Goal: Task Accomplishment & Management: Use online tool/utility

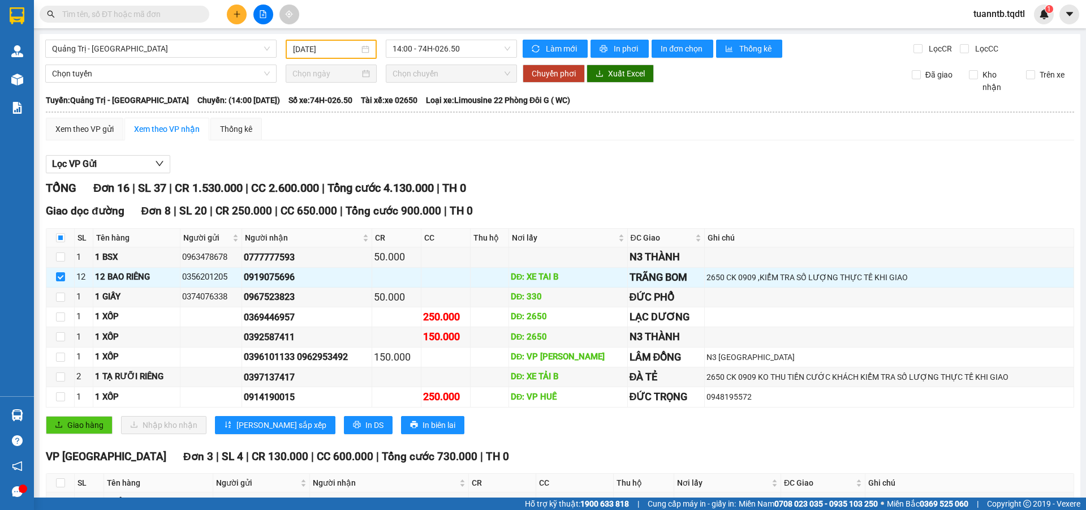
scroll to position [270, 0]
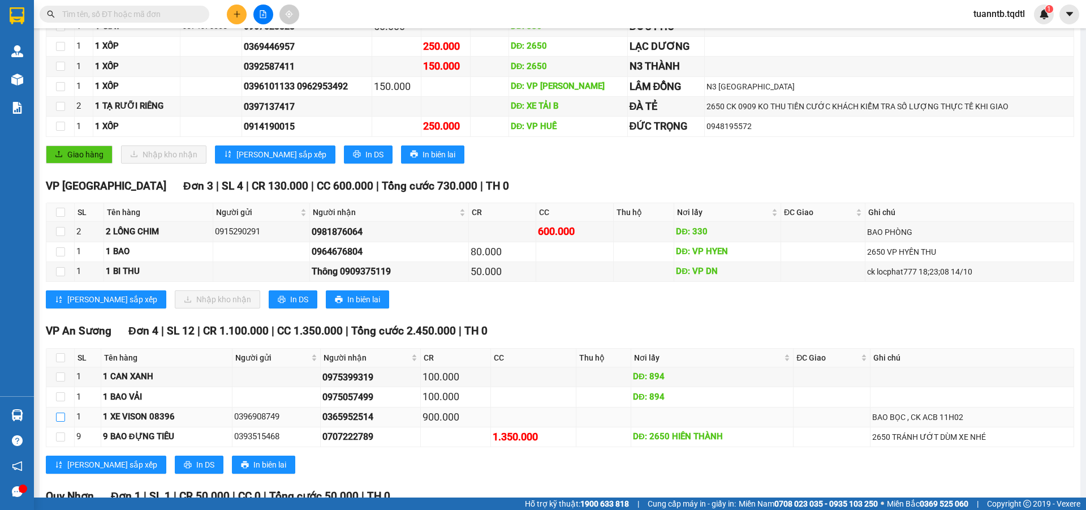
click at [61, 419] on input "checkbox" at bounding box center [60, 416] width 9 height 9
checkbox input "true"
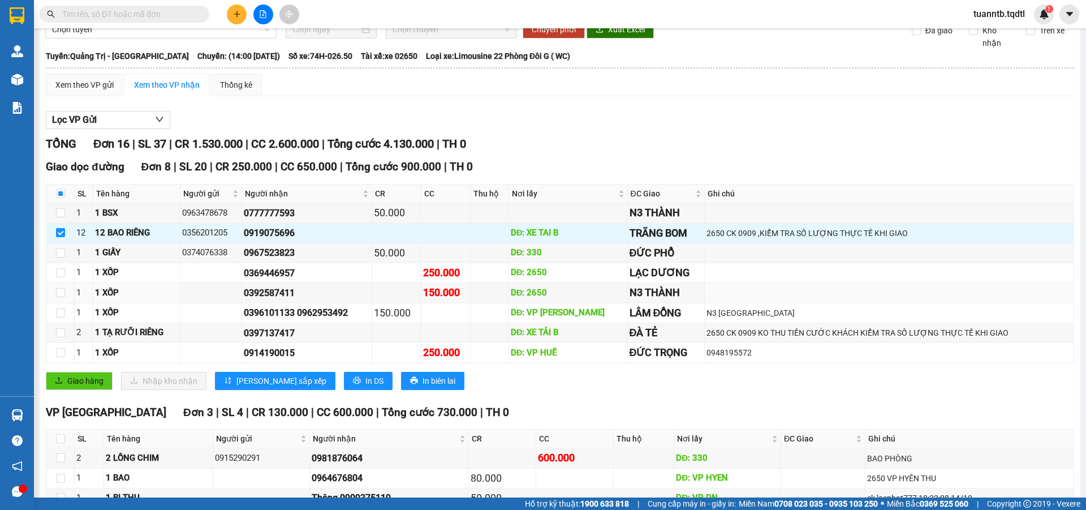
scroll to position [0, 0]
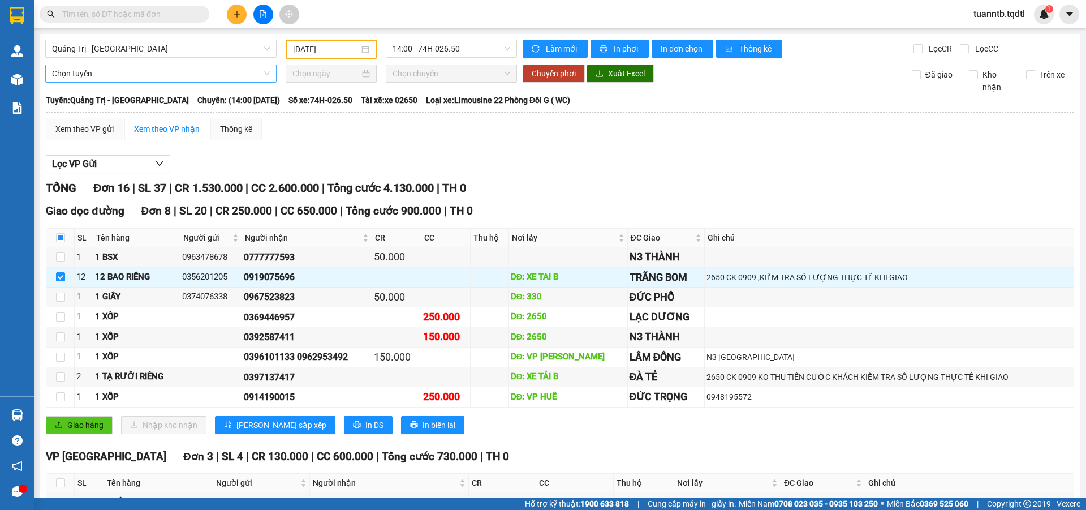
click at [108, 76] on span "Chọn tuyến" at bounding box center [161, 73] width 218 height 17
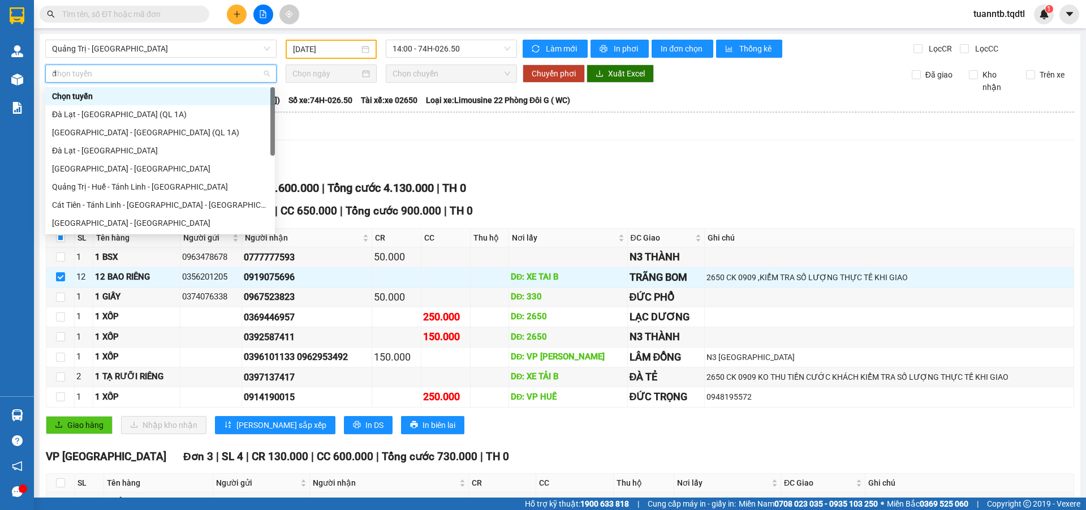
type input "da"
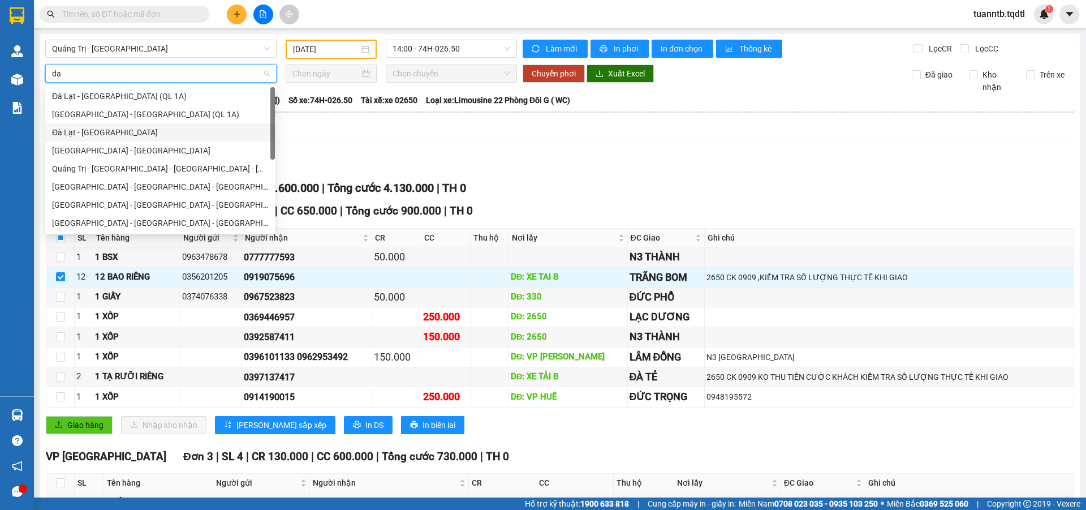
click at [91, 131] on div "Đà Lạt - [GEOGRAPHIC_DATA]" at bounding box center [160, 132] width 216 height 12
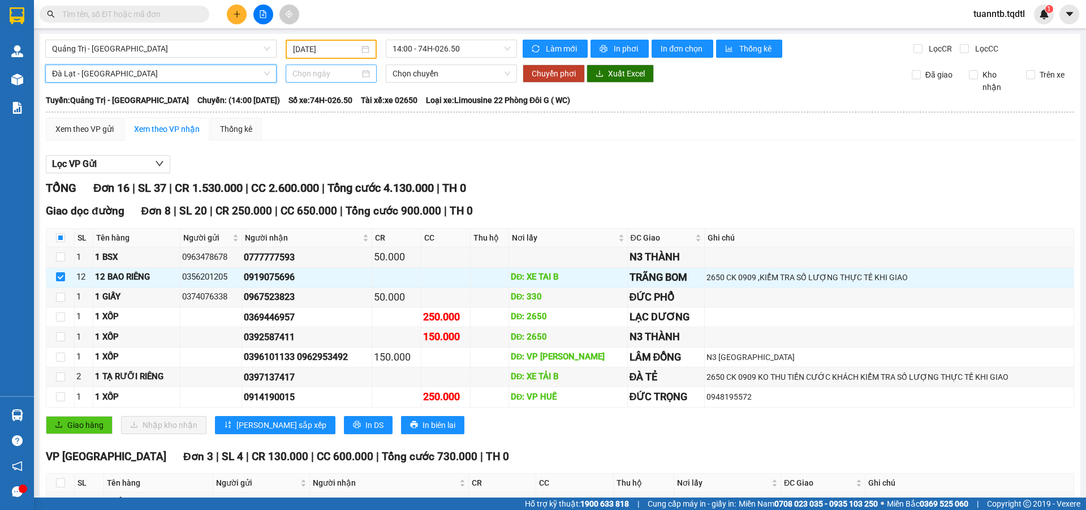
click at [307, 77] on input at bounding box center [325, 73] width 67 height 12
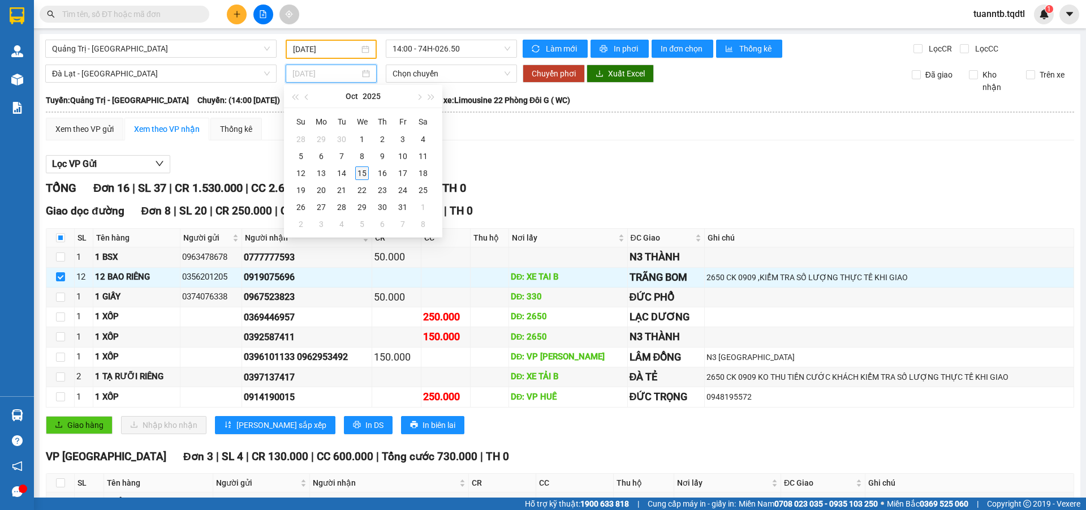
type input "[DATE]"
drag, startPoint x: 368, startPoint y: 176, endPoint x: 361, endPoint y: 176, distance: 6.8
click at [367, 176] on div "15" at bounding box center [362, 173] width 14 height 14
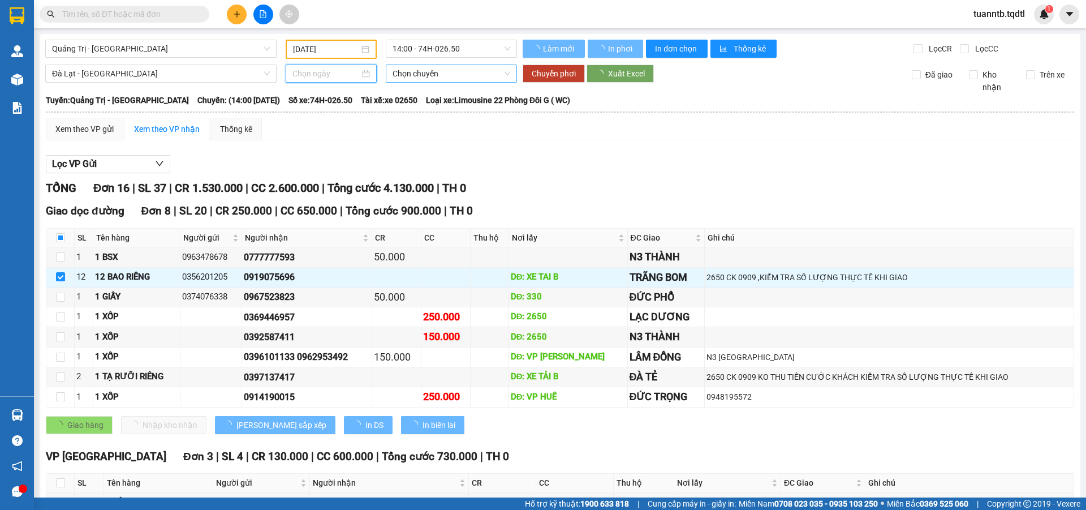
type input "[DATE]"
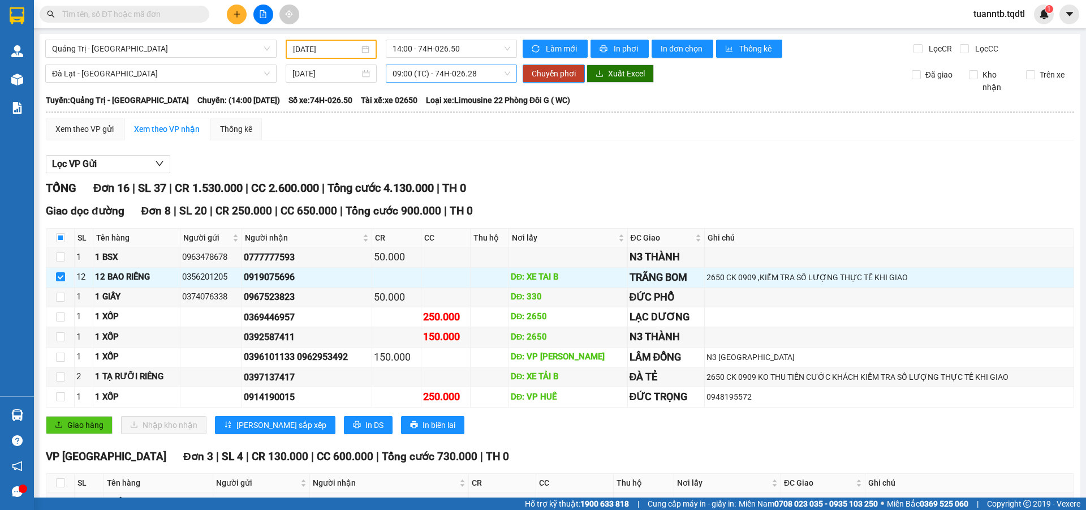
drag, startPoint x: 450, startPoint y: 84, endPoint x: 448, endPoint y: 75, distance: 9.8
click at [450, 83] on div "Đà Lạt - Sài Gòn 15/10/2025 09:00 (TC) - 74H-026.28 Chuyển phơi Xuất Excel Đã g…" at bounding box center [560, 78] width 1030 height 29
click at [447, 71] on span "09:00 (TC) - 74H-026.28" at bounding box center [452, 73] width 118 height 17
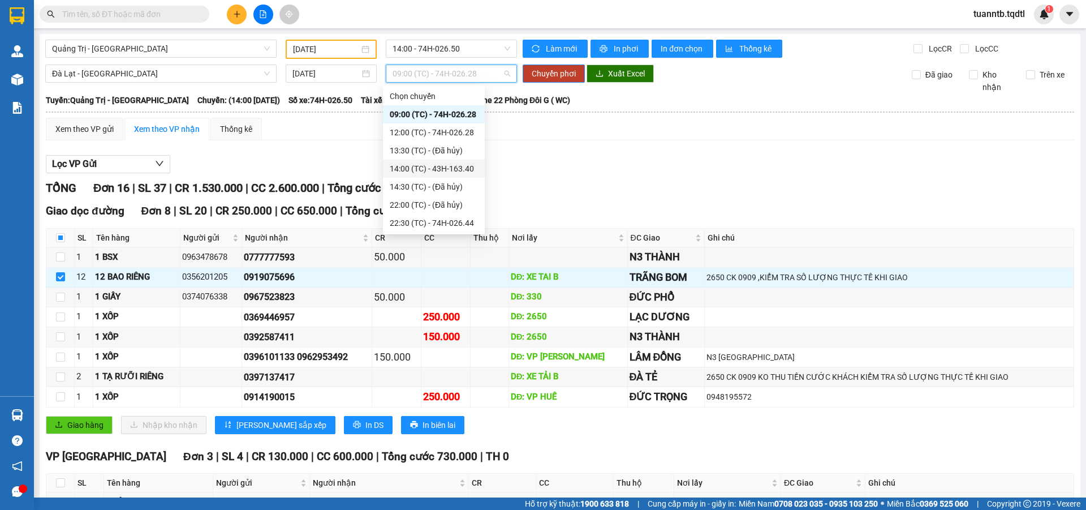
click at [462, 170] on div "14:00 (TC) - 43H-163.40" at bounding box center [434, 168] width 88 height 12
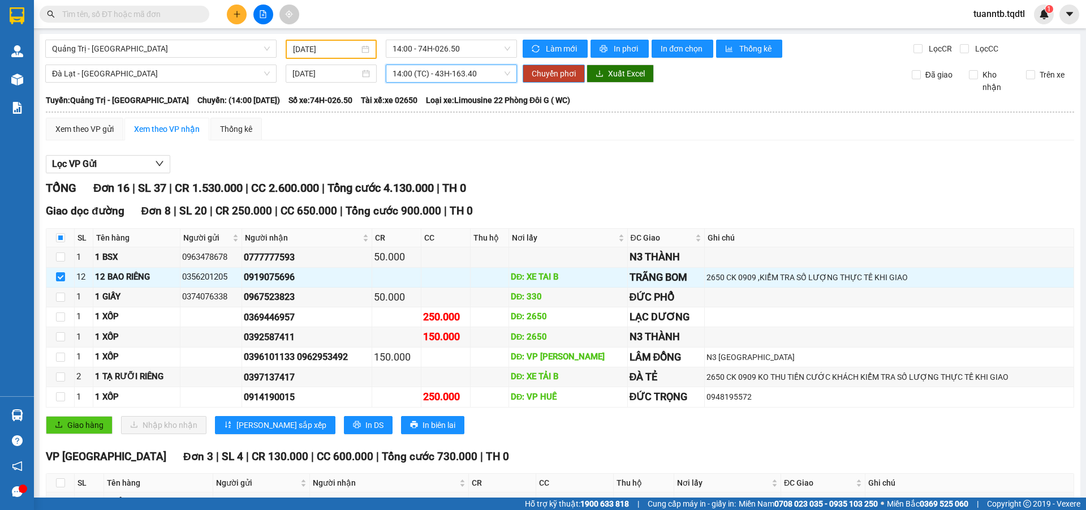
click at [532, 77] on span "Chuyển phơi" at bounding box center [554, 73] width 44 height 12
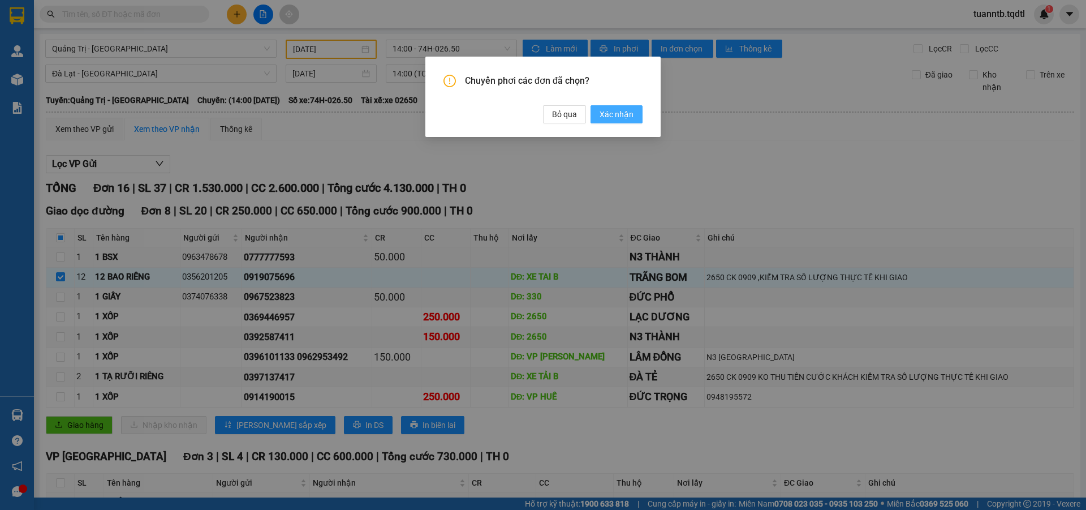
drag, startPoint x: 622, startPoint y: 107, endPoint x: 626, endPoint y: 123, distance: 16.3
click at [622, 107] on button "Xác nhận" at bounding box center [617, 114] width 52 height 18
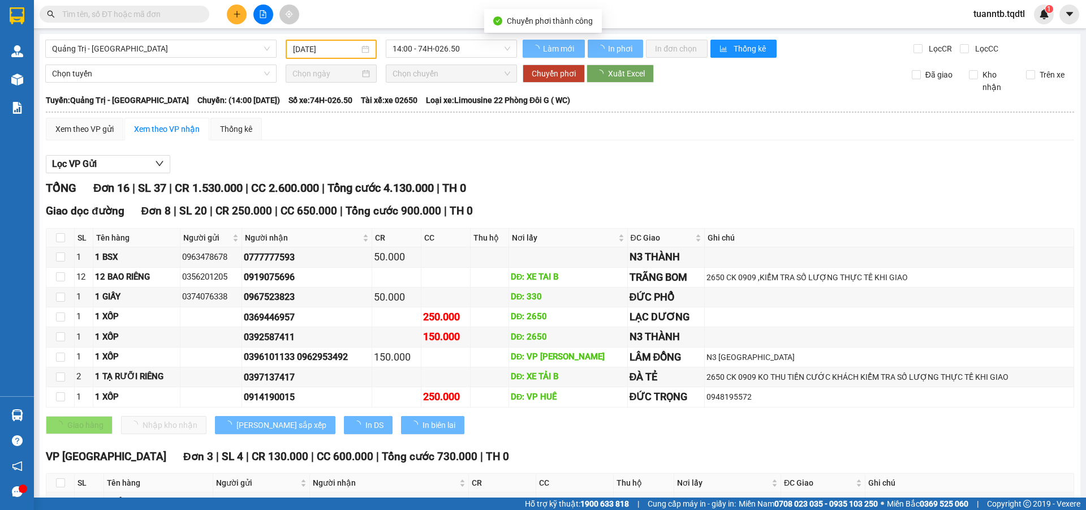
checkbox input "false"
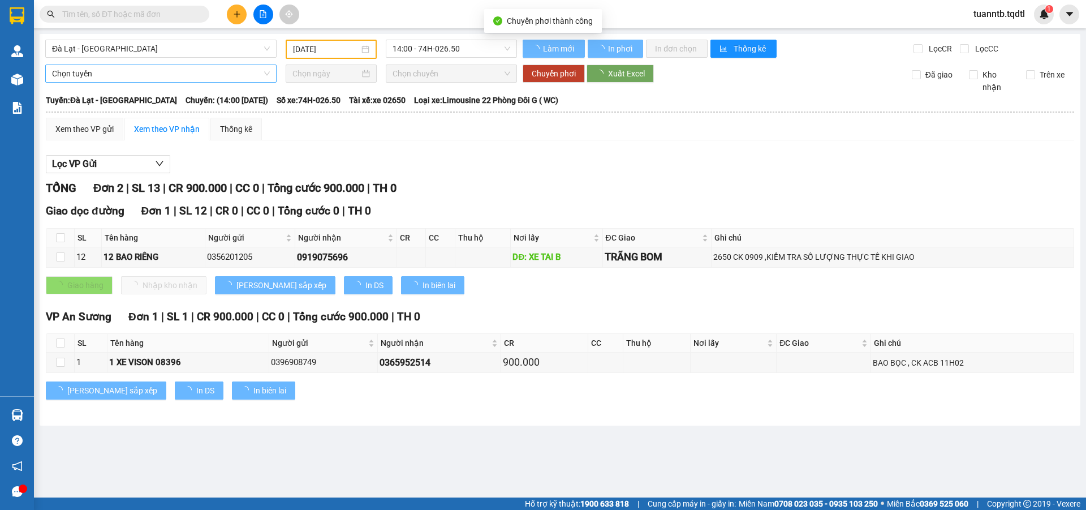
type input "[DATE]"
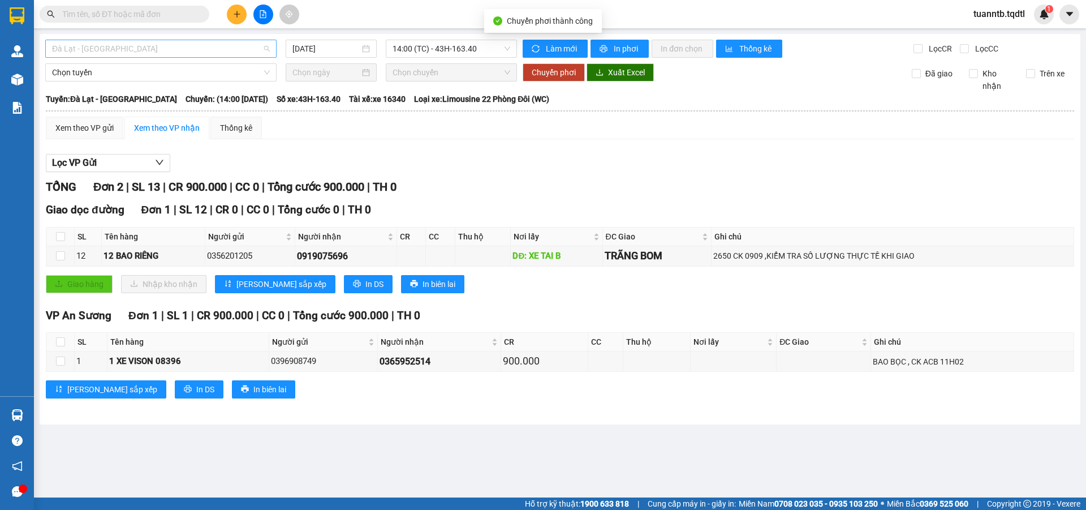
click at [140, 50] on span "Đà Lạt - [GEOGRAPHIC_DATA]" at bounding box center [161, 48] width 218 height 17
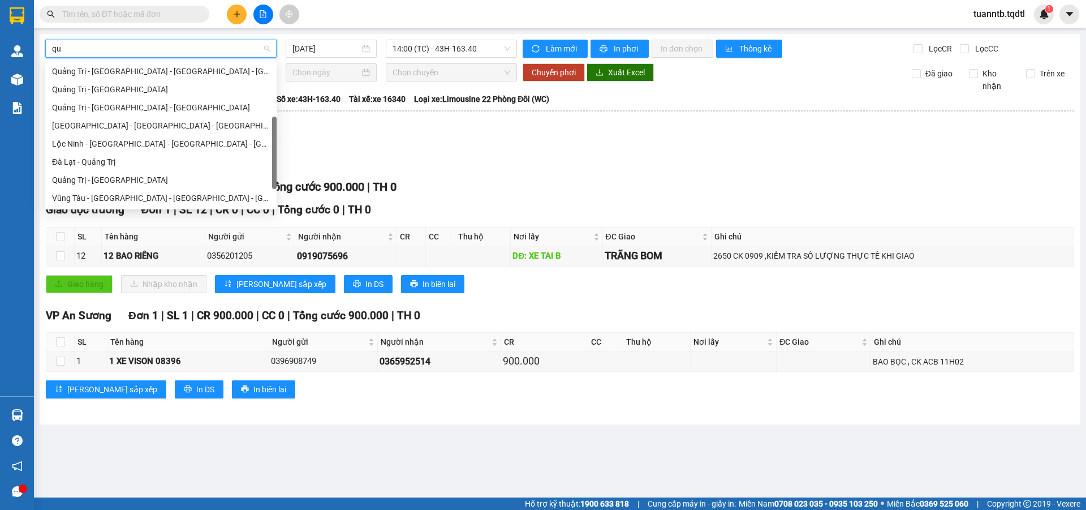
type input "qua"
click at [119, 179] on div "[PERSON_NAME] Trị - [GEOGRAPHIC_DATA]" at bounding box center [161, 180] width 218 height 12
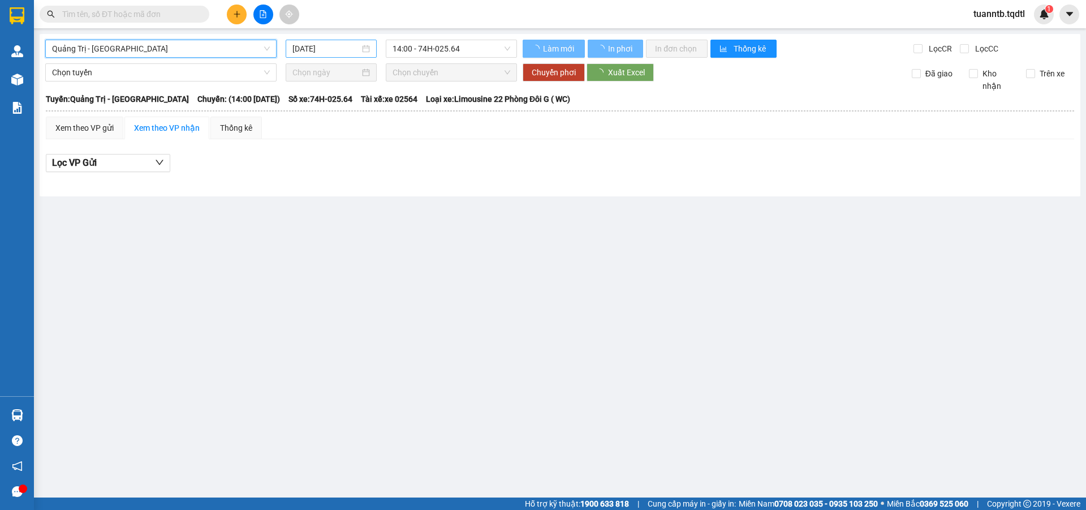
click at [338, 42] on div "[DATE]" at bounding box center [331, 49] width 91 height 18
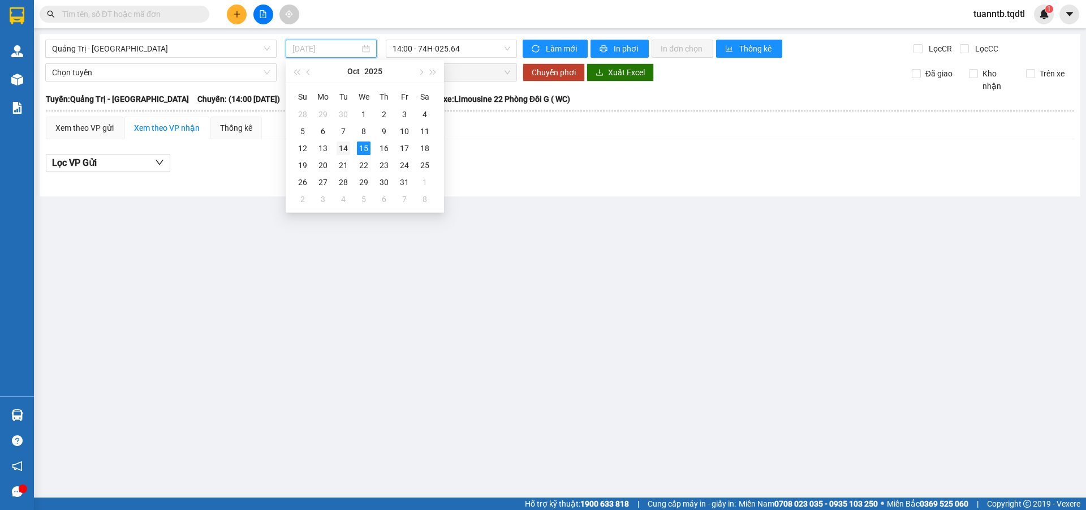
click at [343, 147] on div "14" at bounding box center [344, 148] width 14 height 14
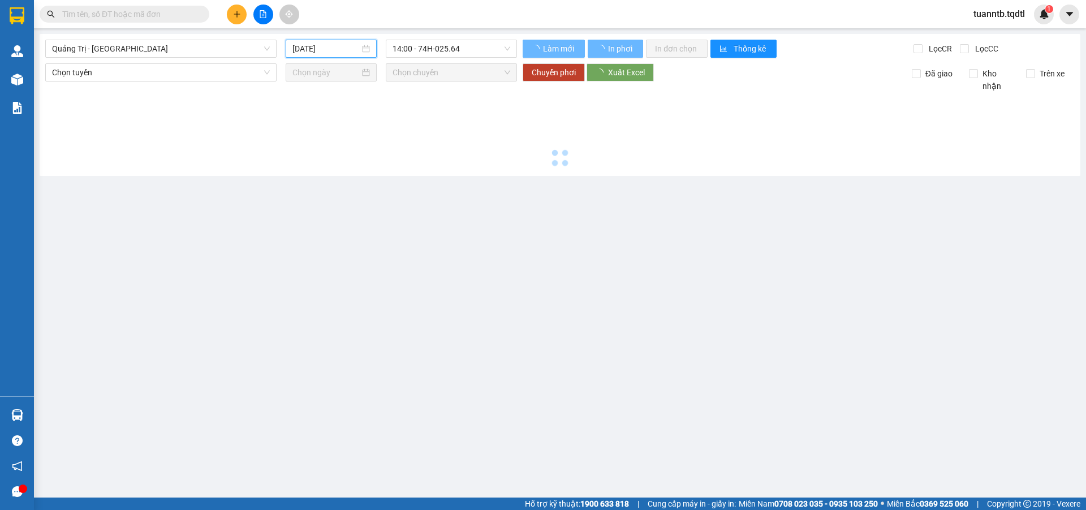
type input "[DATE]"
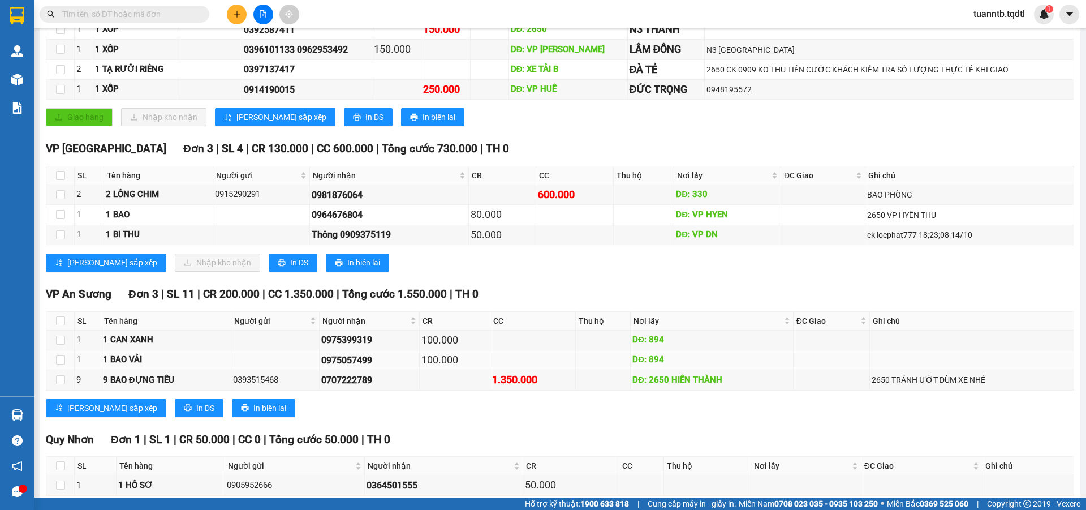
scroll to position [344, 0]
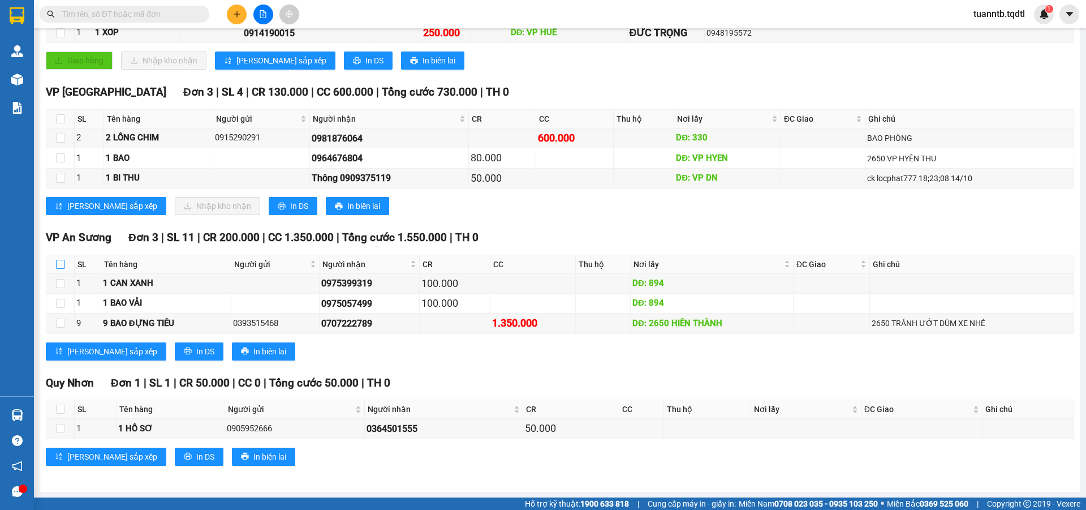
click at [62, 261] on input "checkbox" at bounding box center [60, 264] width 9 height 9
checkbox input "true"
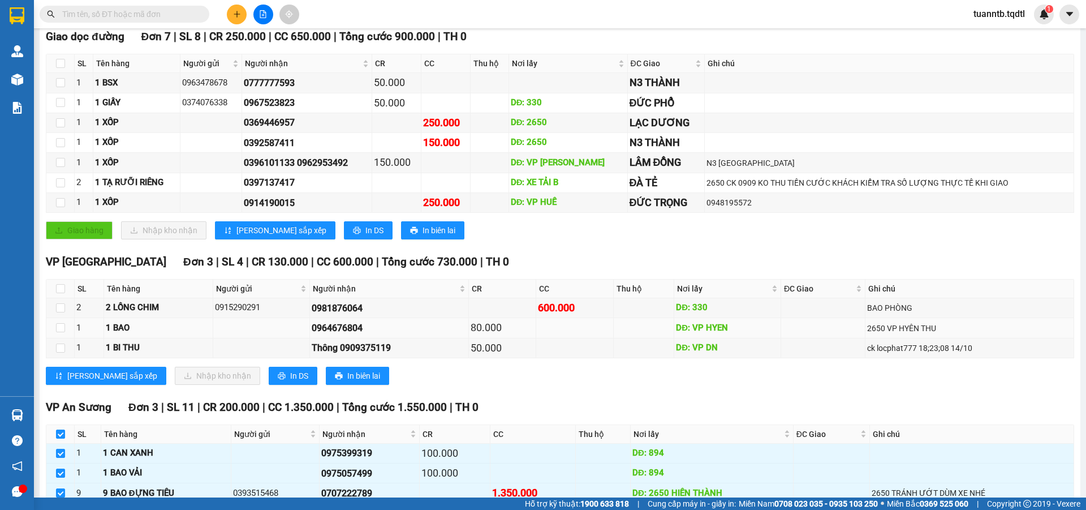
scroll to position [118, 0]
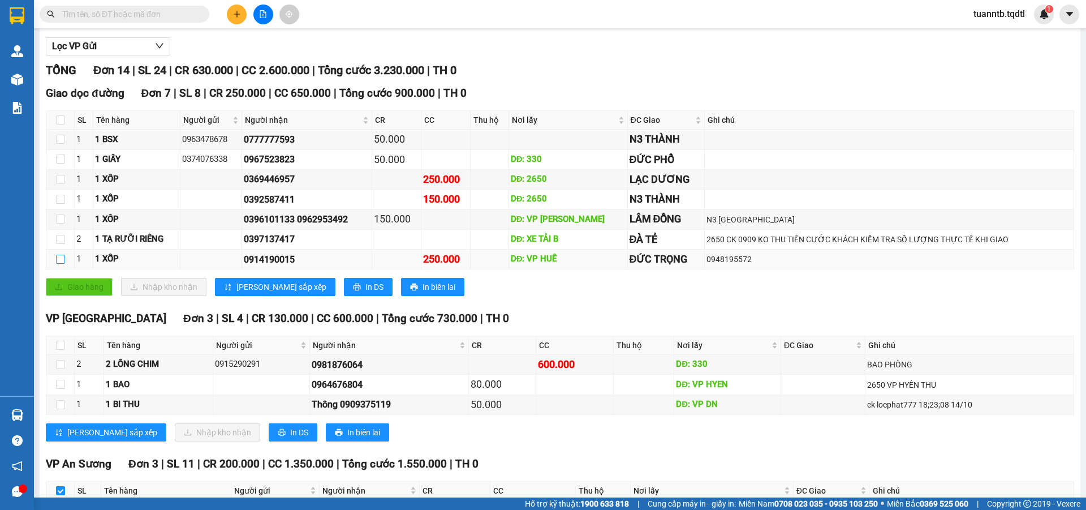
click at [64, 262] on input "checkbox" at bounding box center [60, 259] width 9 height 9
checkbox input "true"
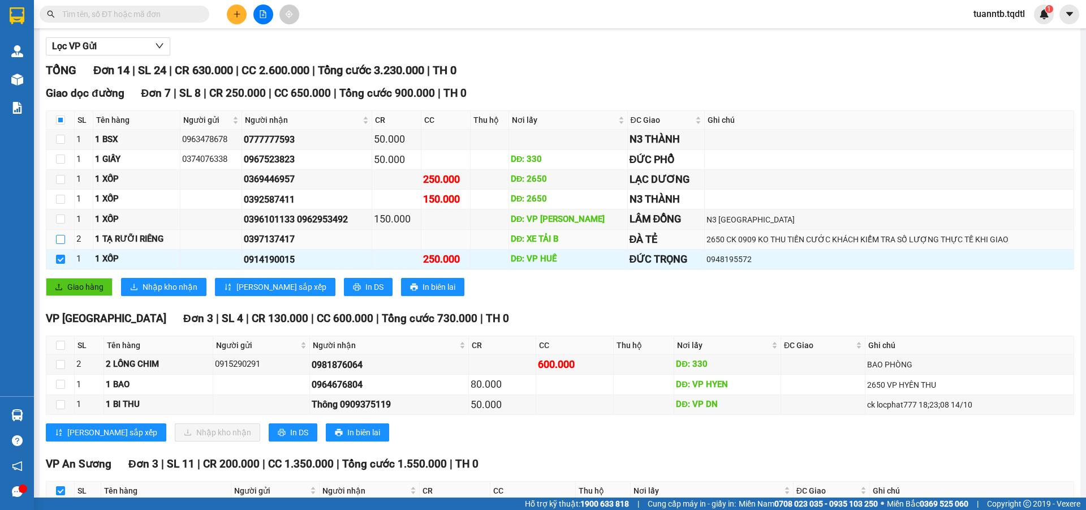
click at [58, 239] on input "checkbox" at bounding box center [60, 239] width 9 height 9
checkbox input "true"
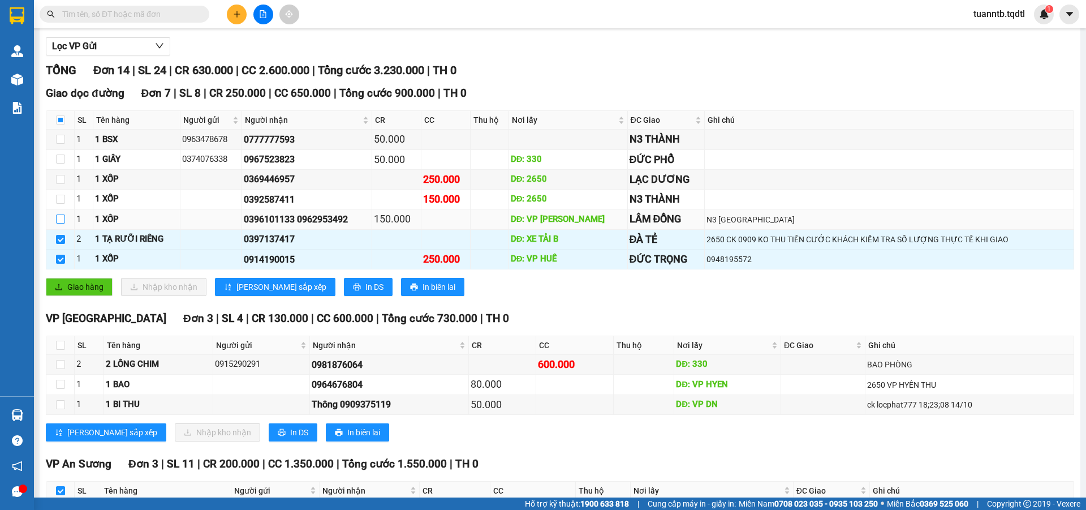
click at [58, 219] on input "checkbox" at bounding box center [60, 218] width 9 height 9
checkbox input "true"
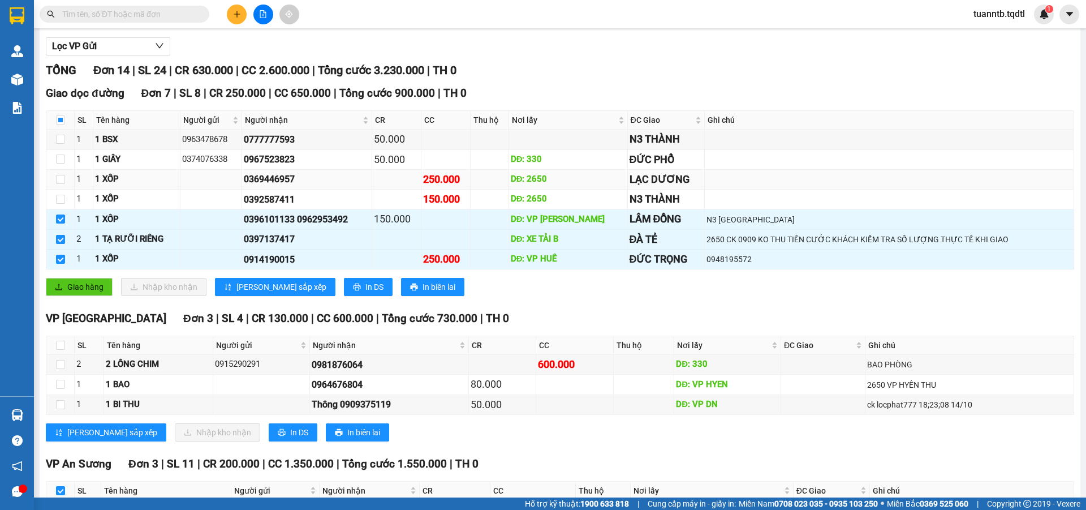
scroll to position [0, 0]
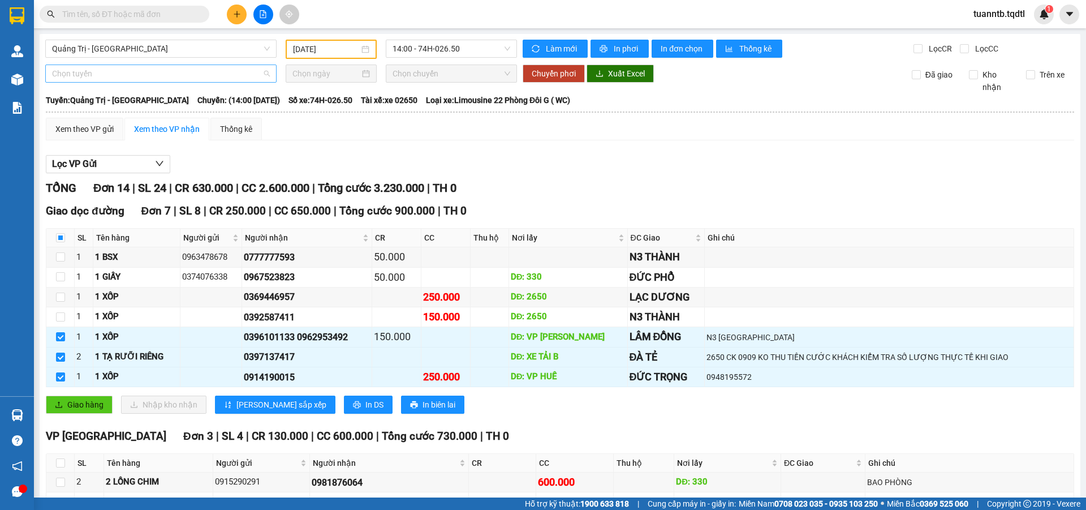
click at [111, 79] on span "Chọn tuyến" at bounding box center [161, 73] width 218 height 17
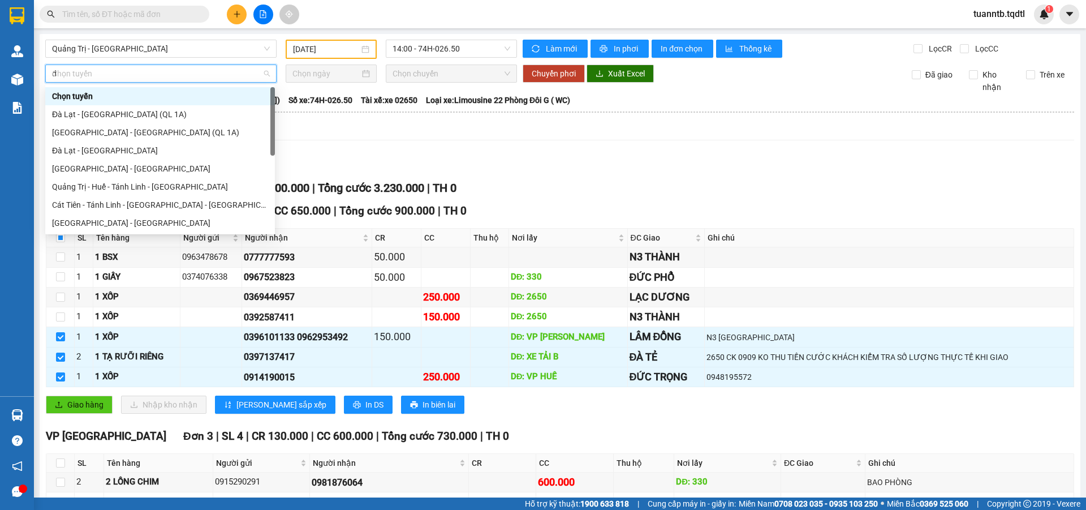
type input "da"
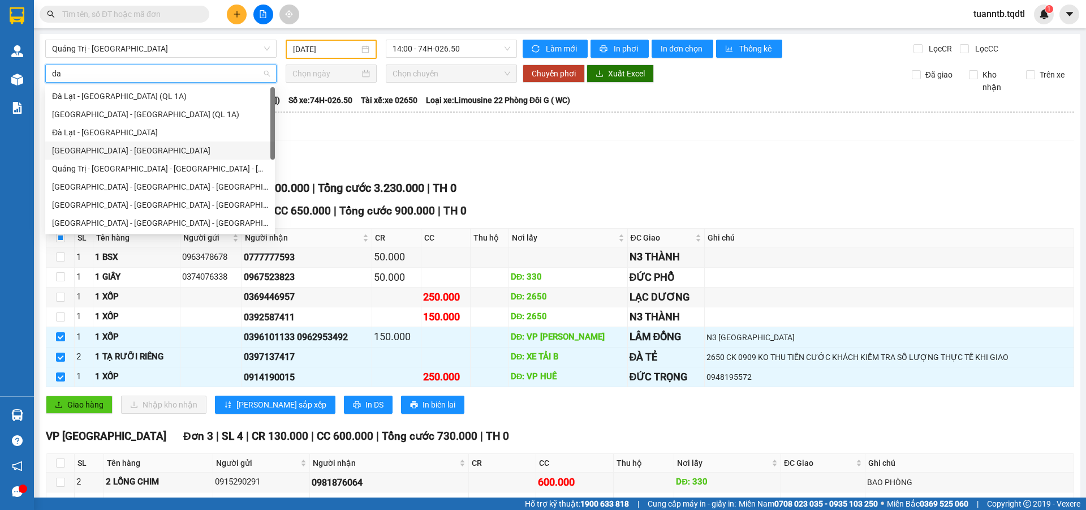
click at [107, 137] on div "Đà Lạt - [GEOGRAPHIC_DATA]" at bounding box center [160, 132] width 216 height 12
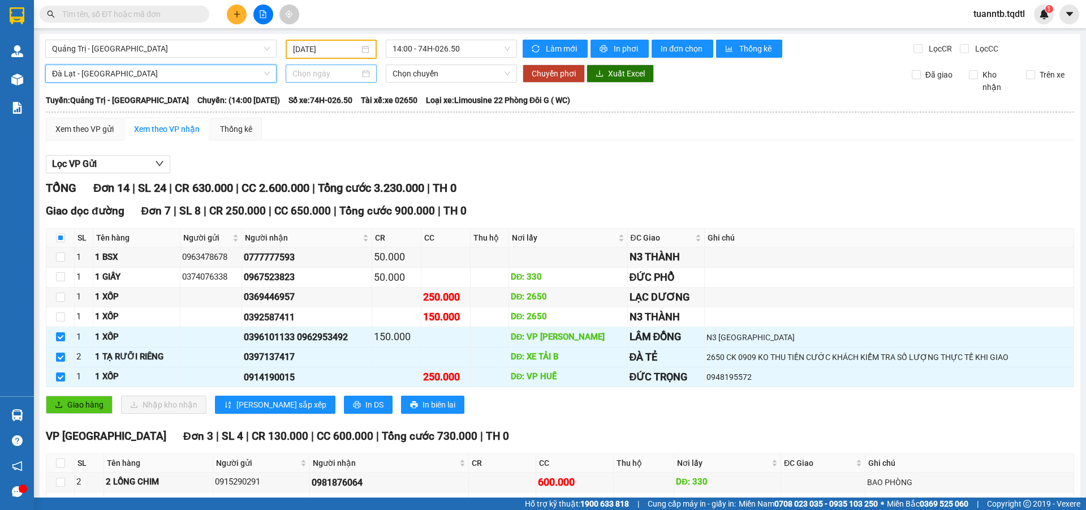
click at [327, 74] on input at bounding box center [325, 73] width 67 height 12
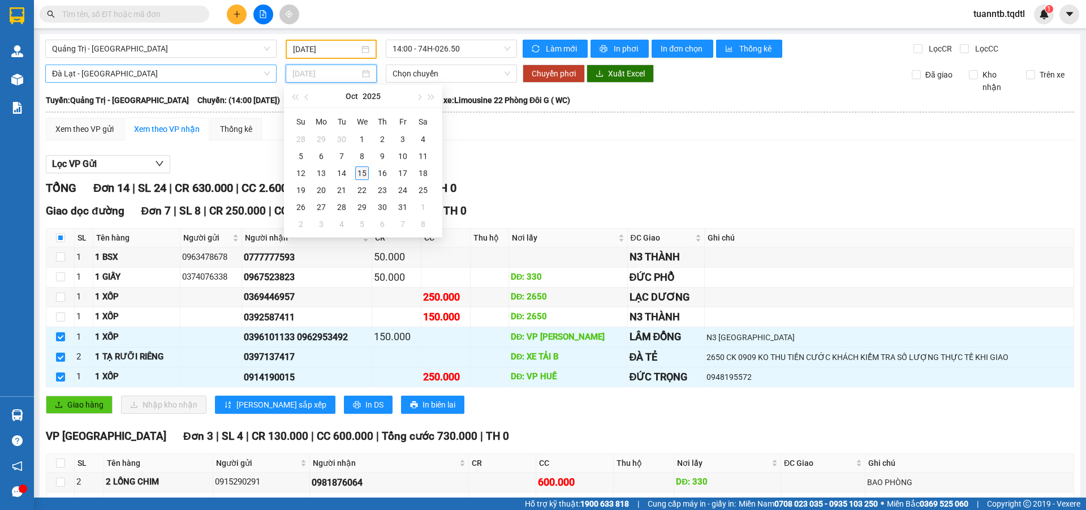
type input "[DATE]"
click at [358, 177] on div "15" at bounding box center [362, 173] width 14 height 14
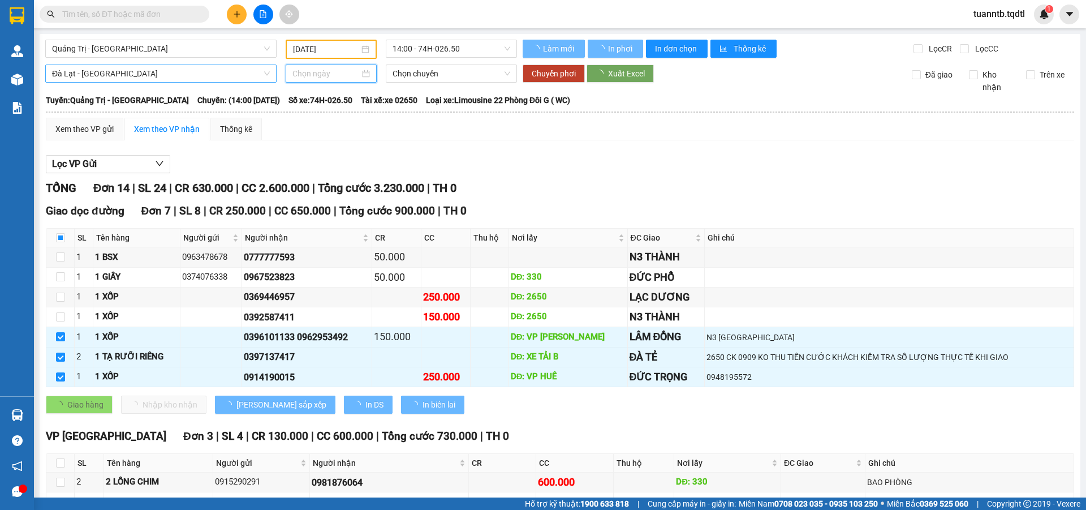
type input "[DATE]"
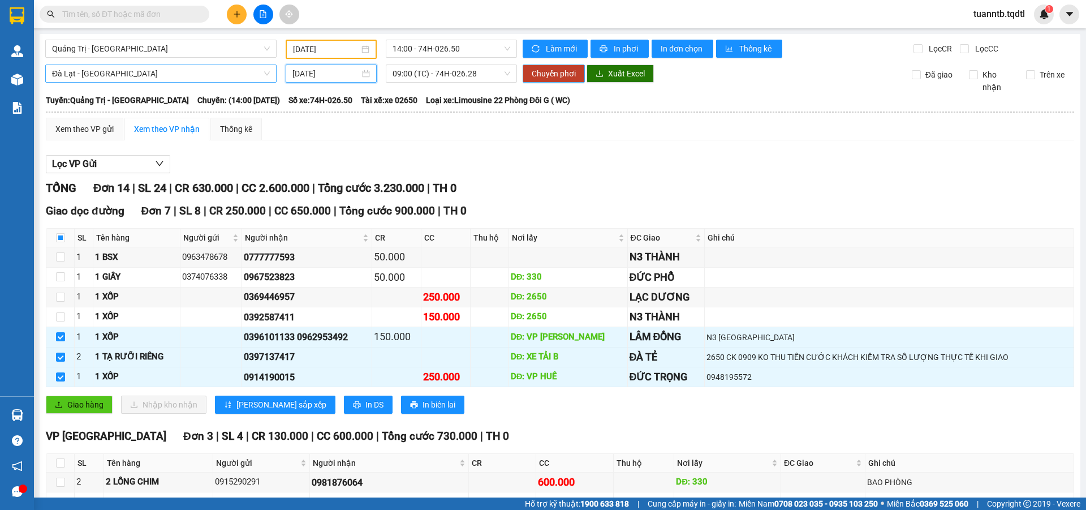
click at [550, 79] on span "Chuyển phơi" at bounding box center [554, 73] width 44 height 12
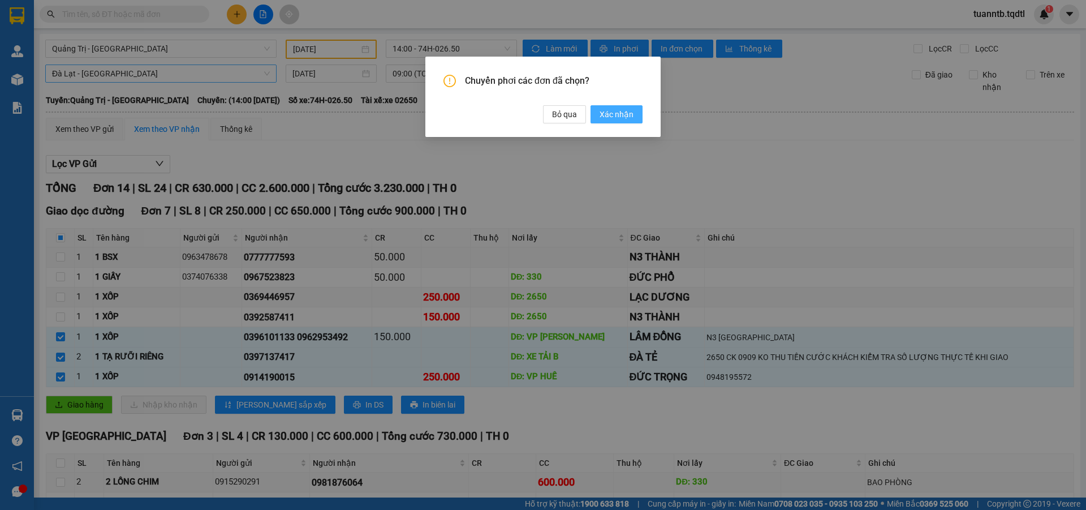
click at [624, 117] on span "Xác nhận" at bounding box center [617, 114] width 34 height 12
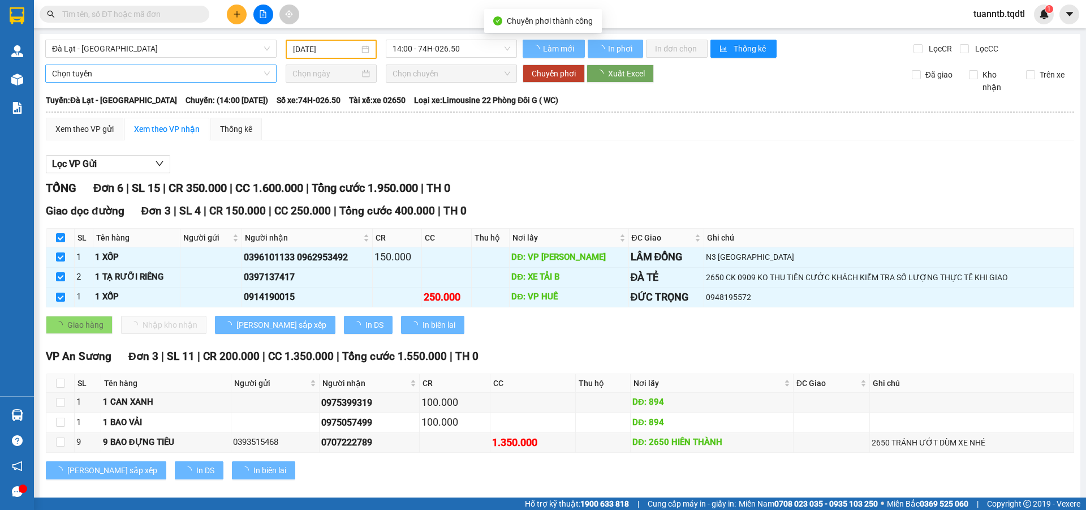
checkbox input "false"
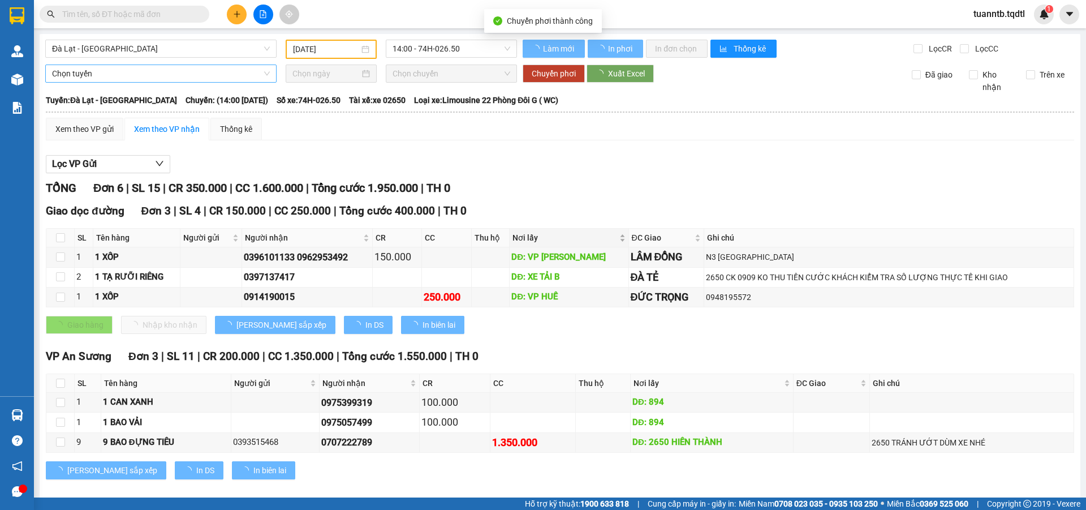
type input "[DATE]"
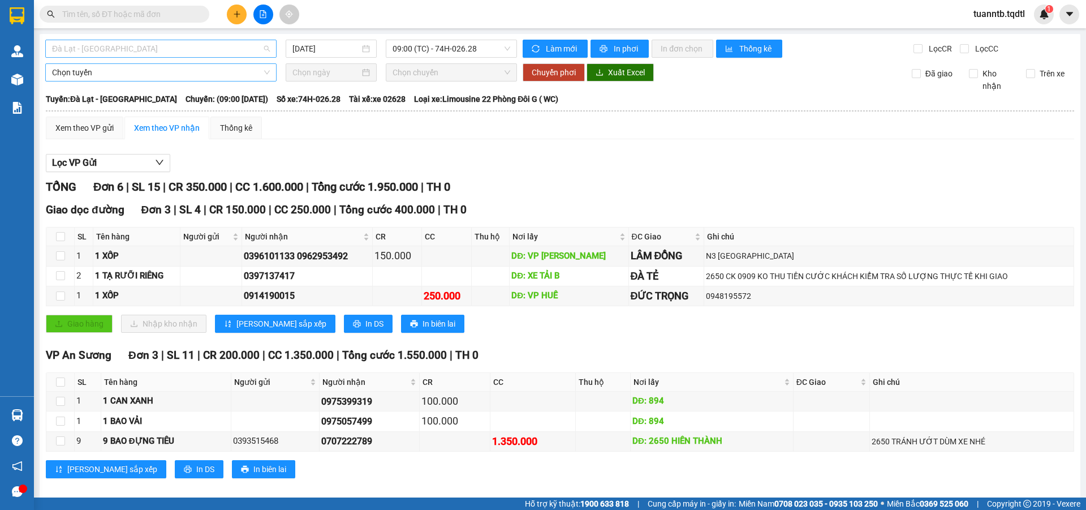
click at [127, 50] on span "Đà Lạt - [GEOGRAPHIC_DATA]" at bounding box center [161, 48] width 218 height 17
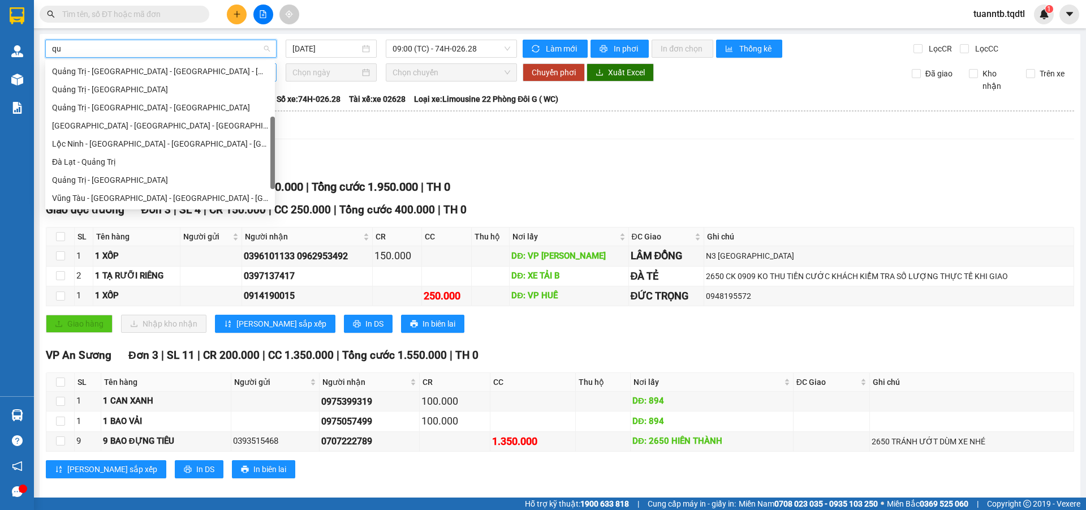
type input "qua"
click at [116, 190] on div "Vũng Tàu - [GEOGRAPHIC_DATA] - [GEOGRAPHIC_DATA][PERSON_NAME][GEOGRAPHIC_DATA]" at bounding box center [160, 198] width 230 height 18
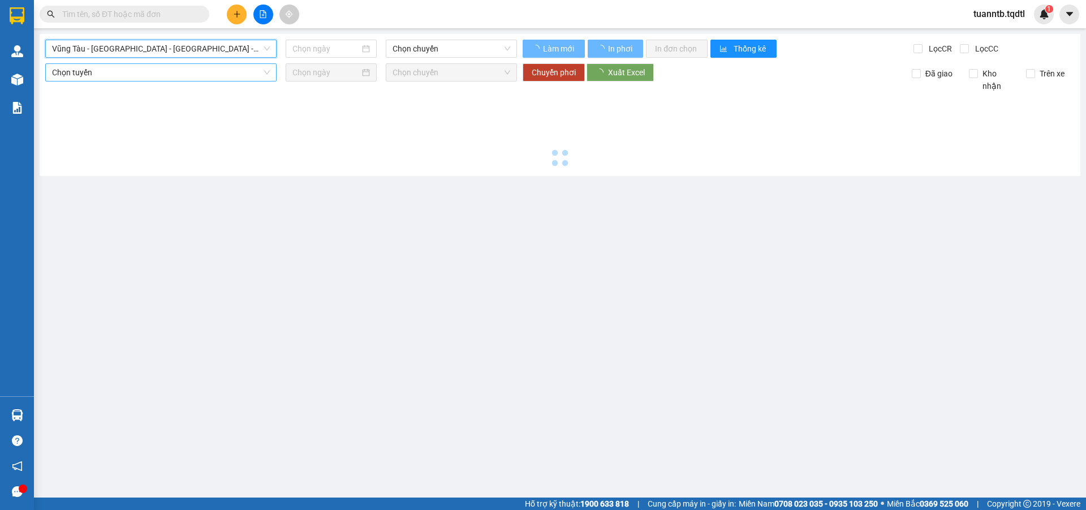
click at [79, 50] on span "Vũng Tàu - [GEOGRAPHIC_DATA] - [GEOGRAPHIC_DATA][PERSON_NAME][GEOGRAPHIC_DATA]" at bounding box center [161, 48] width 218 height 17
type input "[DATE]"
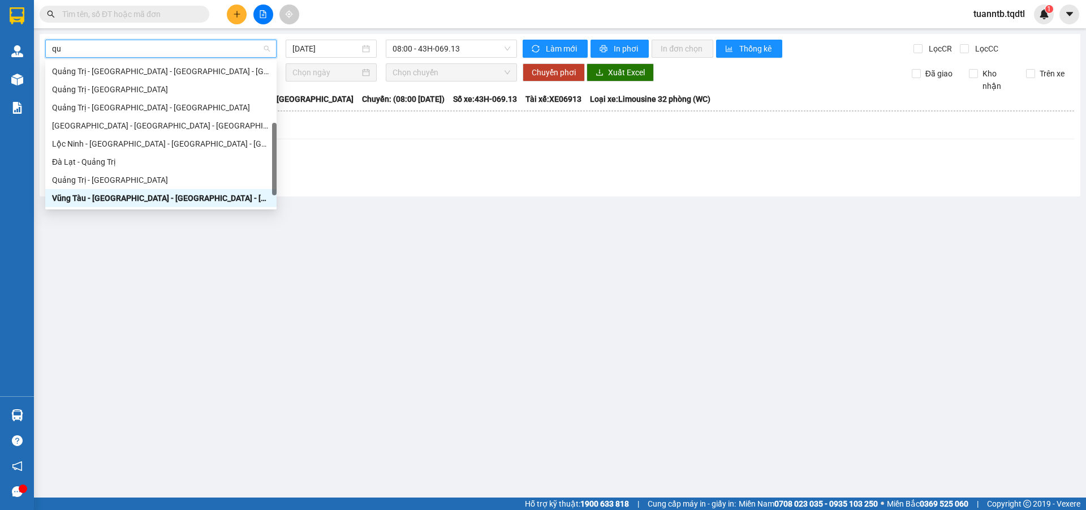
scroll to position [72, 0]
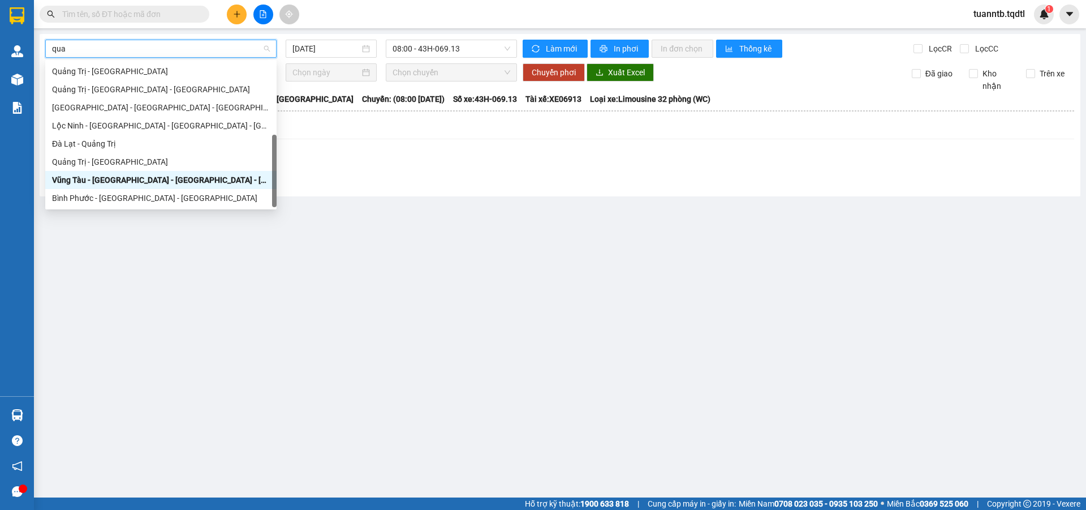
type input "quan"
click at [117, 157] on div "[PERSON_NAME] Trị - [GEOGRAPHIC_DATA]" at bounding box center [161, 162] width 218 height 12
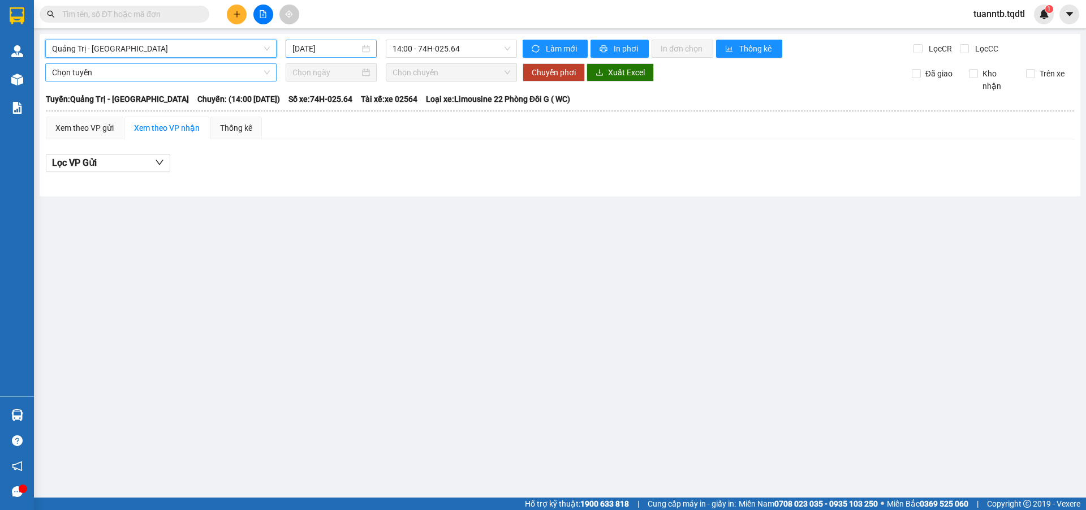
click at [308, 48] on input "[DATE]" at bounding box center [325, 48] width 67 height 12
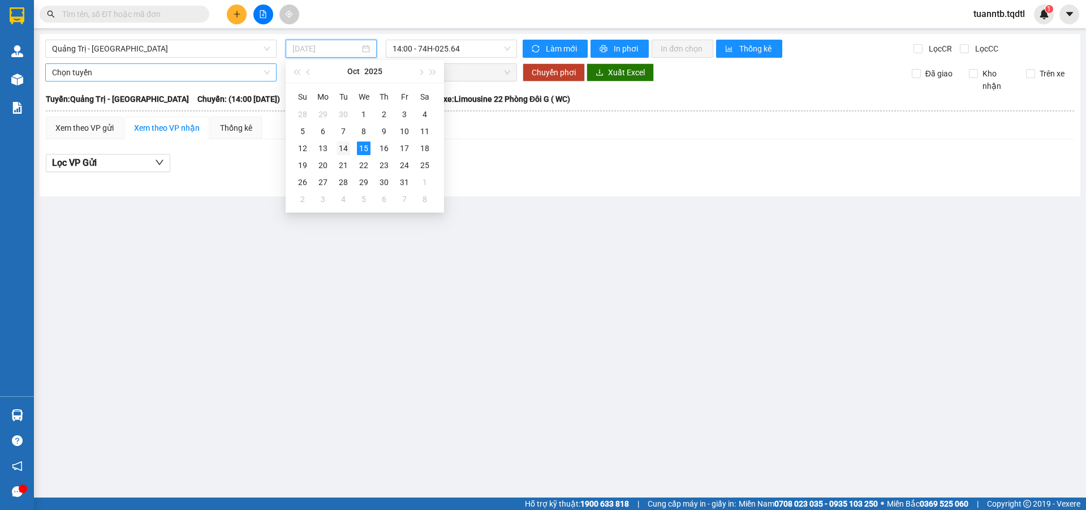
click at [345, 147] on div "14" at bounding box center [344, 148] width 14 height 14
type input "[DATE]"
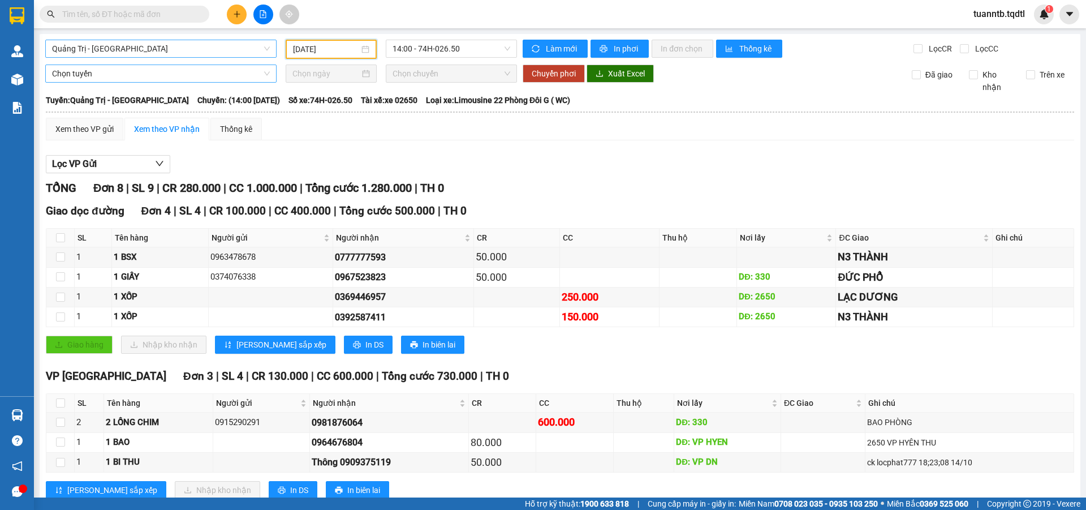
click at [212, 49] on span "[PERSON_NAME] Trị - [GEOGRAPHIC_DATA]" at bounding box center [161, 48] width 218 height 17
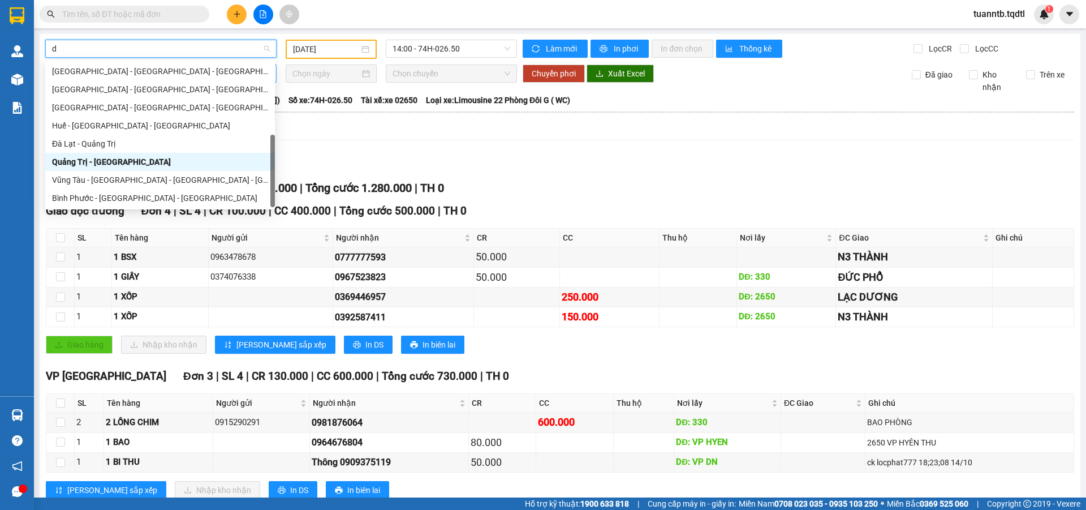
type input "da"
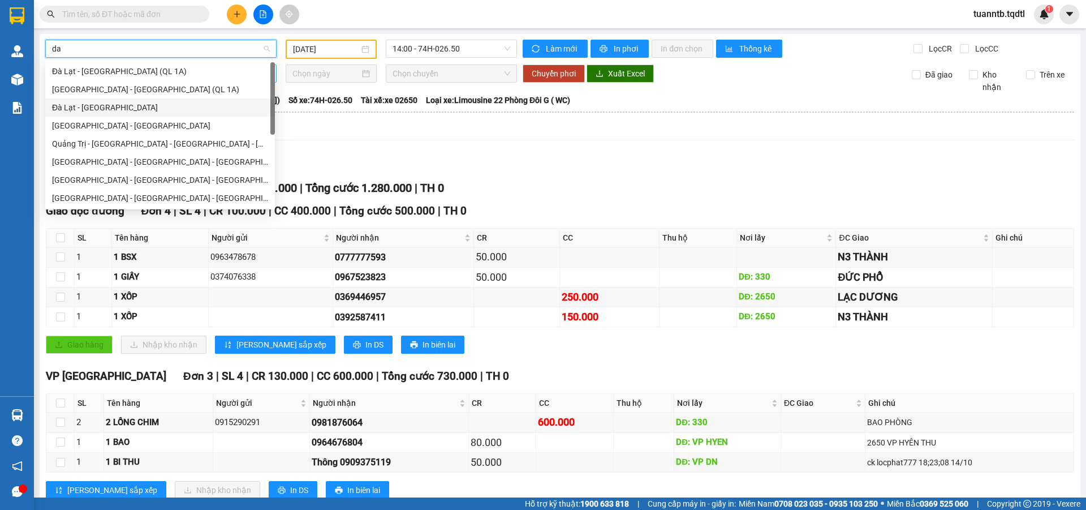
drag, startPoint x: 109, startPoint y: 107, endPoint x: 286, endPoint y: 54, distance: 184.7
click at [109, 106] on div "Đà Lạt - [GEOGRAPHIC_DATA]" at bounding box center [160, 107] width 216 height 12
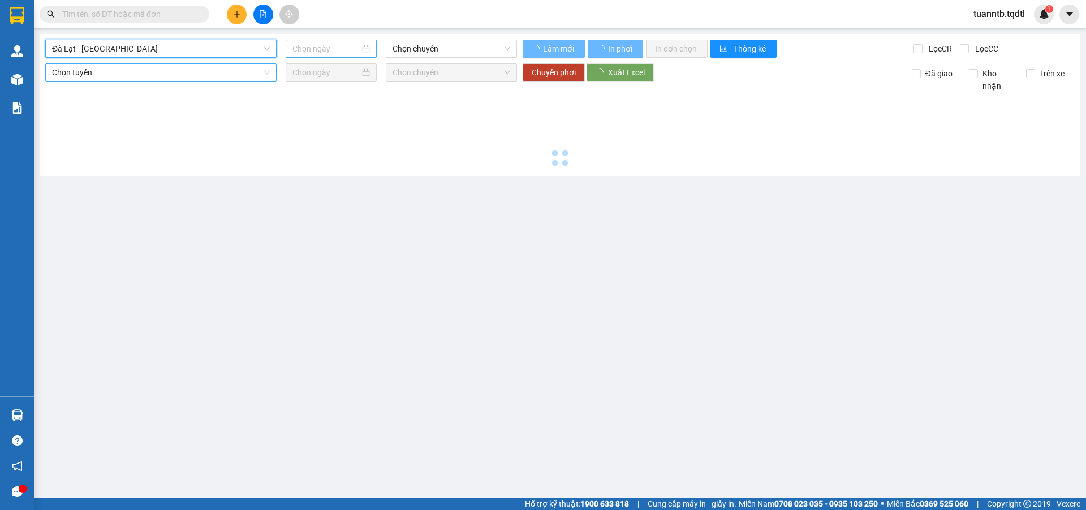
click at [318, 46] on input at bounding box center [325, 48] width 67 height 12
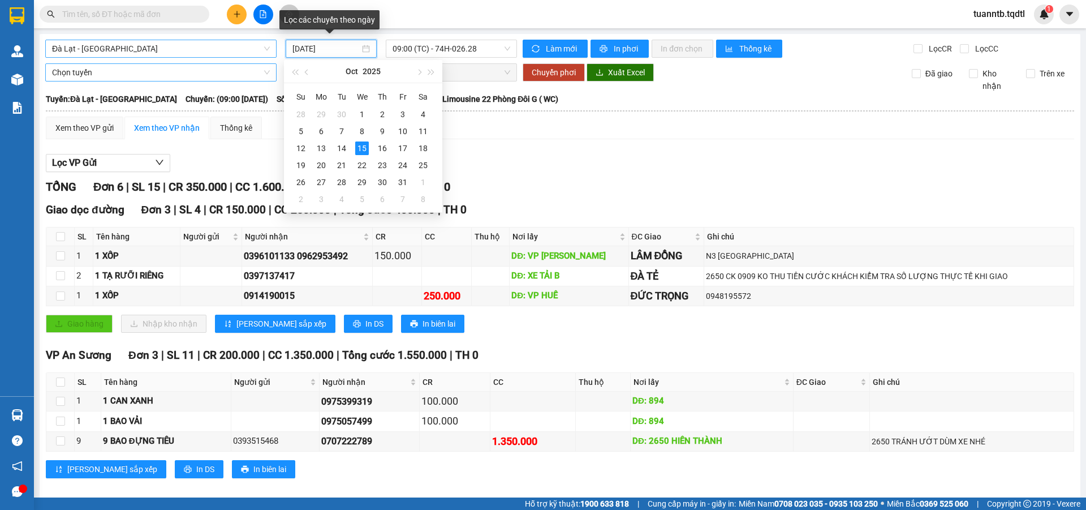
type input "[DATE]"
click at [602, 151] on div "Lọc VP Gửi TỔNG Đơn 6 | SL 15 | CR 350.000 | CC 1.600.000 | Tổng cước 1.950.00…" at bounding box center [560, 320] width 1028 height 344
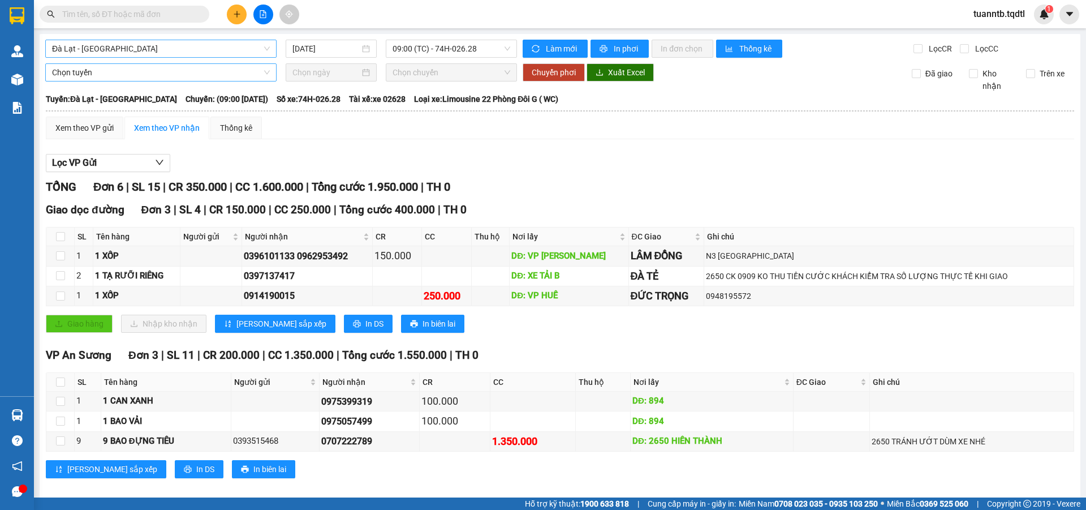
click at [145, 41] on span "Đà Lạt - [GEOGRAPHIC_DATA]" at bounding box center [161, 48] width 218 height 17
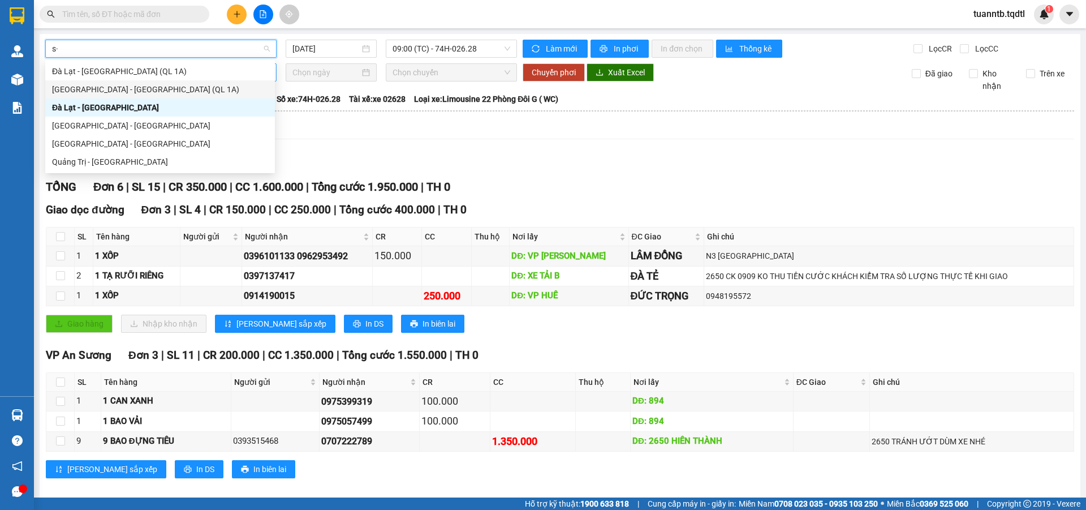
type input "s"
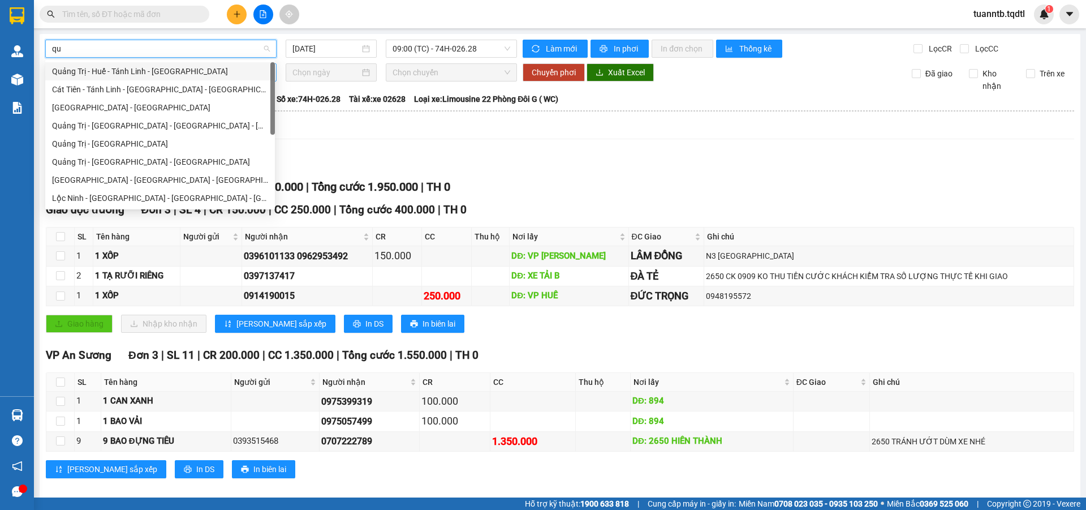
type input "qua"
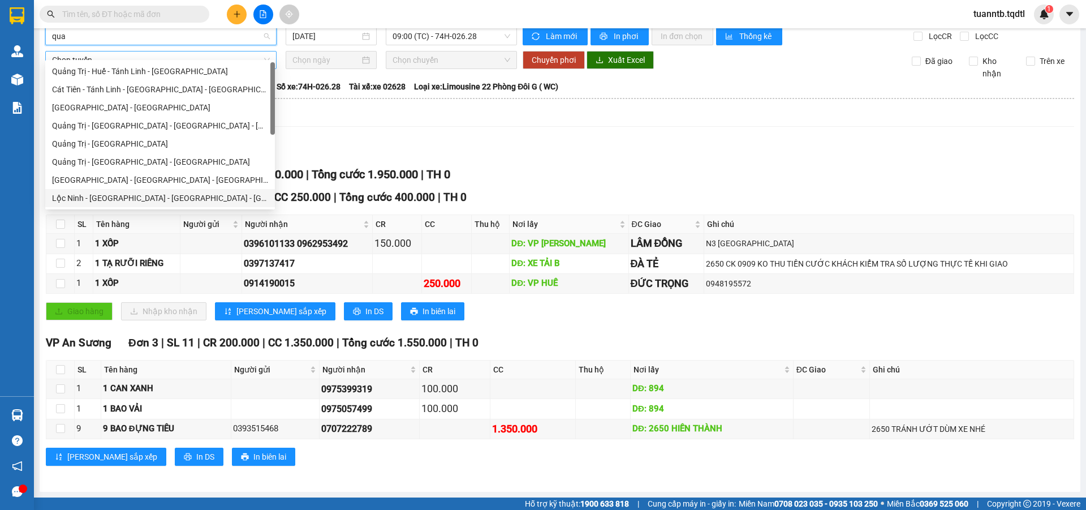
scroll to position [72, 0]
click at [115, 161] on div "[PERSON_NAME] Trị - [GEOGRAPHIC_DATA]" at bounding box center [160, 162] width 216 height 12
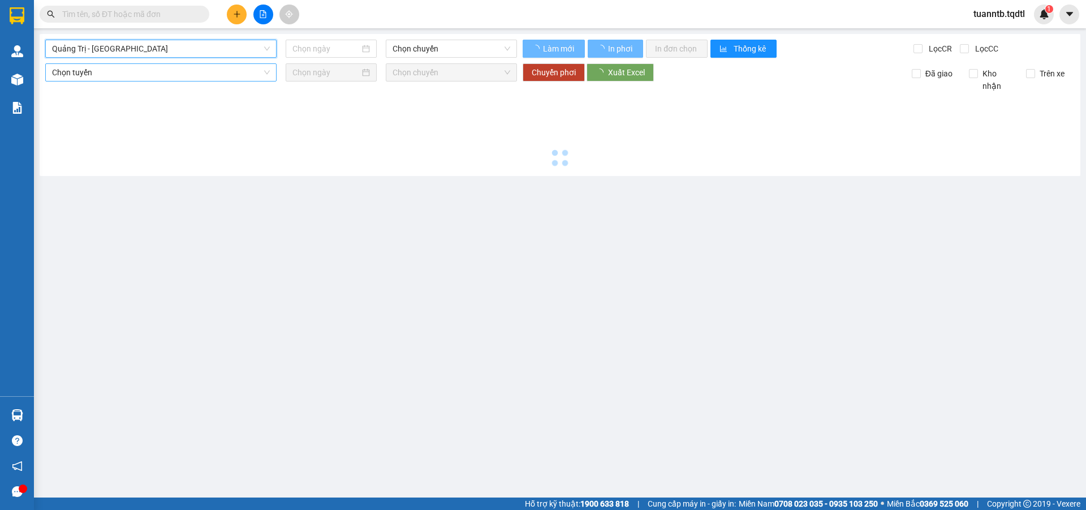
scroll to position [0, 0]
type input "[DATE]"
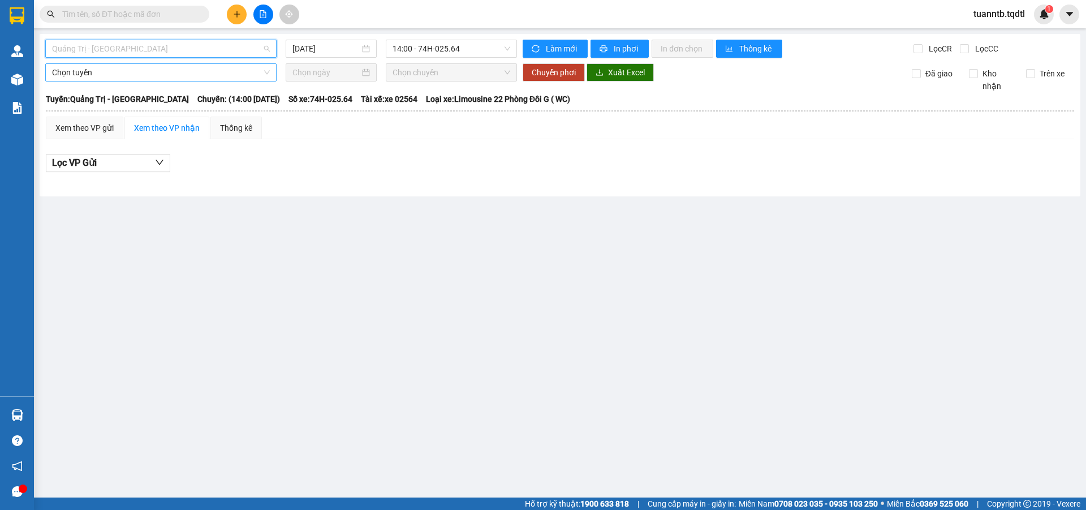
click at [119, 49] on span "[PERSON_NAME] Trị - [GEOGRAPHIC_DATA]" at bounding box center [161, 48] width 218 height 17
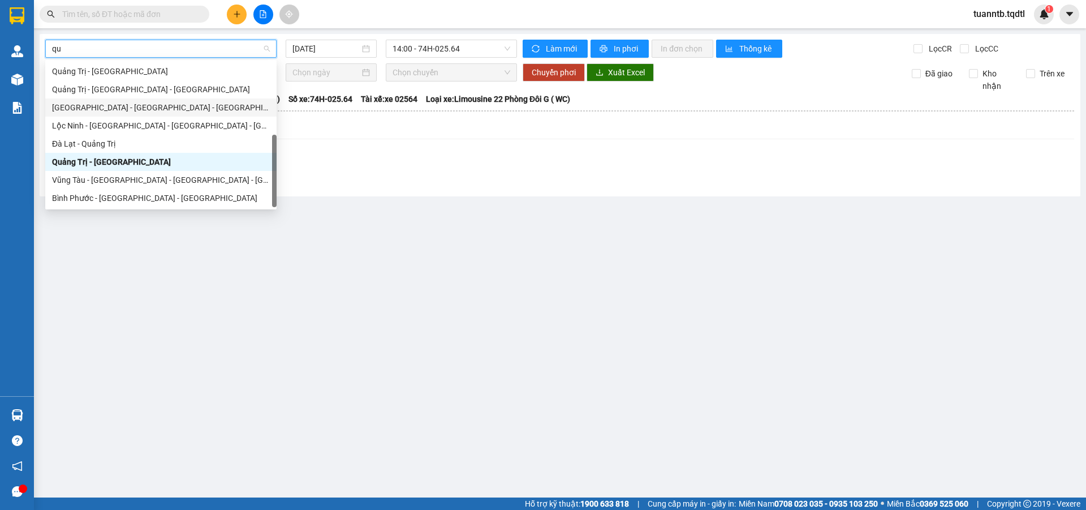
scroll to position [72, 0]
type input "qua"
click at [92, 70] on div "[PERSON_NAME] Trị - [GEOGRAPHIC_DATA]" at bounding box center [161, 71] width 218 height 12
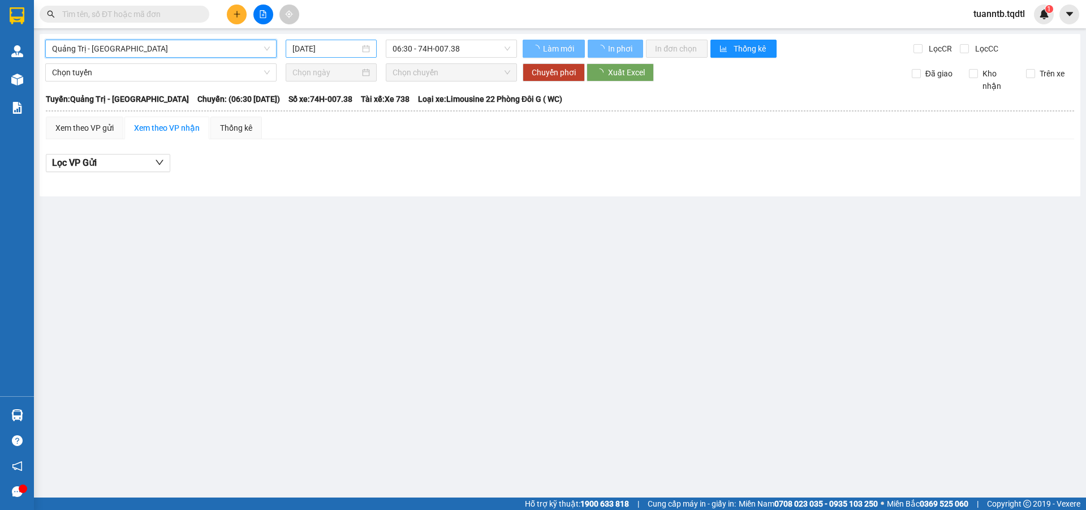
click at [304, 47] on input "[DATE]" at bounding box center [325, 48] width 67 height 12
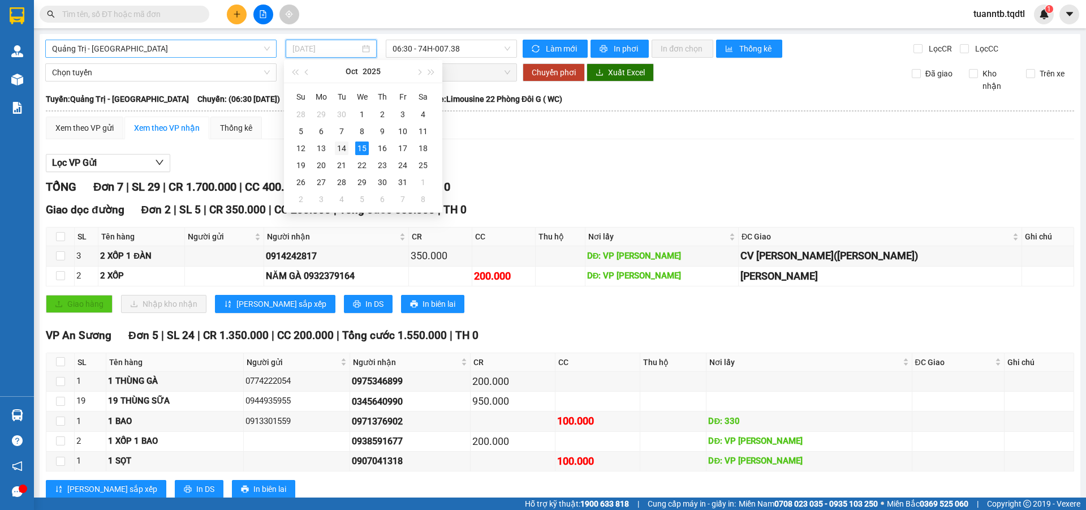
click at [344, 149] on div "14" at bounding box center [342, 148] width 14 height 14
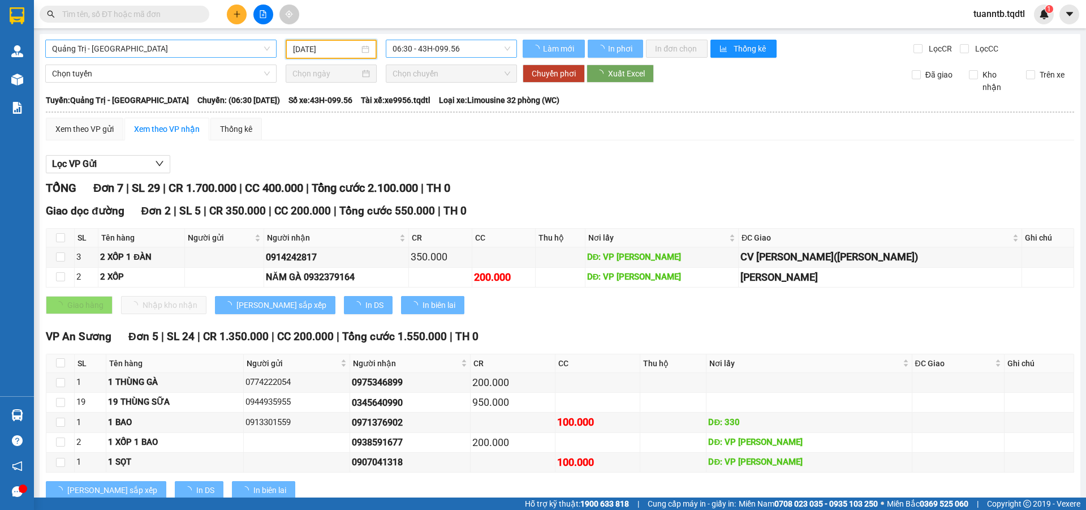
type input "[DATE]"
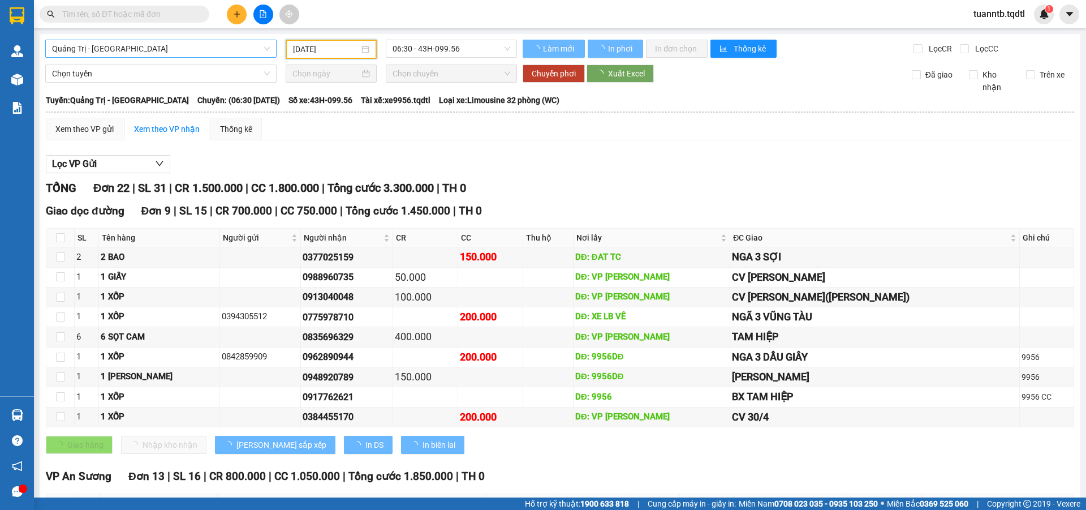
click at [469, 48] on span "06:30 - 43H-099.56" at bounding box center [452, 48] width 118 height 17
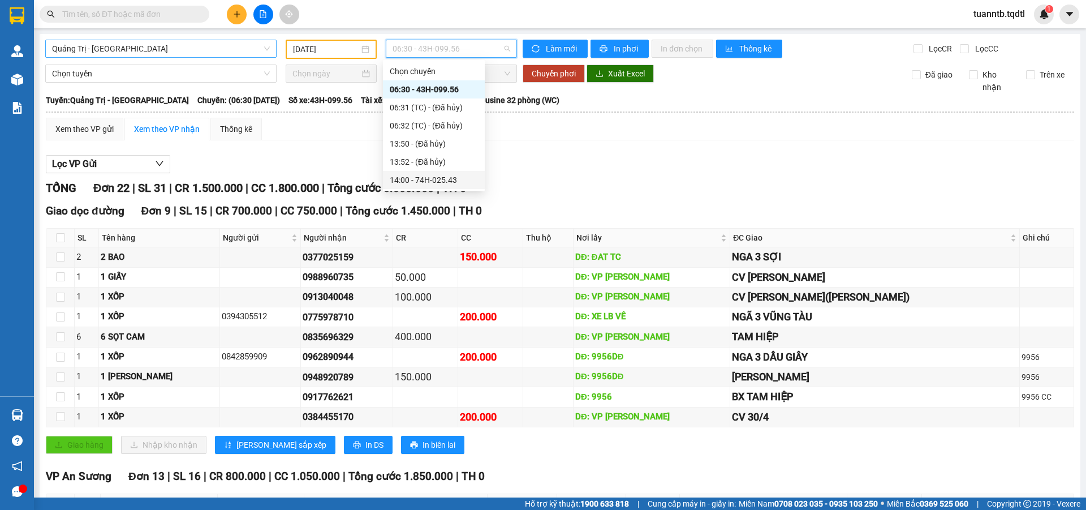
click at [458, 179] on div "14:00 - 74H-025.43" at bounding box center [434, 180] width 88 height 12
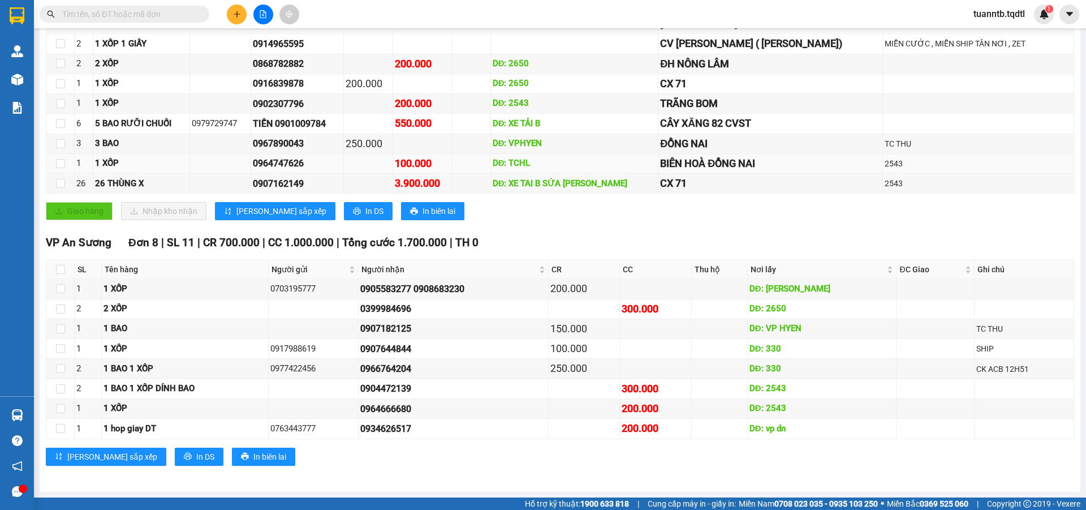
scroll to position [14, 0]
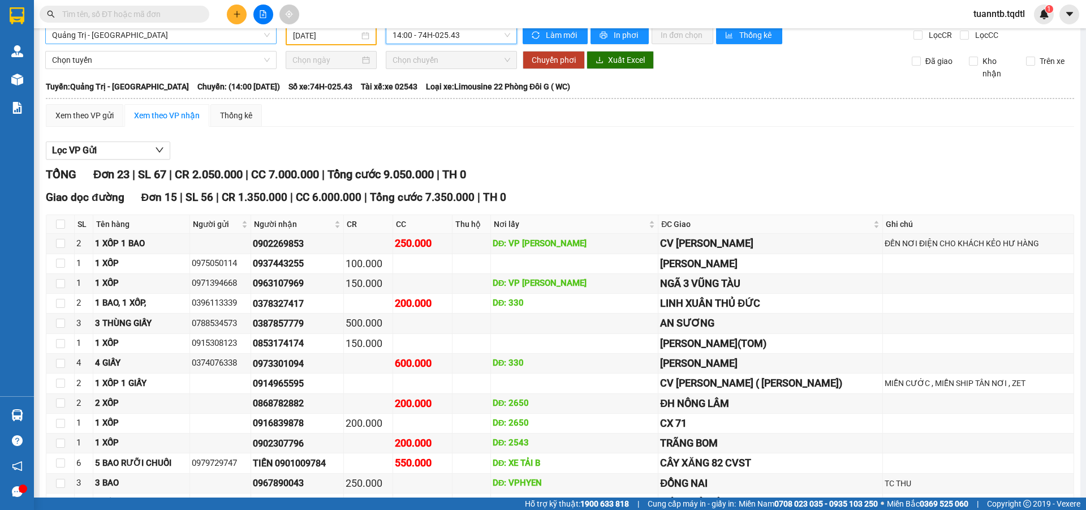
click at [189, 38] on span "[PERSON_NAME] Trị - [GEOGRAPHIC_DATA]" at bounding box center [161, 35] width 218 height 17
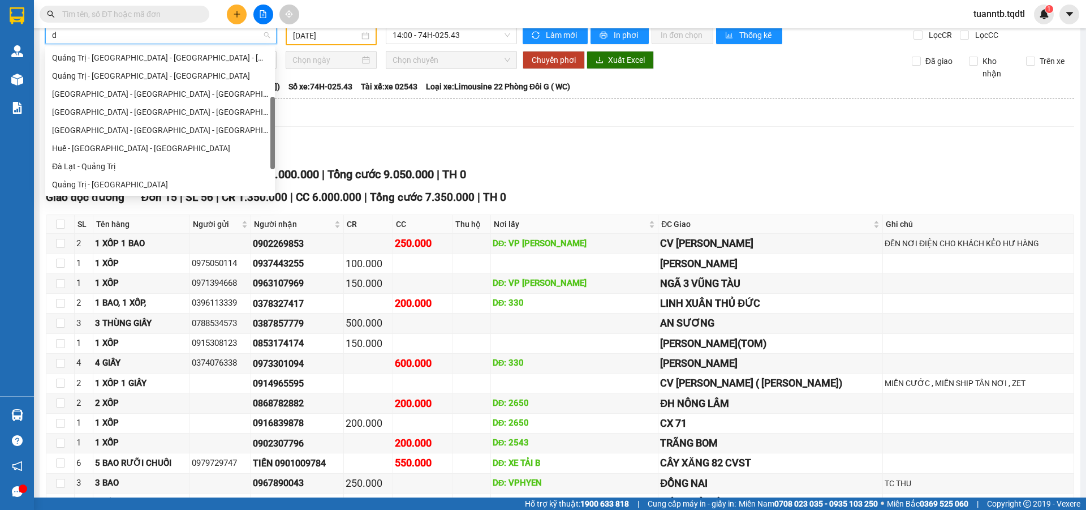
type input "da"
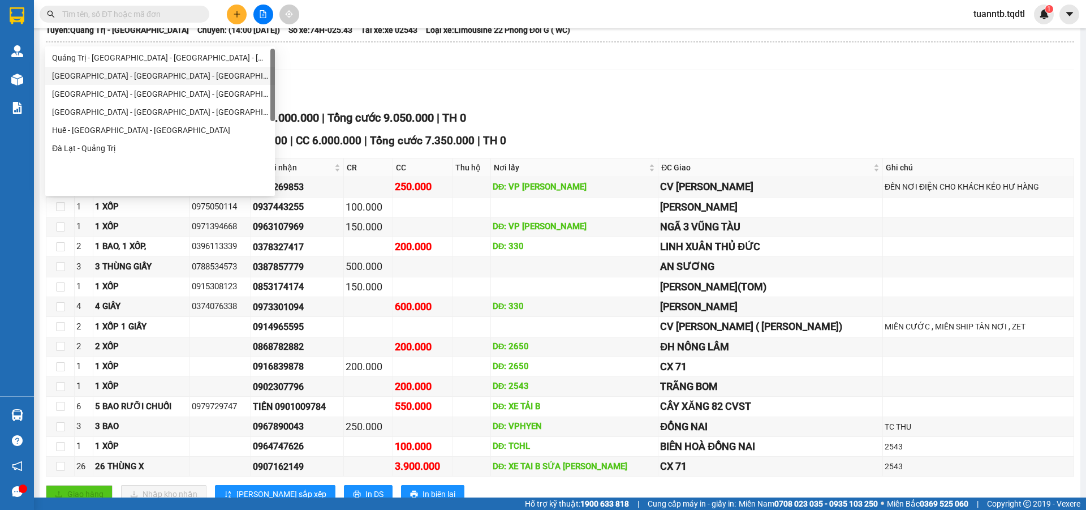
scroll to position [0, 0]
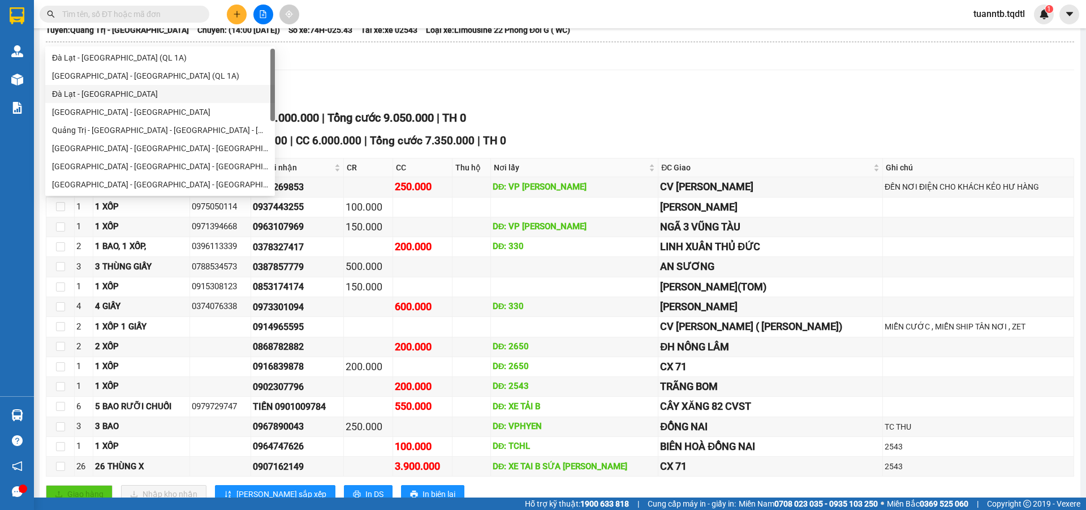
click at [85, 97] on div "Đà Lạt - [GEOGRAPHIC_DATA]" at bounding box center [160, 94] width 216 height 12
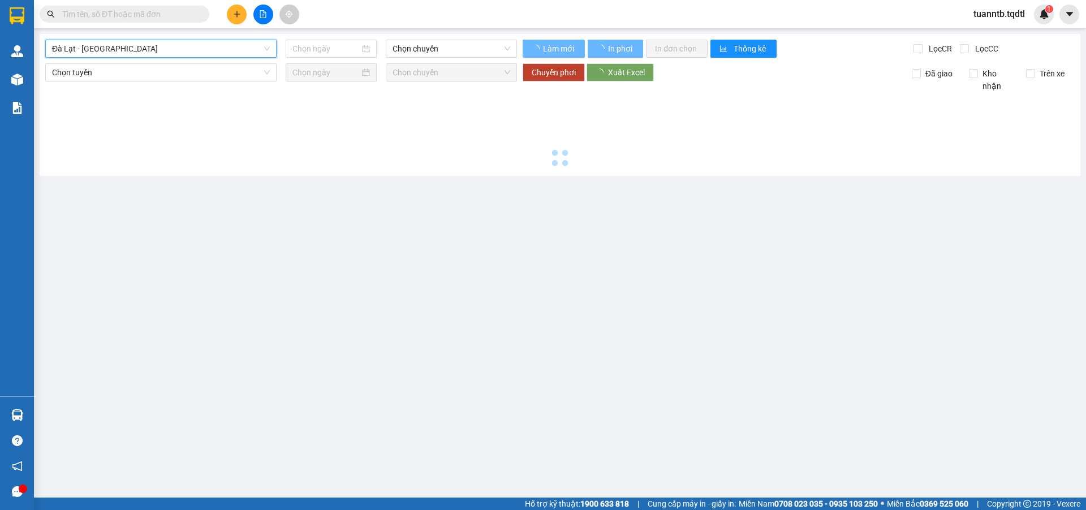
type input "[DATE]"
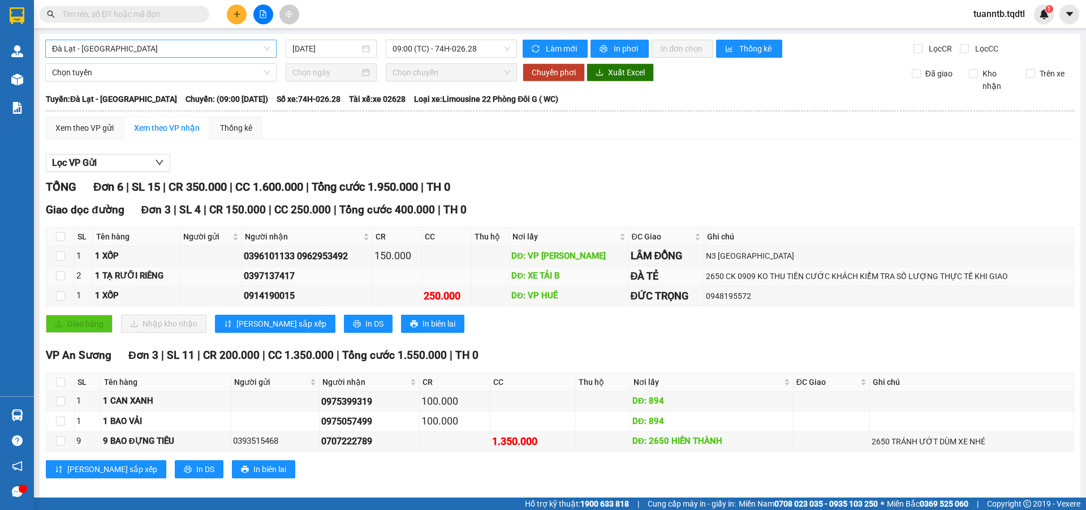
scroll to position [12, 0]
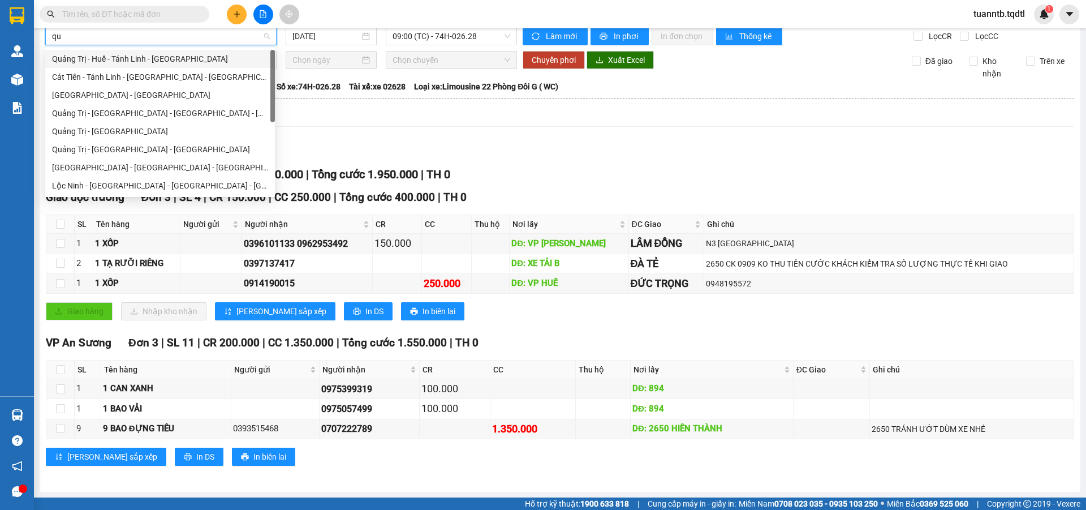
type input "qua"
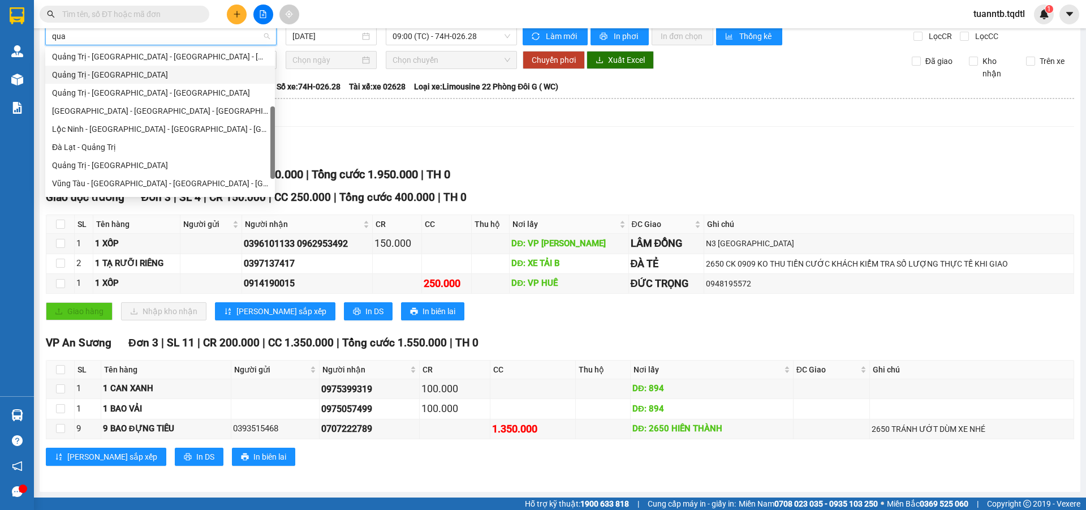
click at [116, 79] on div "[PERSON_NAME] Trị - [GEOGRAPHIC_DATA]" at bounding box center [160, 74] width 216 height 12
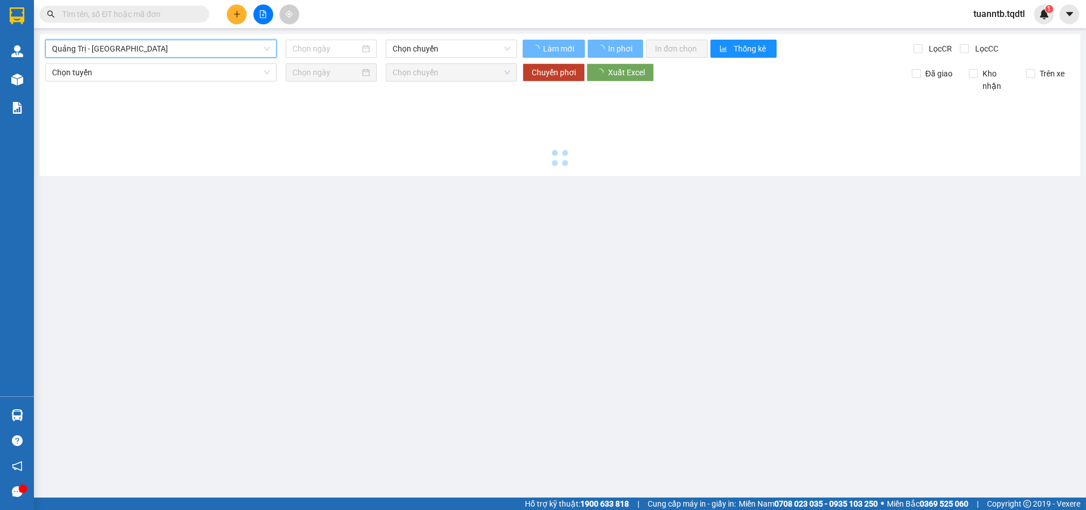
scroll to position [0, 0]
type input "[DATE]"
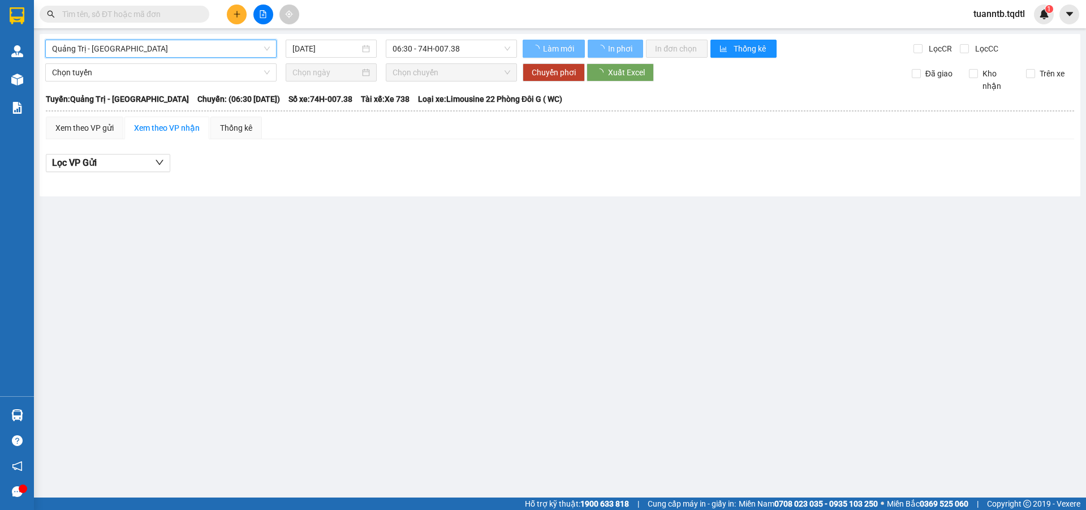
click at [104, 50] on span "[PERSON_NAME] Trị - [GEOGRAPHIC_DATA]" at bounding box center [161, 48] width 218 height 17
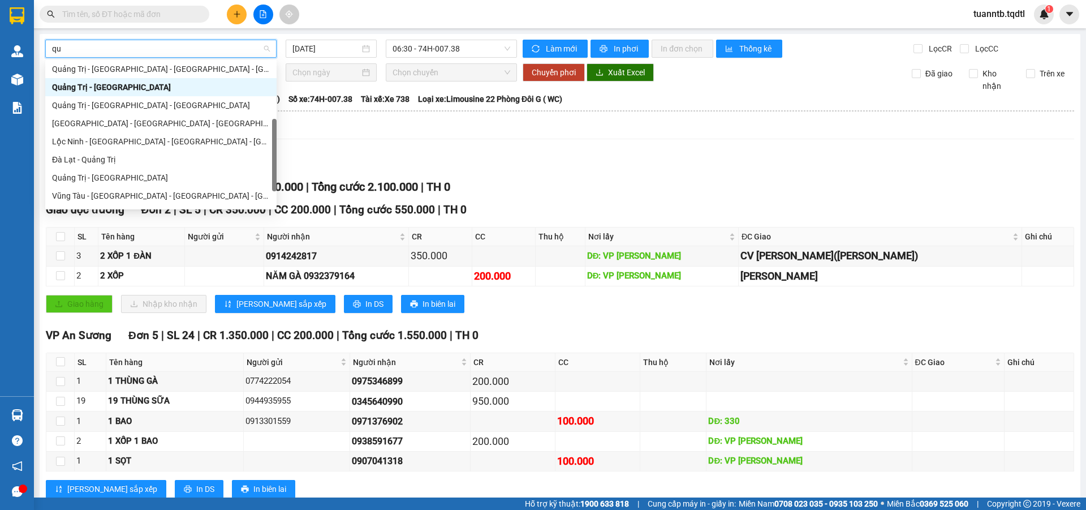
type input "qua"
click at [84, 175] on div "[PERSON_NAME] Trị - [GEOGRAPHIC_DATA]" at bounding box center [161, 177] width 218 height 12
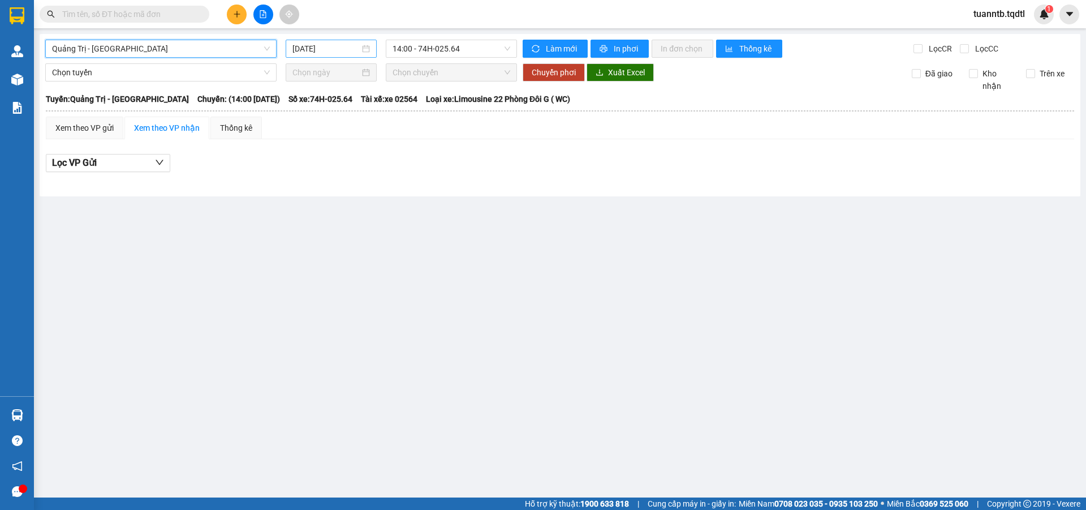
click at [358, 49] on input "[DATE]" at bounding box center [325, 48] width 67 height 12
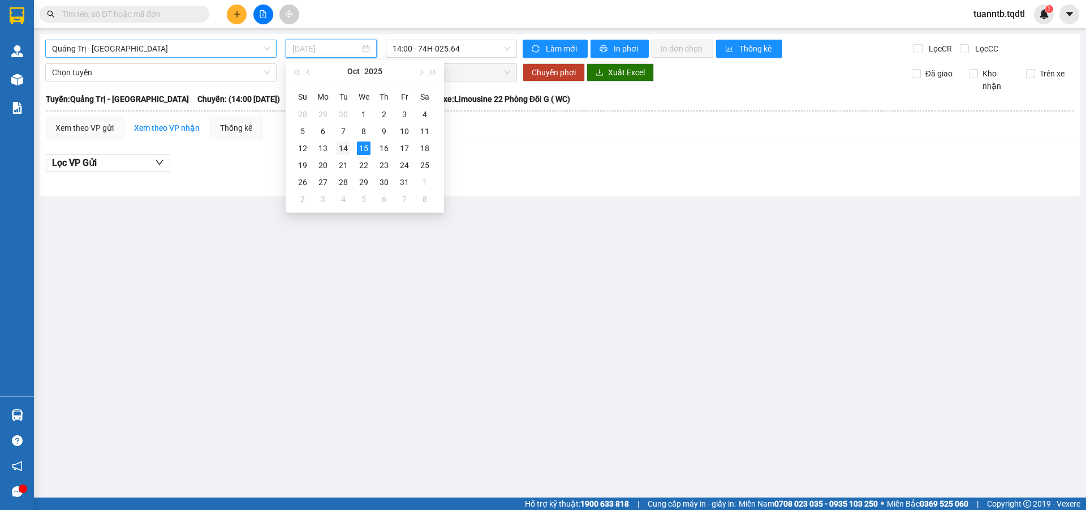
click at [347, 153] on div "14" at bounding box center [344, 148] width 14 height 14
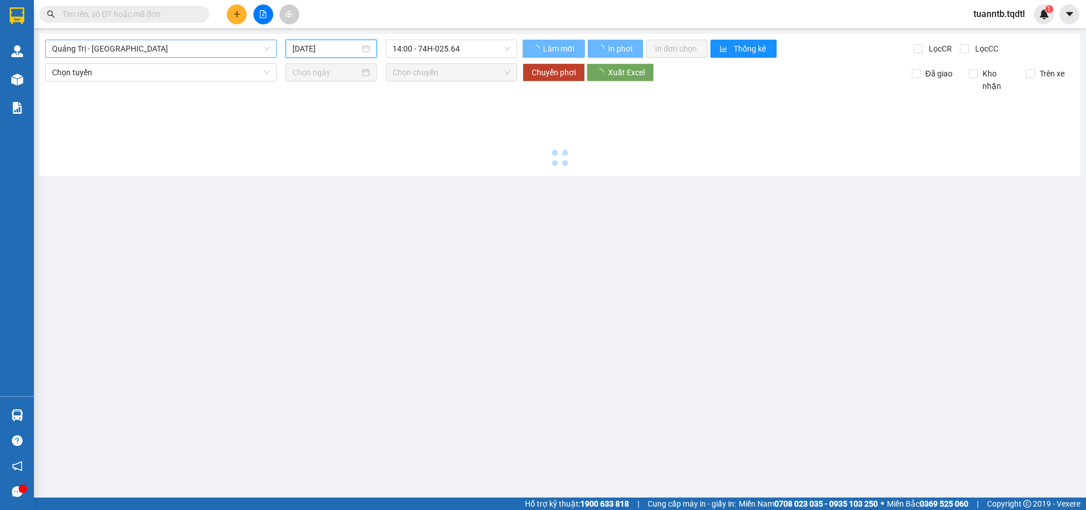
type input "[DATE]"
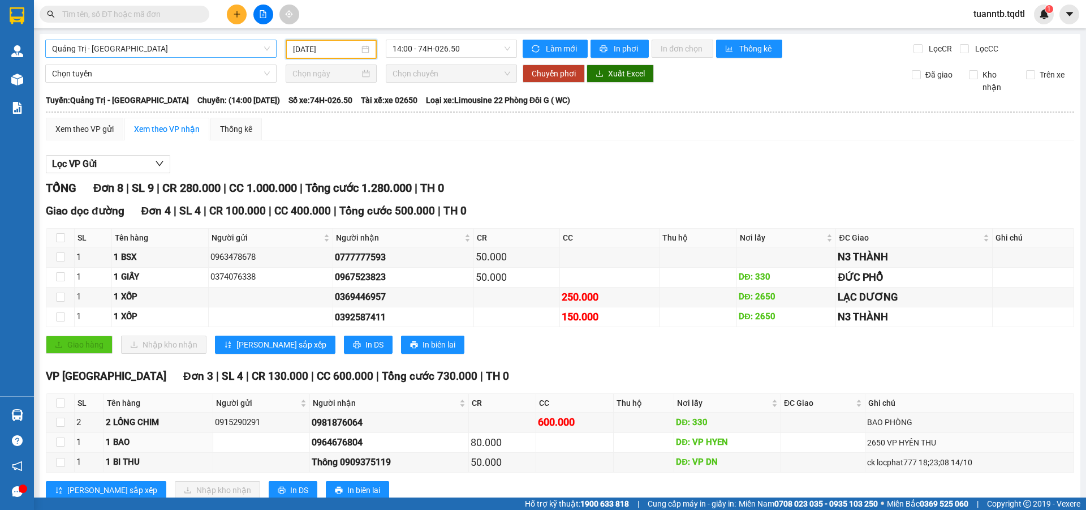
scroll to position [139, 0]
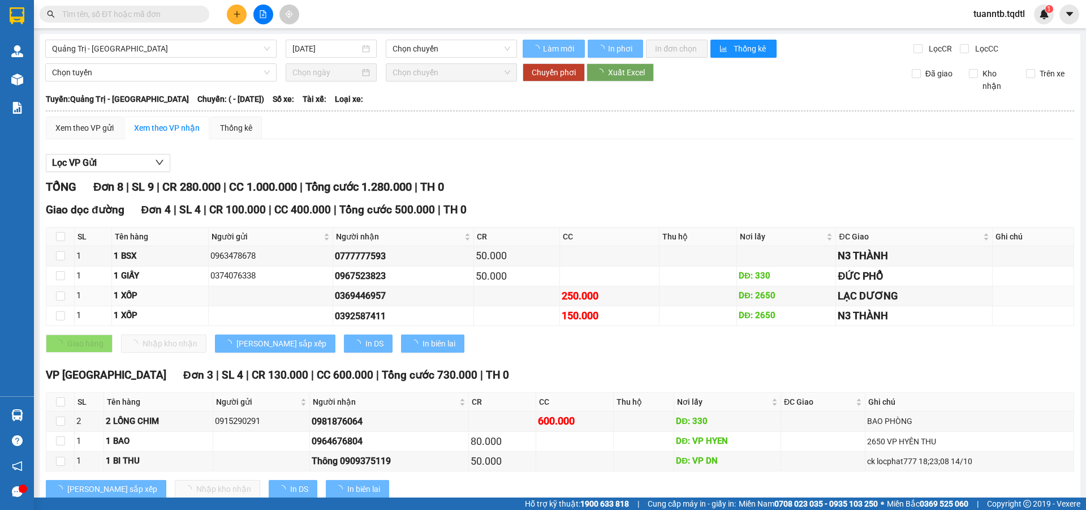
type input "[DATE]"
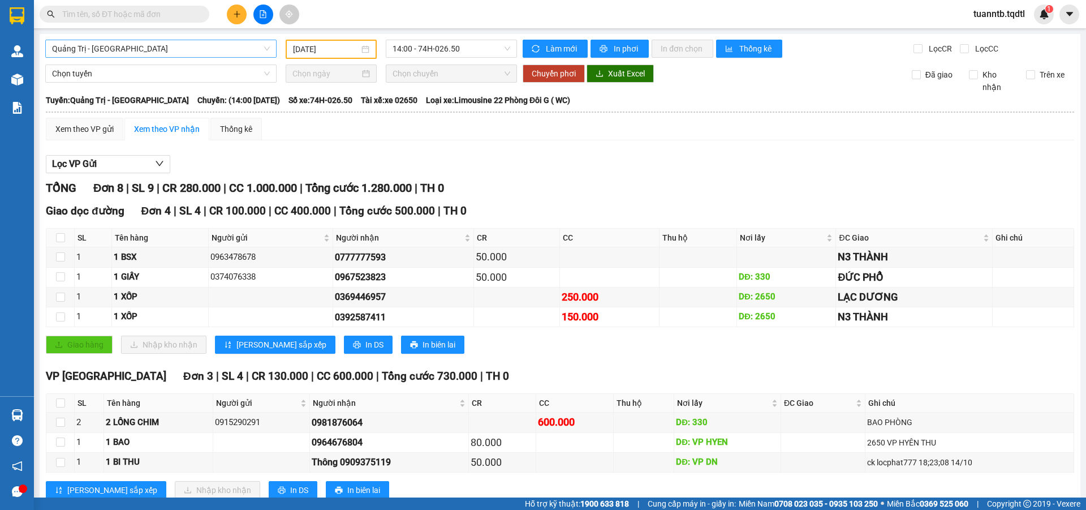
click at [137, 44] on span "[PERSON_NAME] Trị - [GEOGRAPHIC_DATA]" at bounding box center [161, 48] width 218 height 17
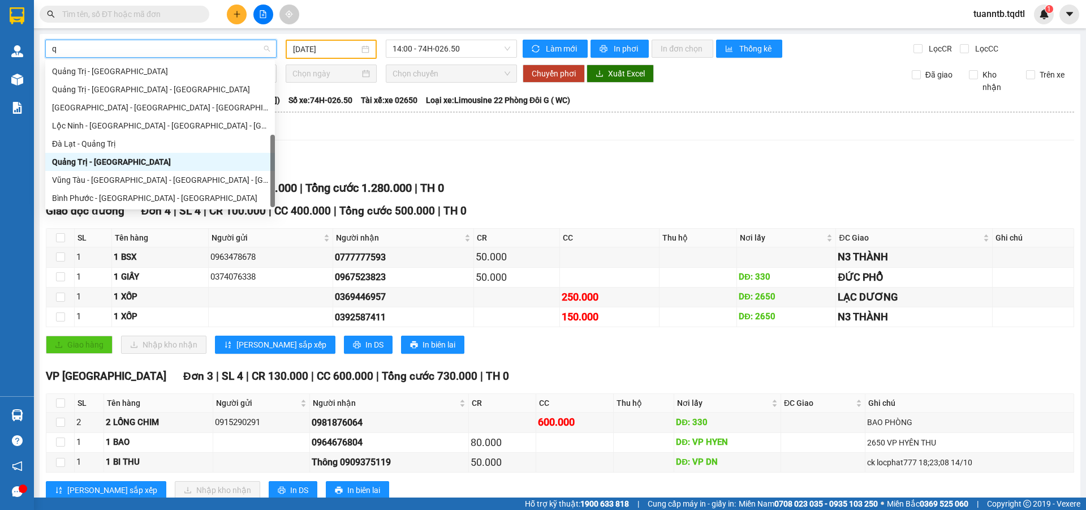
scroll to position [109, 0]
type input "q"
type input "qua"
click at [144, 70] on div "[PERSON_NAME] Trị - [GEOGRAPHIC_DATA]" at bounding box center [160, 71] width 216 height 12
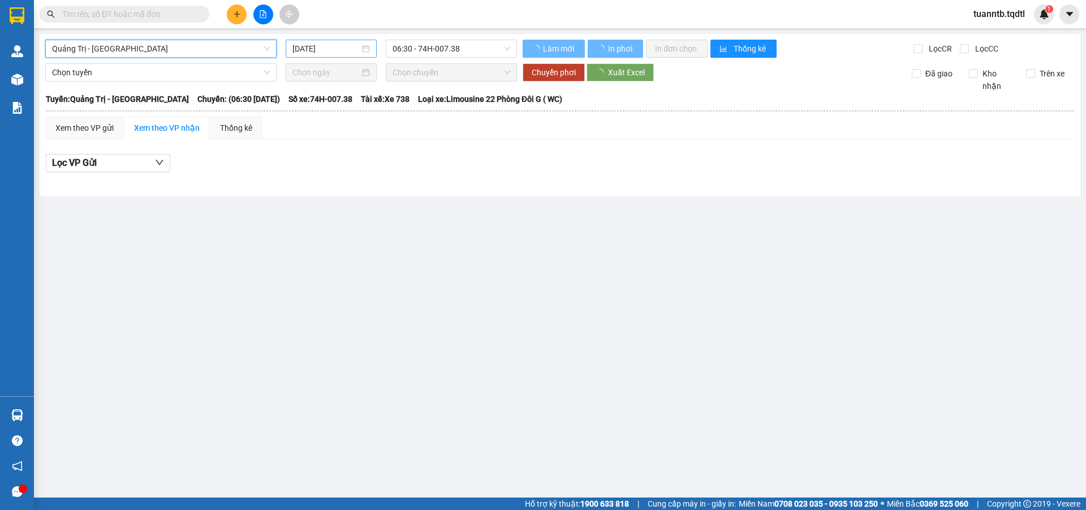
click at [312, 55] on div "[DATE]" at bounding box center [331, 49] width 91 height 18
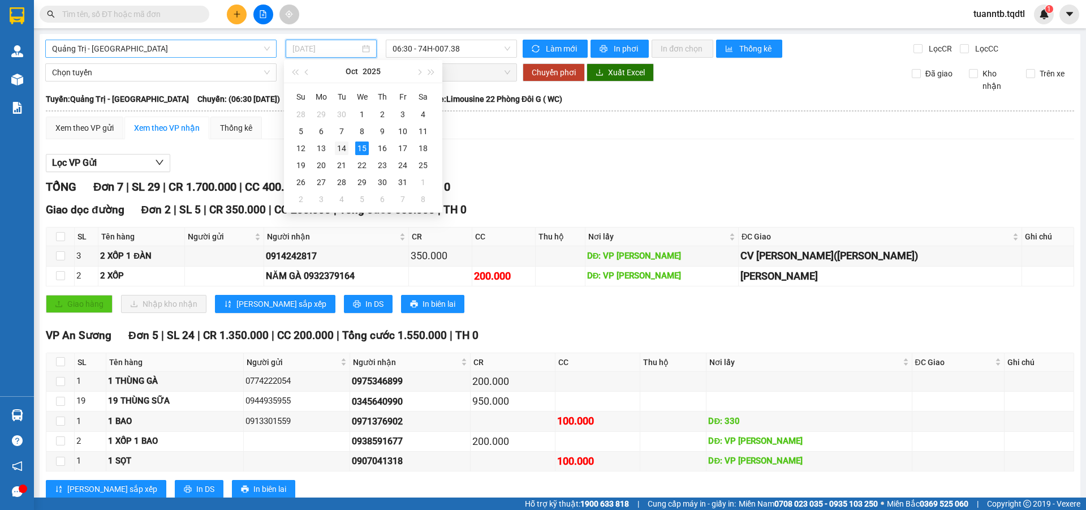
click at [341, 148] on div "14" at bounding box center [342, 148] width 14 height 14
type input "[DATE]"
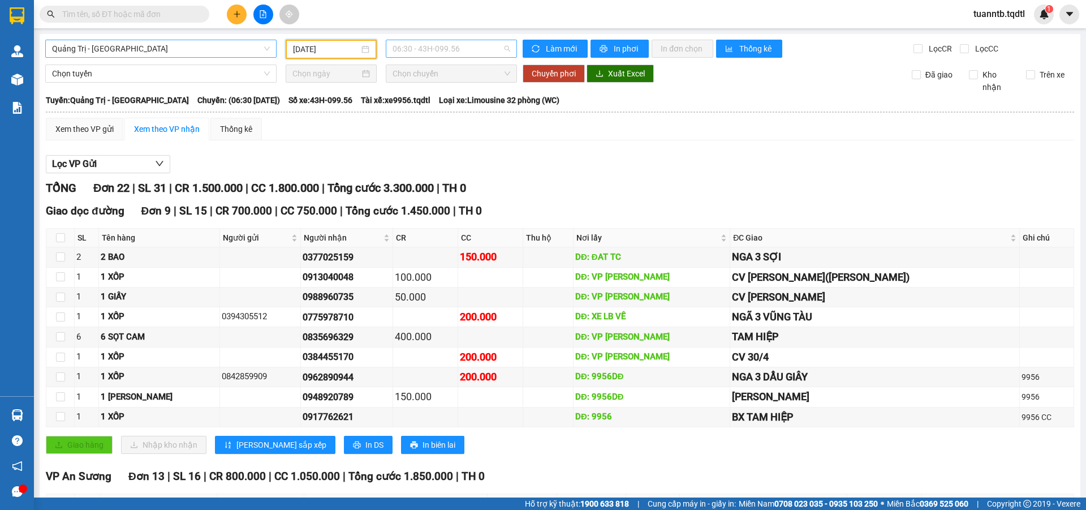
click at [463, 42] on span "06:30 - 43H-099.56" at bounding box center [452, 48] width 118 height 17
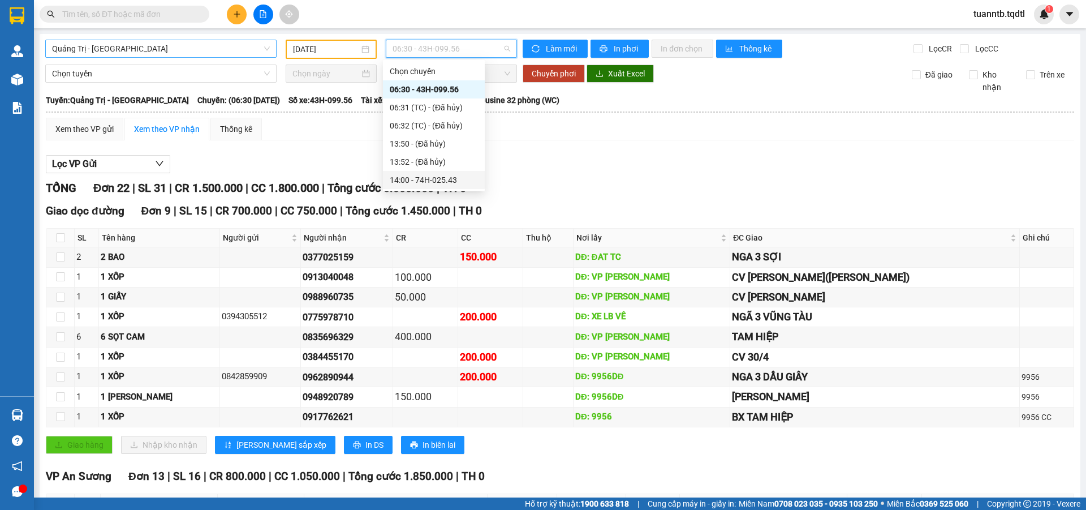
click at [453, 183] on div "14:00 - 74H-025.43" at bounding box center [434, 180] width 88 height 12
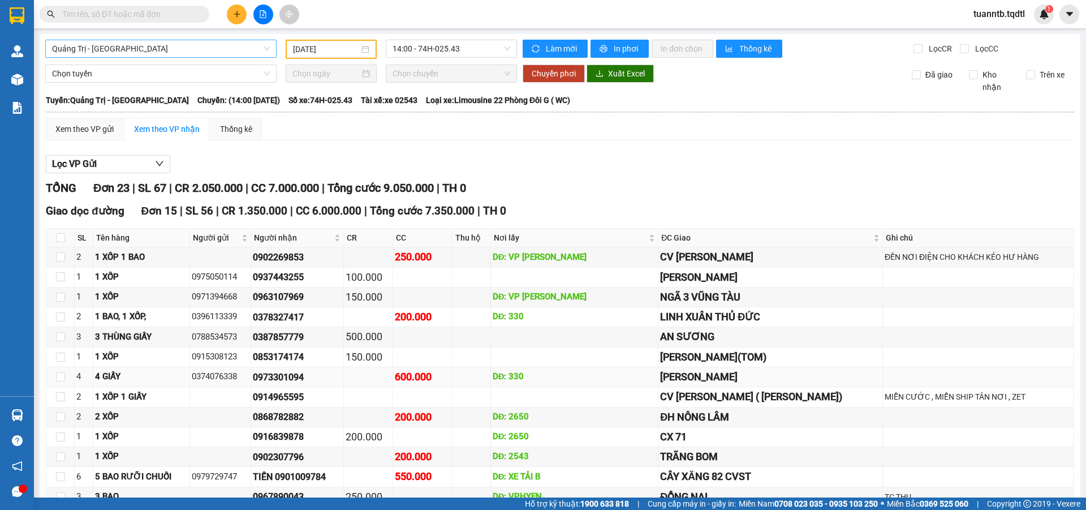
drag, startPoint x: 660, startPoint y: 318, endPoint x: 684, endPoint y: 385, distance: 70.3
click at [659, 385] on td "DĐ: 330" at bounding box center [575, 377] width 168 height 20
click at [475, 51] on span "14:00 - 74H-025.43" at bounding box center [452, 48] width 118 height 17
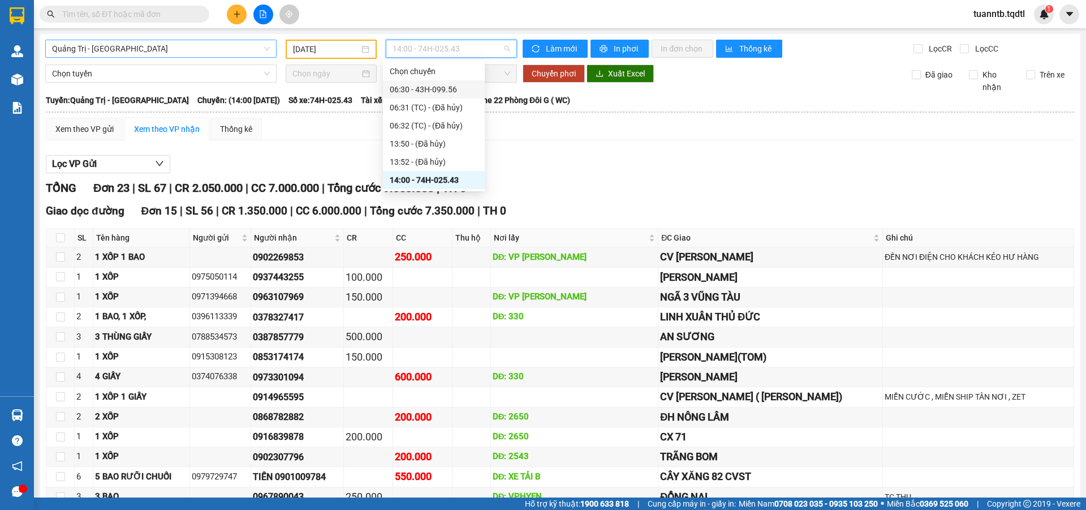
click at [447, 89] on div "06:30 - 43H-099.56" at bounding box center [434, 89] width 88 height 12
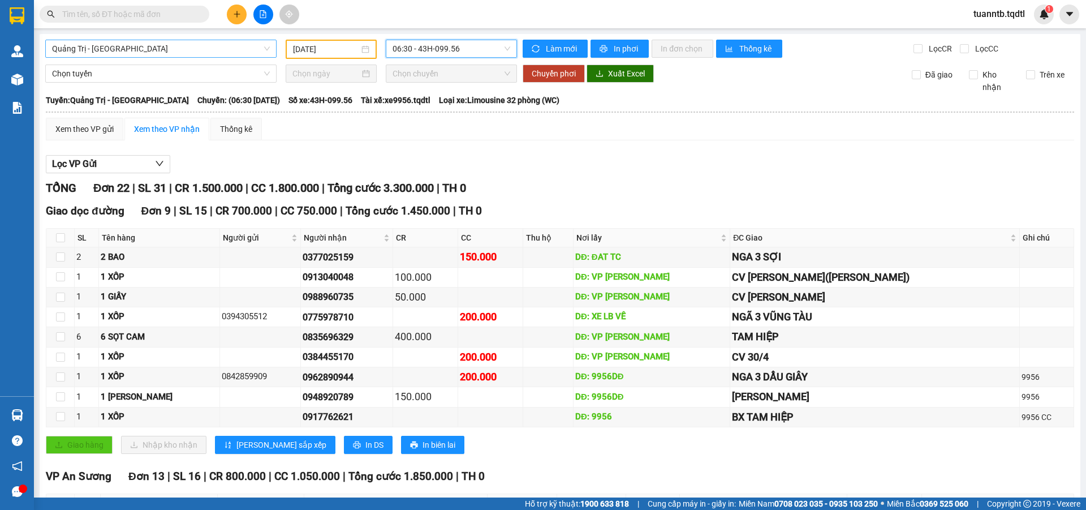
click at [118, 49] on span "[PERSON_NAME] Trị - [GEOGRAPHIC_DATA]" at bounding box center [161, 48] width 218 height 17
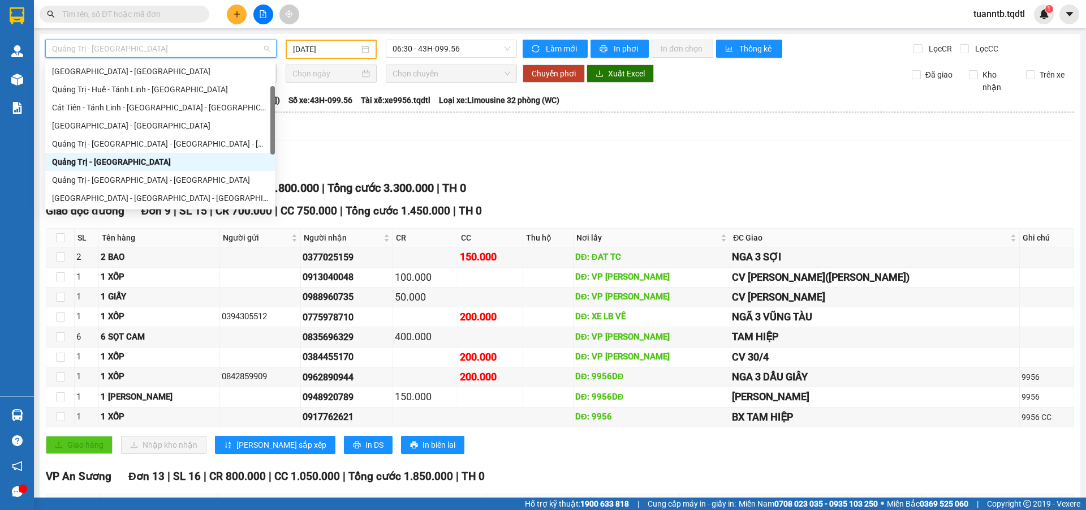
scroll to position [235, 0]
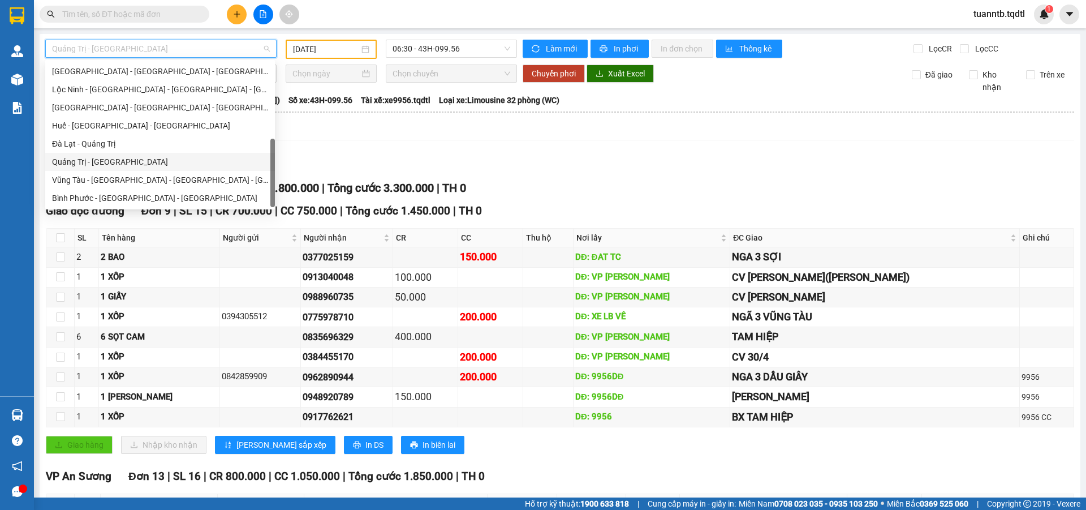
click at [111, 159] on div "[PERSON_NAME] Trị - [GEOGRAPHIC_DATA]" at bounding box center [160, 162] width 216 height 12
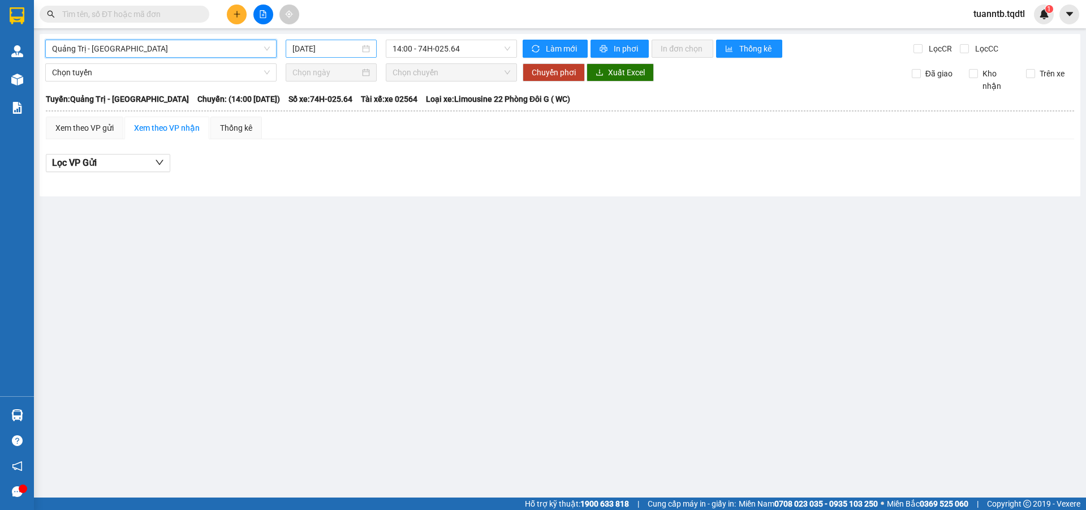
click at [311, 46] on input "[DATE]" at bounding box center [325, 48] width 67 height 12
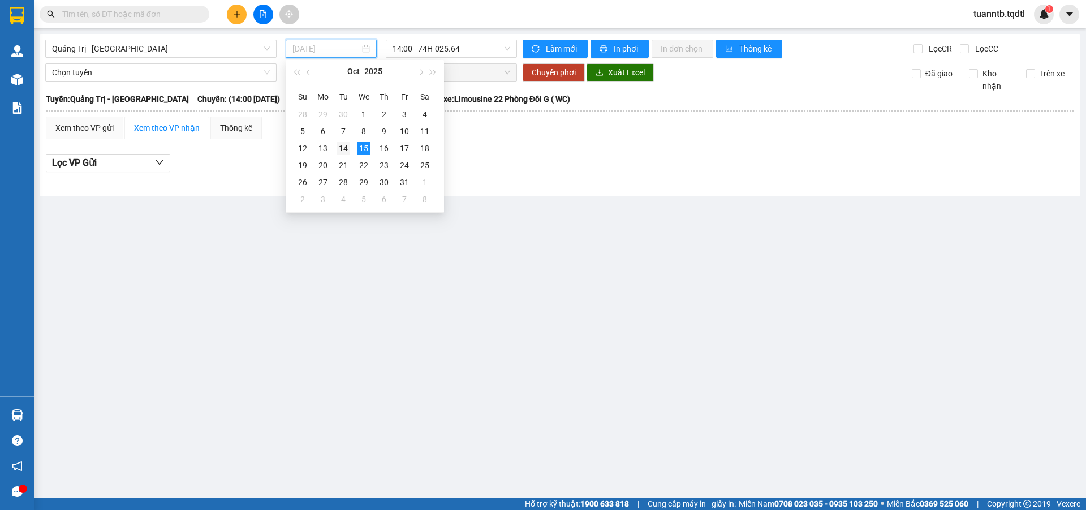
click at [347, 151] on div "14" at bounding box center [344, 148] width 14 height 14
type input "[DATE]"
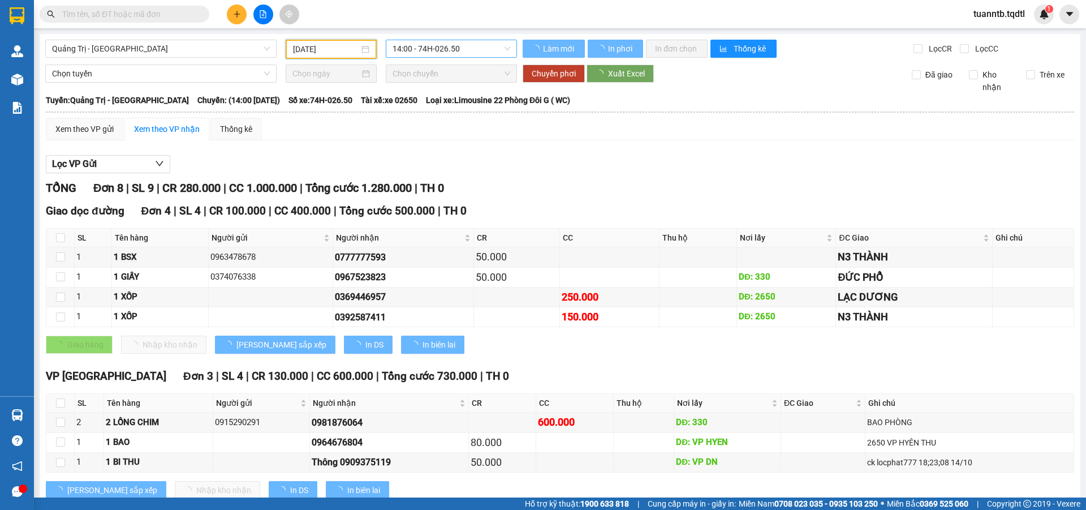
click at [485, 49] on span "14:00 - 74H-026.50" at bounding box center [452, 48] width 118 height 17
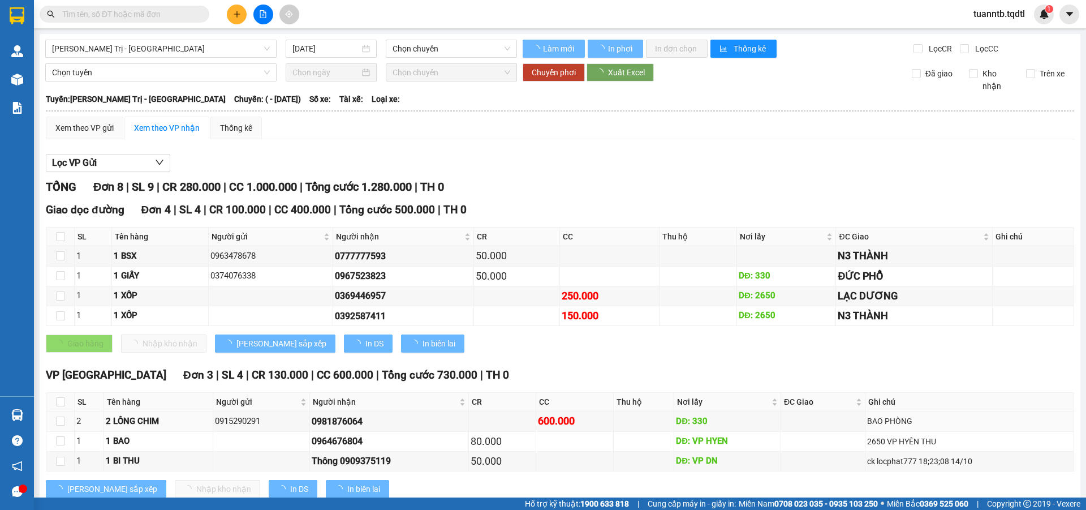
type input "[DATE]"
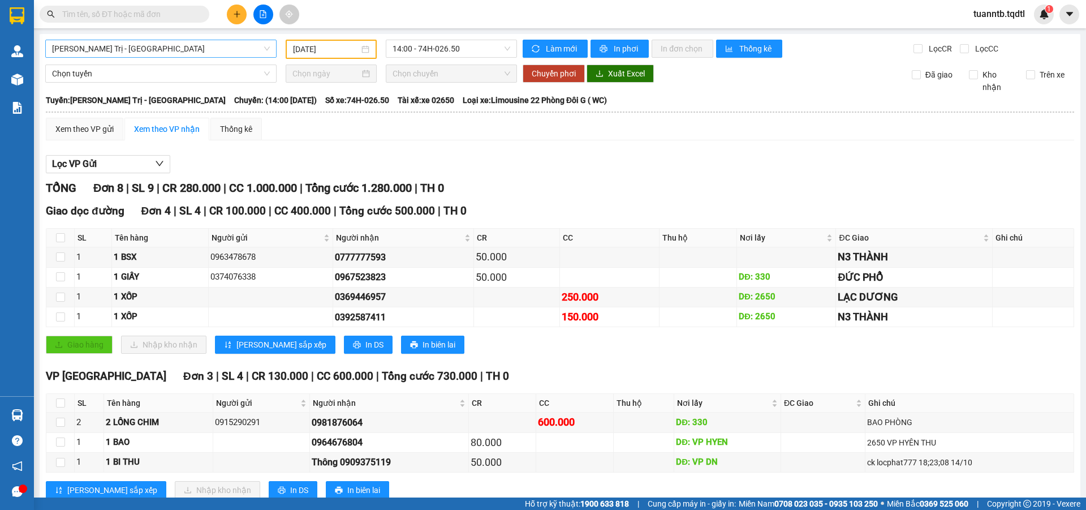
click at [126, 46] on span "[PERSON_NAME] Trị - [GEOGRAPHIC_DATA]" at bounding box center [161, 48] width 218 height 17
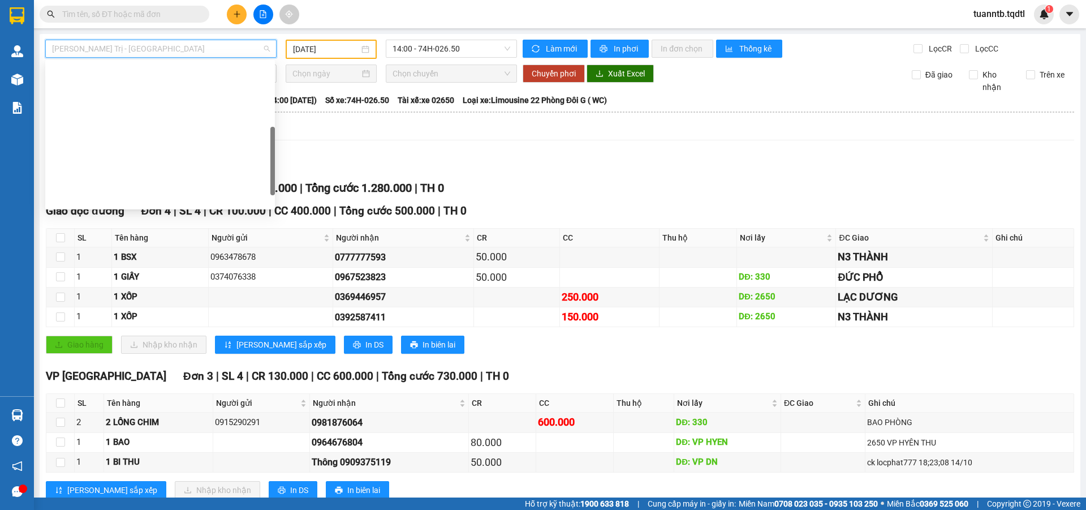
scroll to position [199, 0]
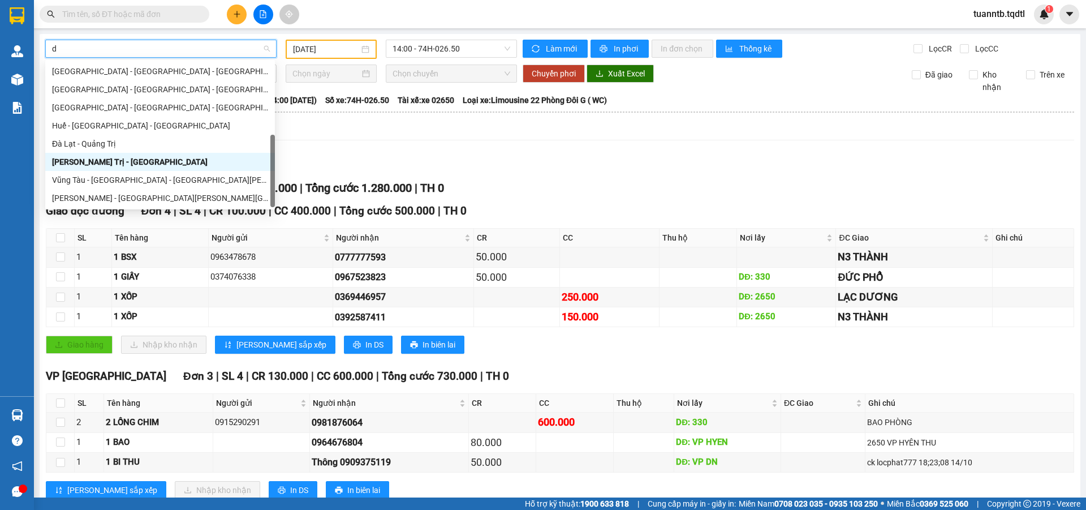
type input "da"
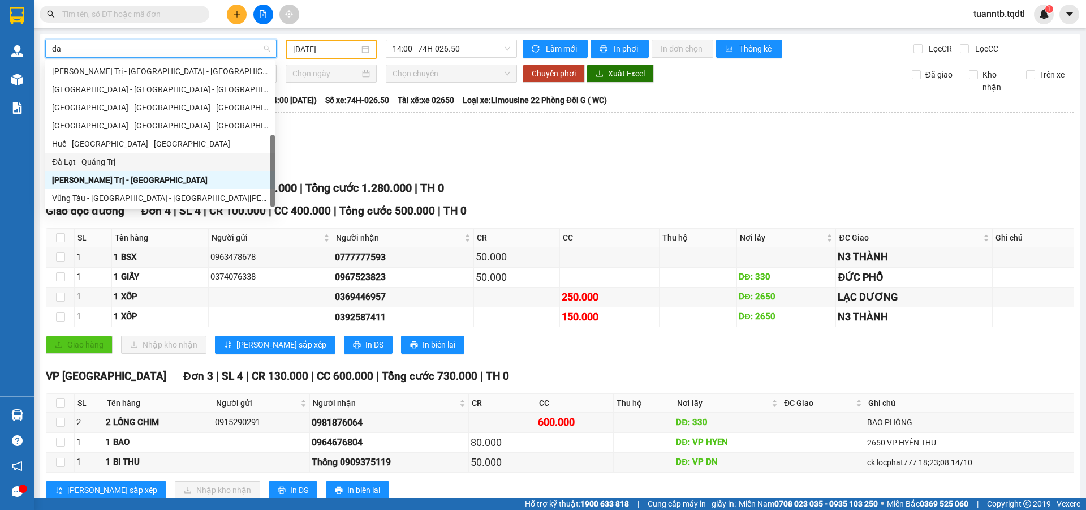
scroll to position [0, 0]
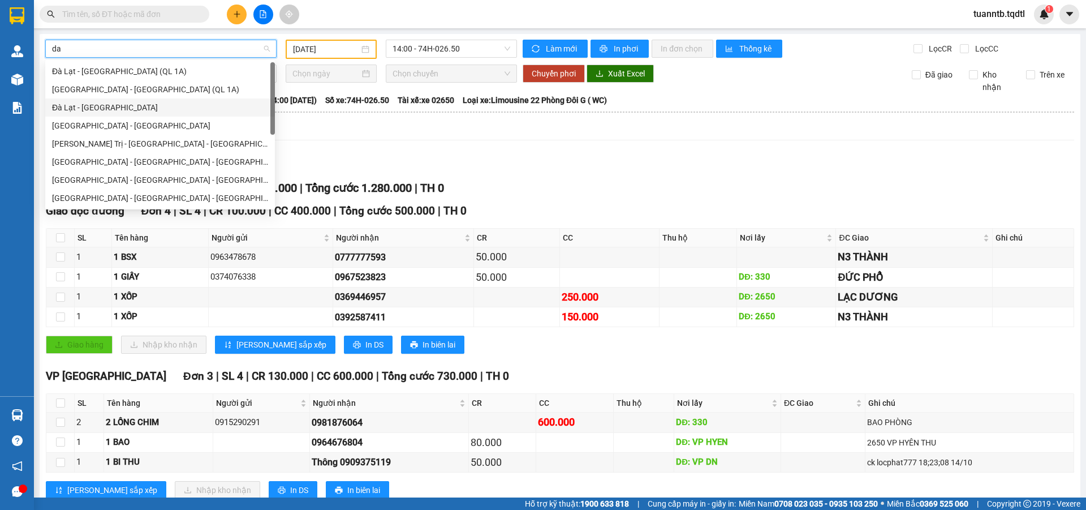
click at [115, 111] on div "Đà Lạt - [GEOGRAPHIC_DATA]" at bounding box center [160, 107] width 216 height 12
type input "[DATE]"
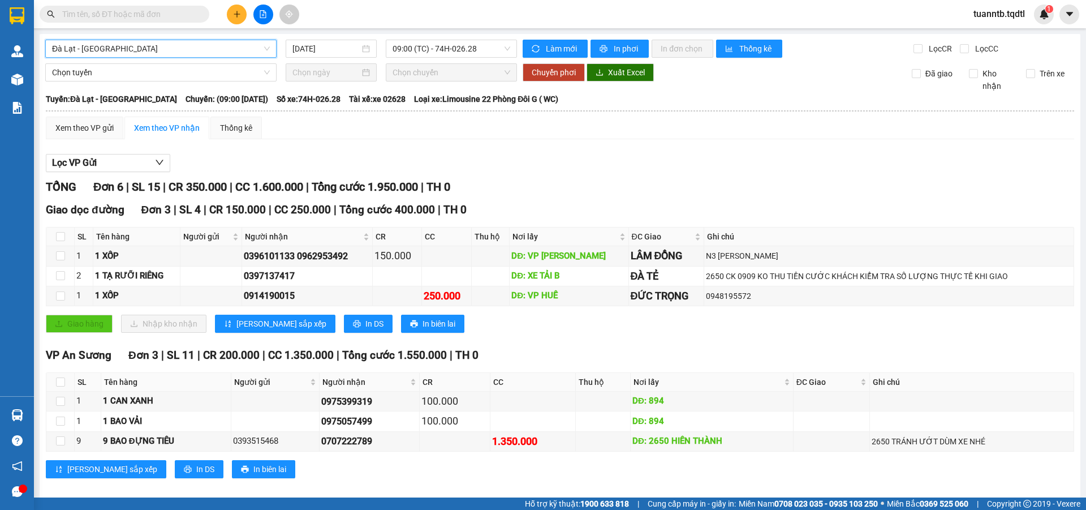
click at [196, 45] on span "Đà Lạt - [GEOGRAPHIC_DATA]" at bounding box center [161, 48] width 218 height 17
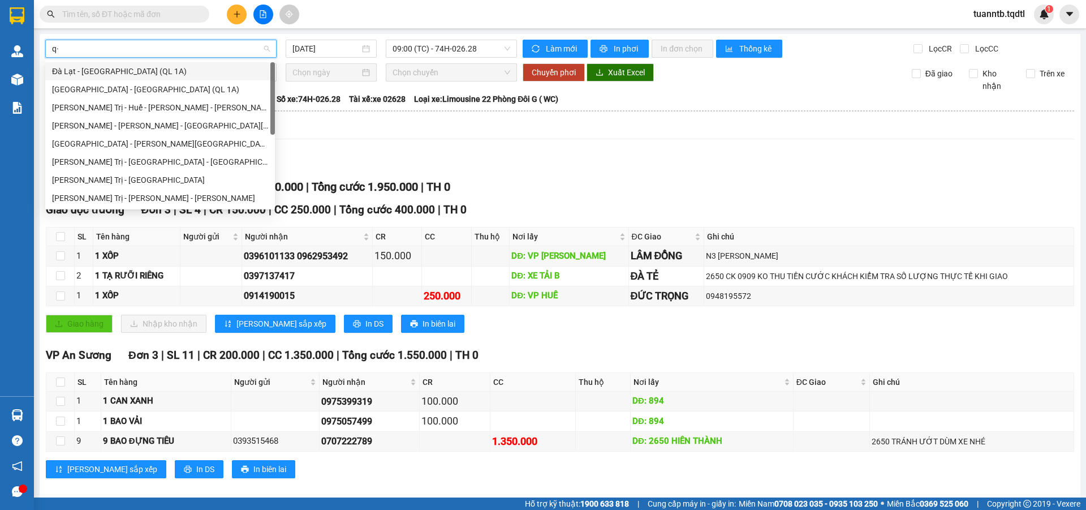
type input "q"
type input "da"
click at [76, 111] on div "Đà Lạt - [GEOGRAPHIC_DATA]" at bounding box center [160, 107] width 216 height 12
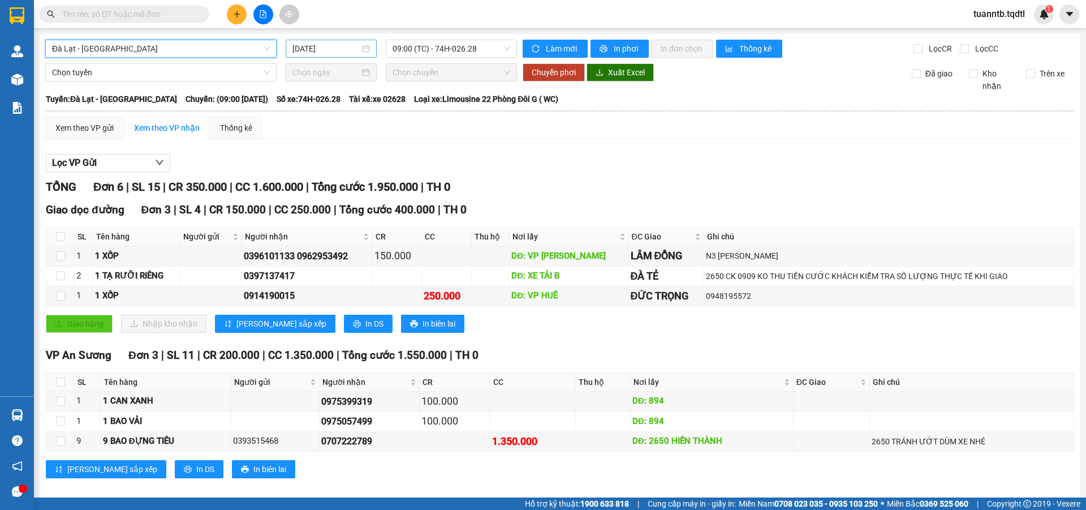
click at [344, 46] on input "[DATE]" at bounding box center [325, 48] width 67 height 12
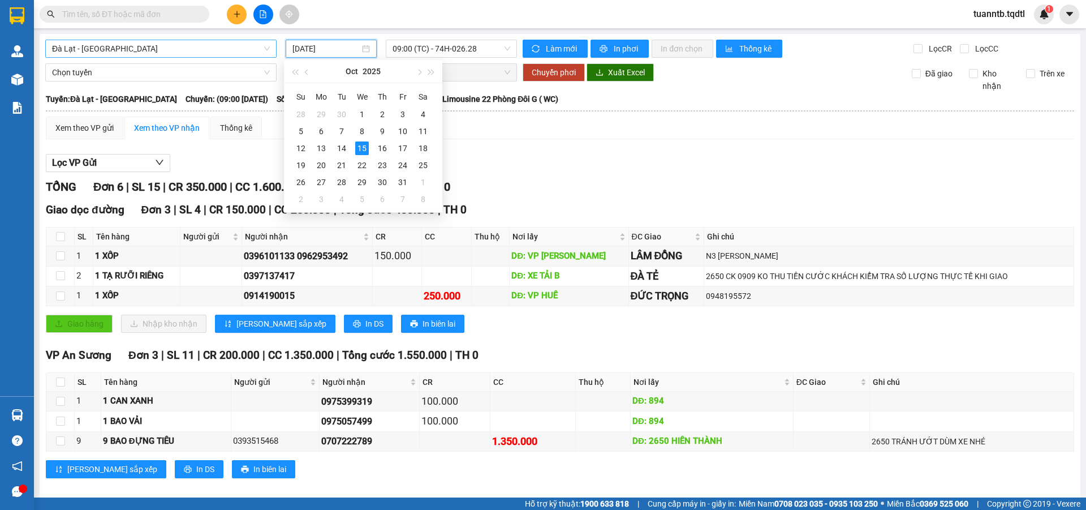
type input "[DATE]"
click at [455, 48] on span "09:00 (TC) - 74H-026.28" at bounding box center [452, 48] width 118 height 17
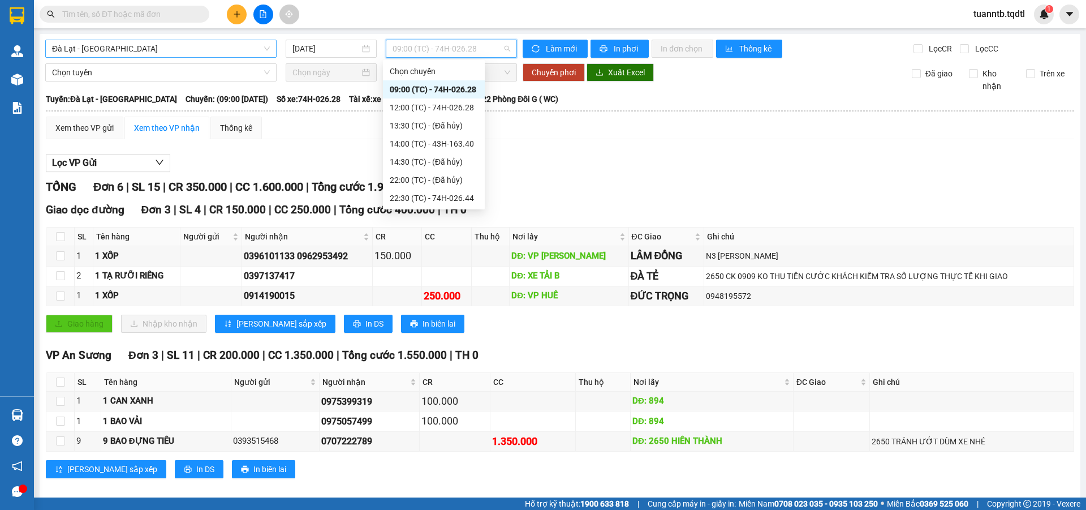
drag, startPoint x: 752, startPoint y: 191, endPoint x: 800, endPoint y: 178, distance: 49.3
click at [753, 187] on div "[PERSON_NAME] 6 | SL 15 | CR 350.000 | CC 1.600.000 | [PERSON_NAME] 1.950.000 |…" at bounding box center [560, 187] width 1028 height 18
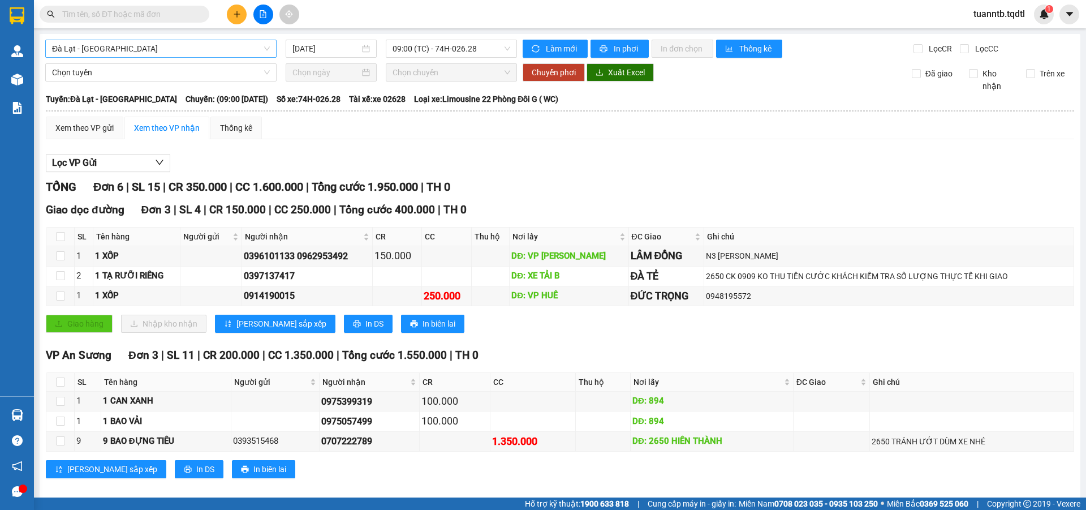
click at [70, 46] on span "Đà Lạt - [GEOGRAPHIC_DATA]" at bounding box center [161, 48] width 218 height 17
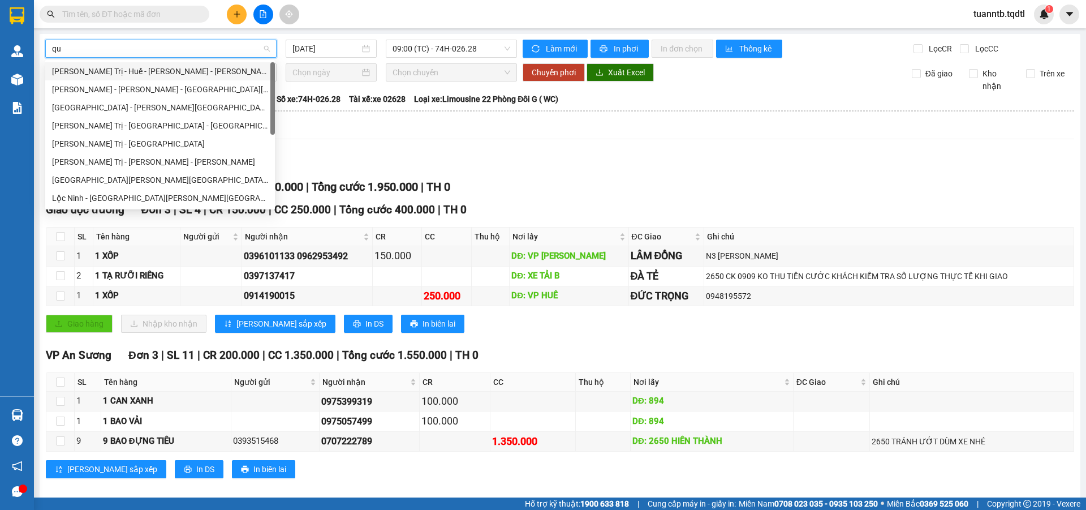
type input "qua"
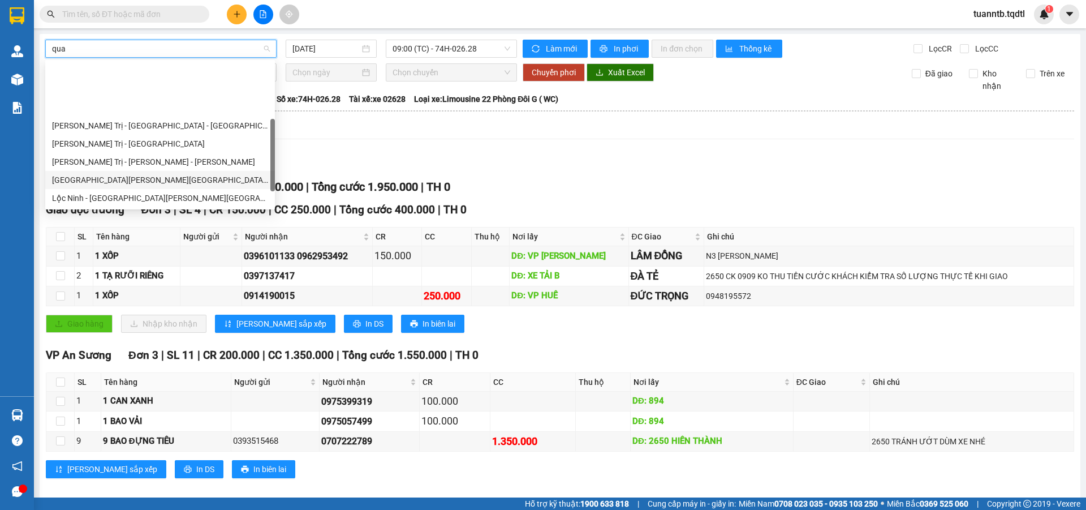
scroll to position [72, 0]
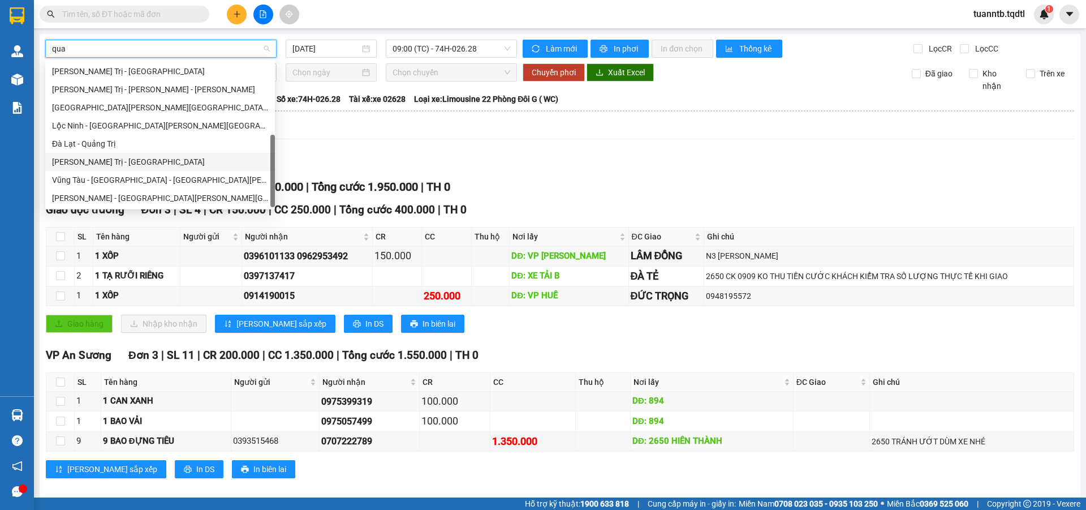
click at [123, 160] on div "[PERSON_NAME] Trị - [GEOGRAPHIC_DATA]" at bounding box center [160, 162] width 216 height 12
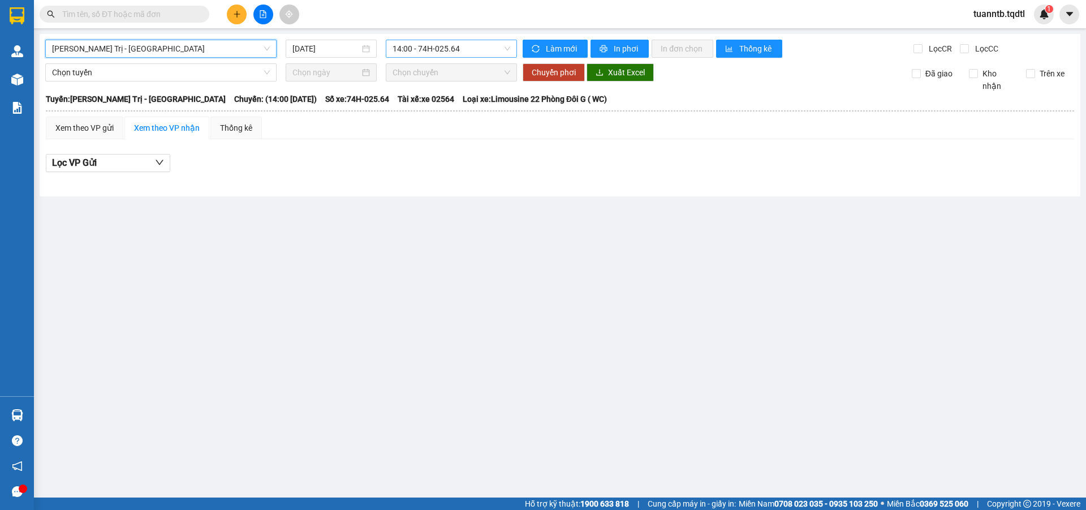
click at [443, 48] on span "14:00 - 74H-025.64" at bounding box center [452, 48] width 118 height 17
click at [343, 43] on input "[DATE]" at bounding box center [325, 48] width 67 height 12
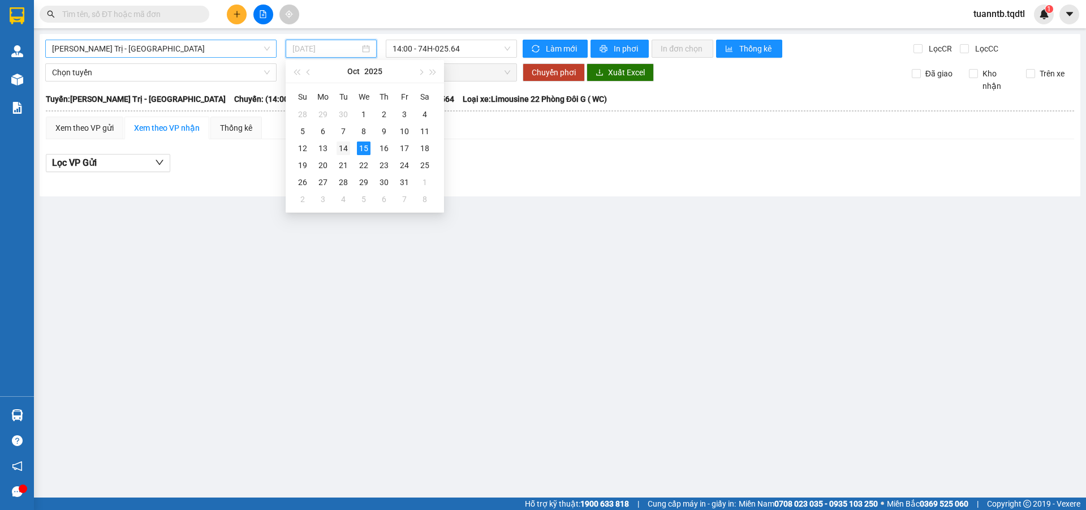
click at [343, 149] on div "14" at bounding box center [344, 148] width 14 height 14
type input "[DATE]"
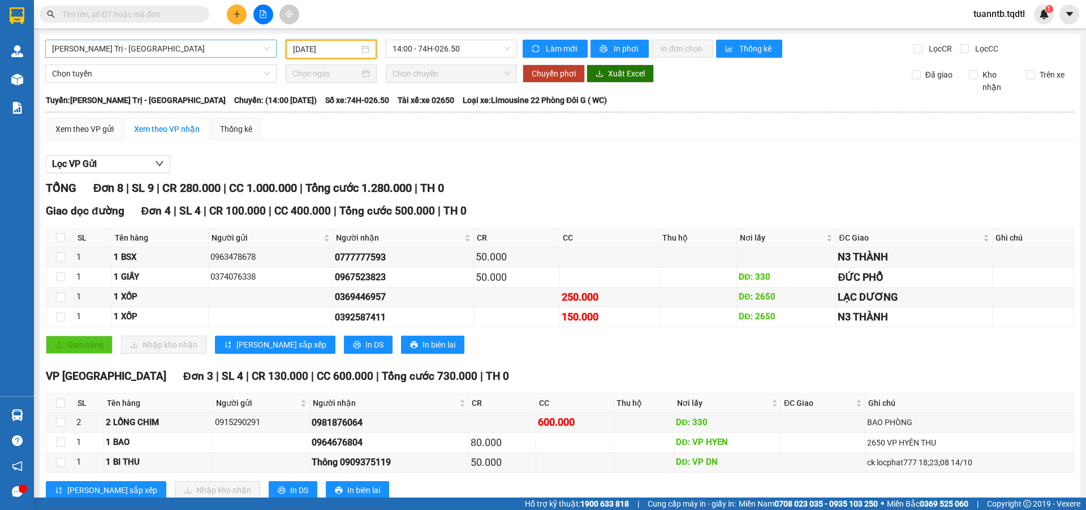
click at [198, 43] on span "[PERSON_NAME] Trị - [GEOGRAPHIC_DATA]" at bounding box center [161, 48] width 218 height 17
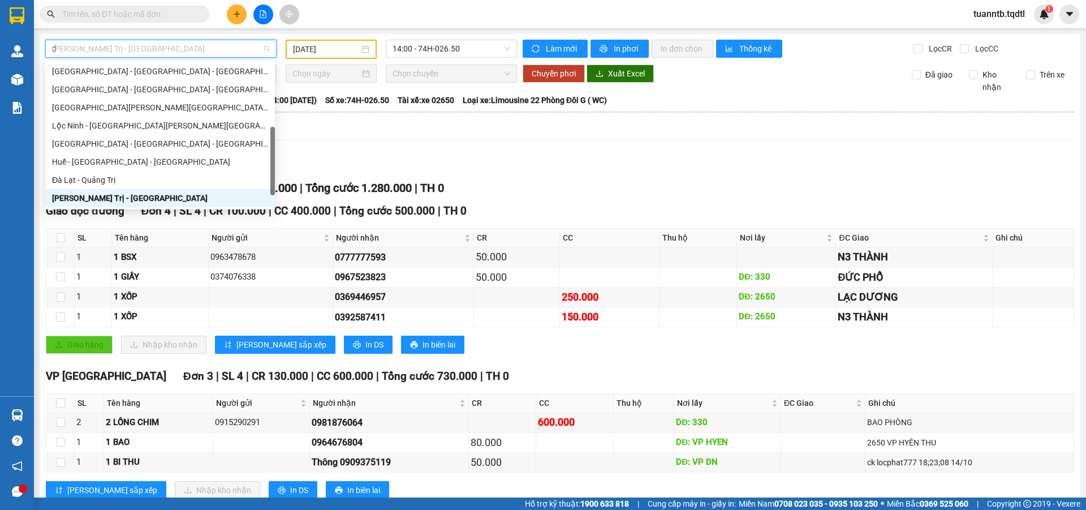
scroll to position [72, 0]
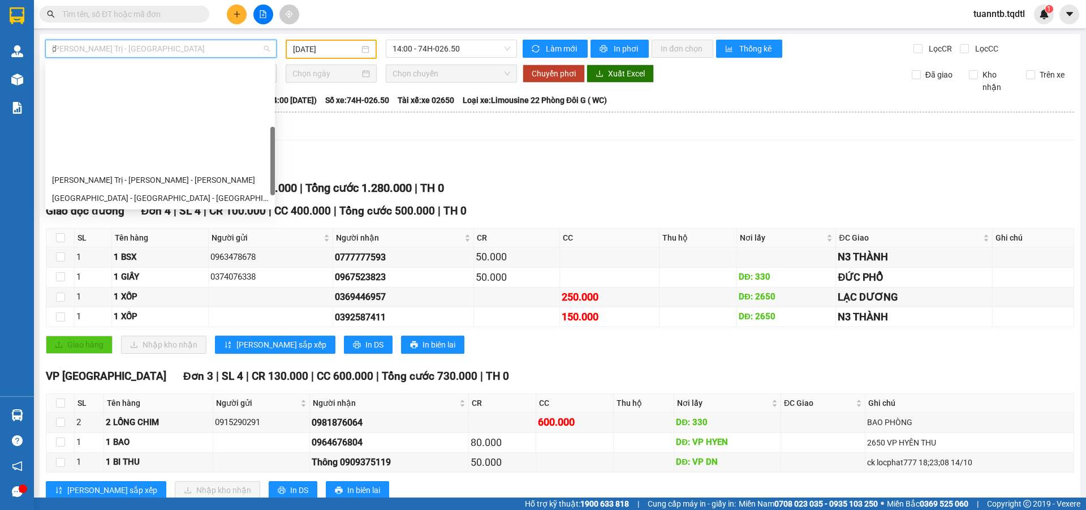
type input "da"
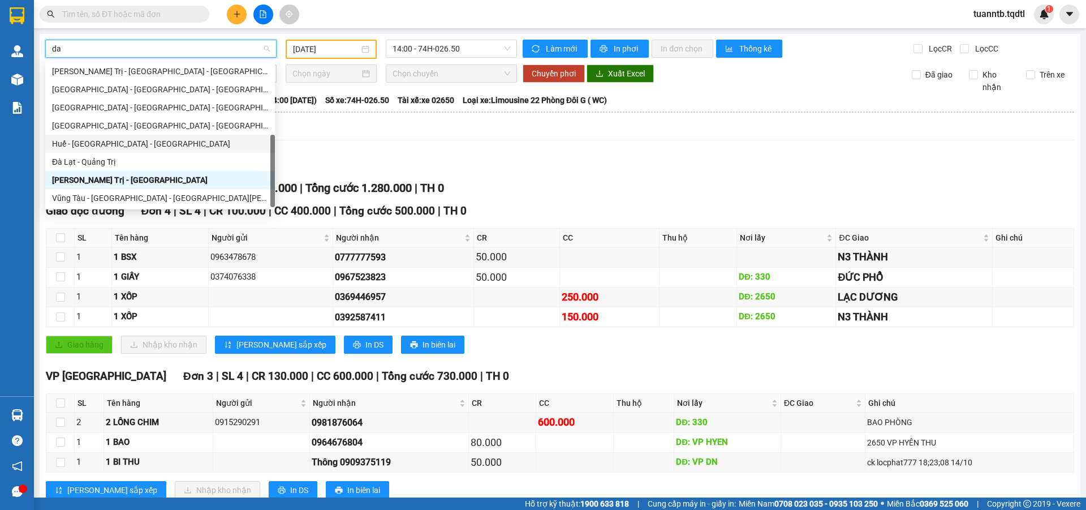
scroll to position [0, 0]
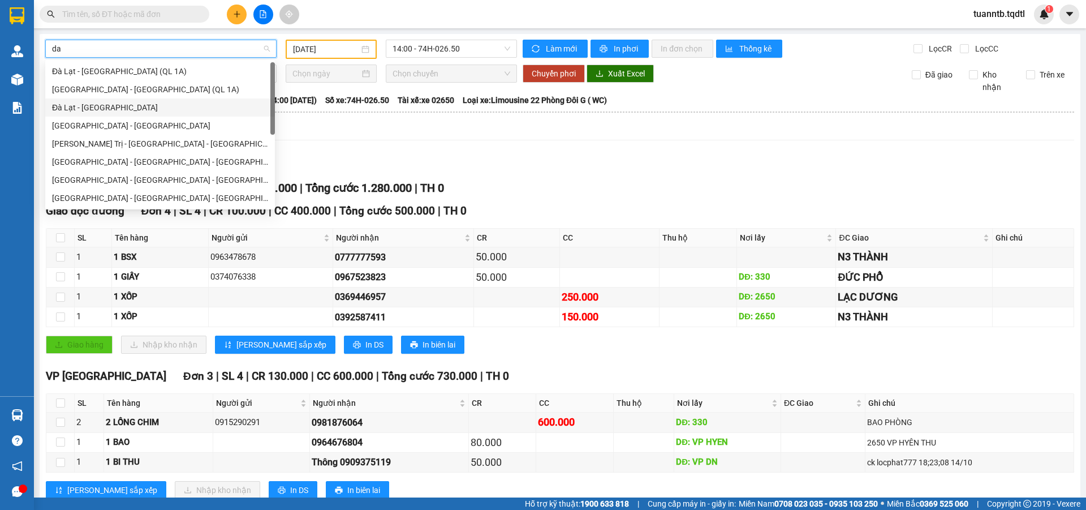
click at [98, 109] on div "Đà Lạt - [GEOGRAPHIC_DATA]" at bounding box center [160, 107] width 216 height 12
type input "[DATE]"
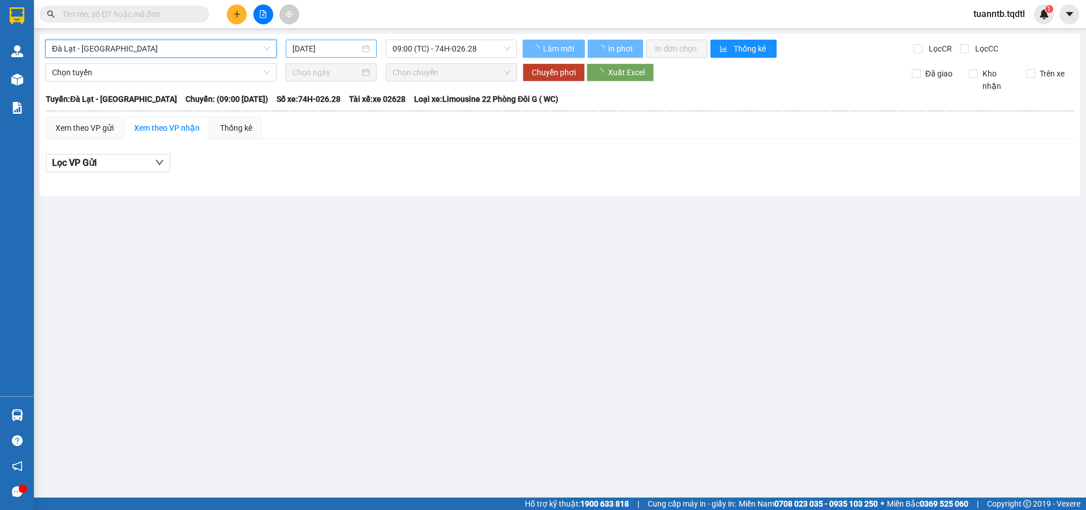
click at [359, 48] on div "[DATE]" at bounding box center [330, 48] width 77 height 12
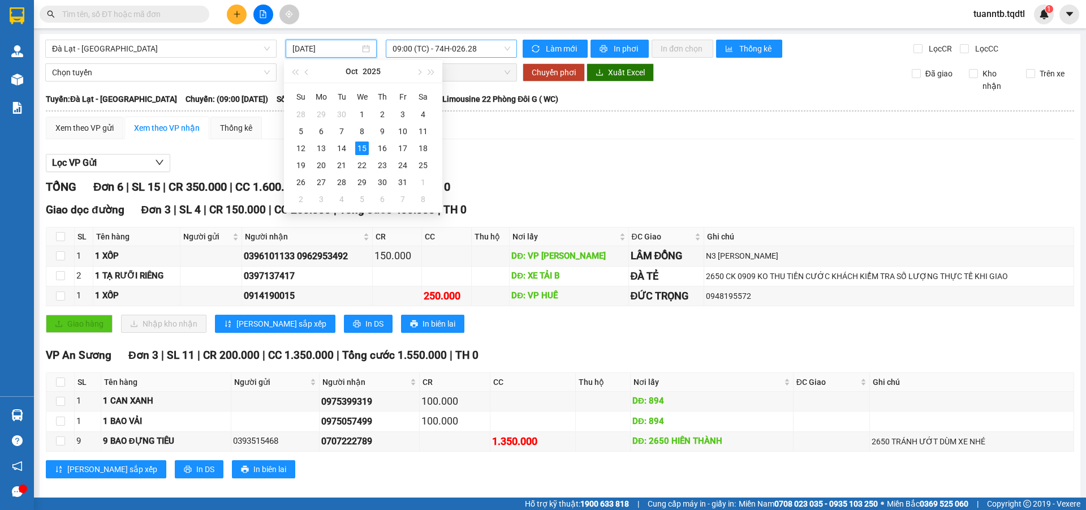
click at [466, 42] on span "09:00 (TC) - 74H-026.28" at bounding box center [452, 48] width 118 height 17
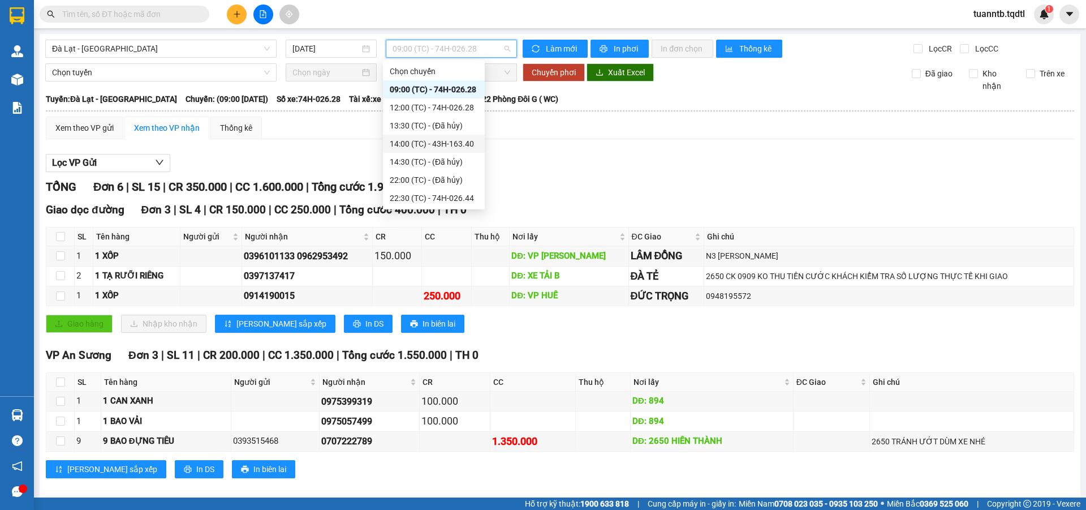
click at [462, 140] on div "14:00 (TC) - 43H-163.40" at bounding box center [434, 143] width 88 height 12
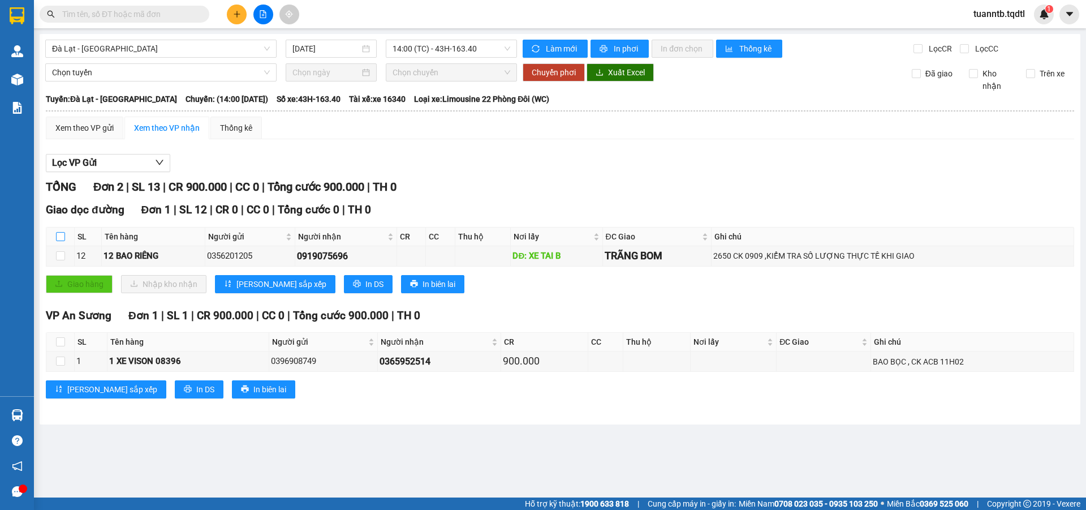
click at [61, 236] on input "checkbox" at bounding box center [60, 236] width 9 height 9
checkbox input "true"
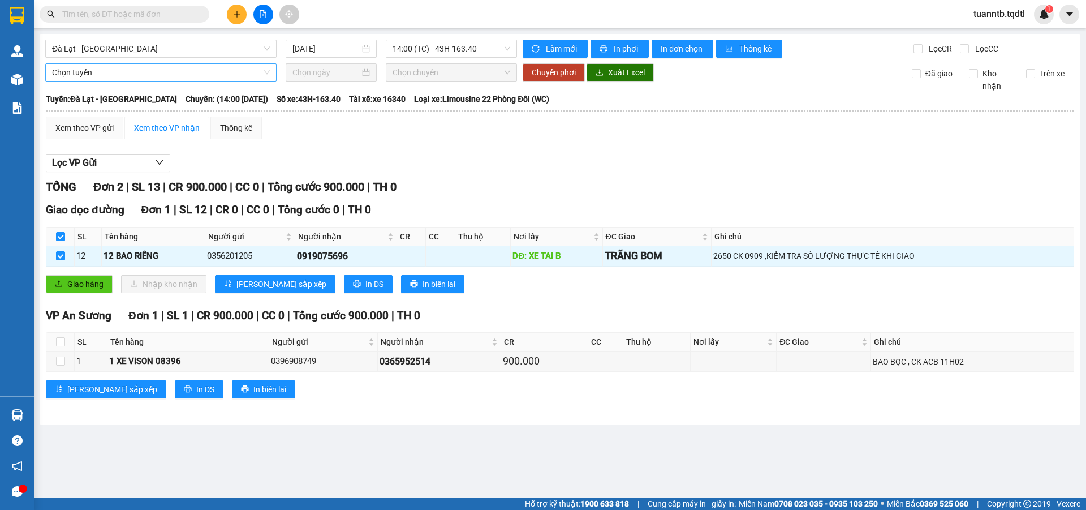
click at [83, 72] on span "Chọn tuyến" at bounding box center [161, 72] width 218 height 17
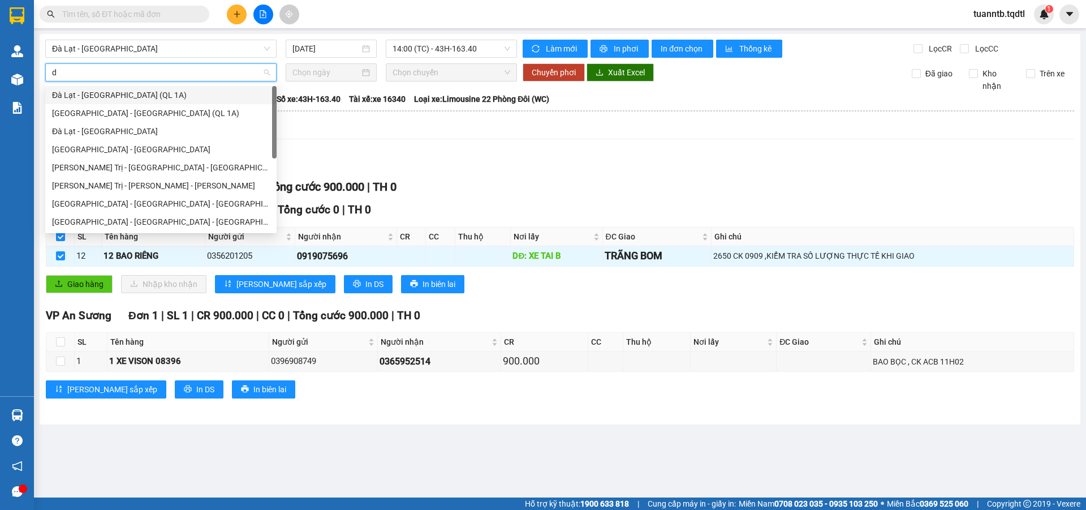
type input "da"
click at [96, 136] on div "Đà Lạt - [GEOGRAPHIC_DATA]" at bounding box center [161, 131] width 218 height 12
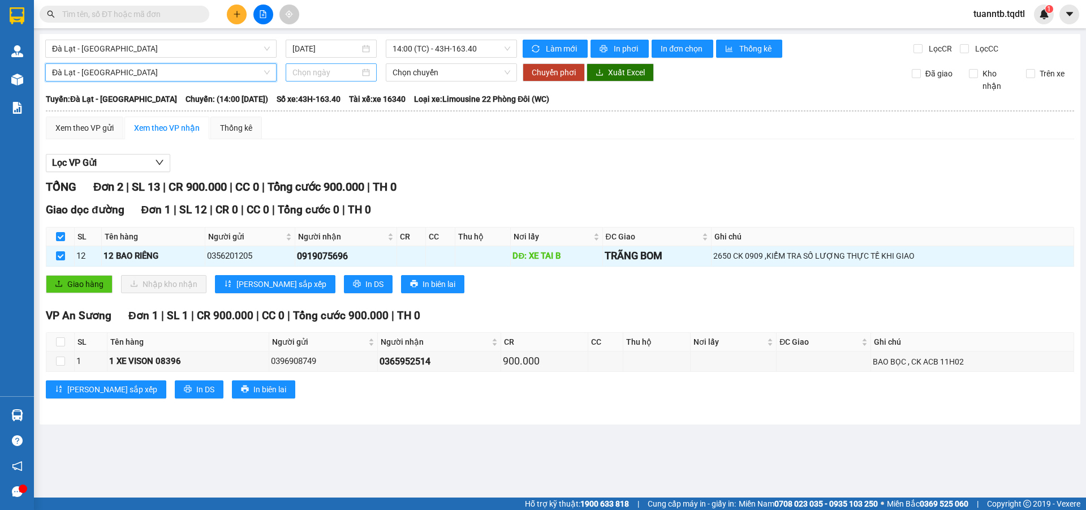
click at [322, 76] on input at bounding box center [325, 72] width 67 height 12
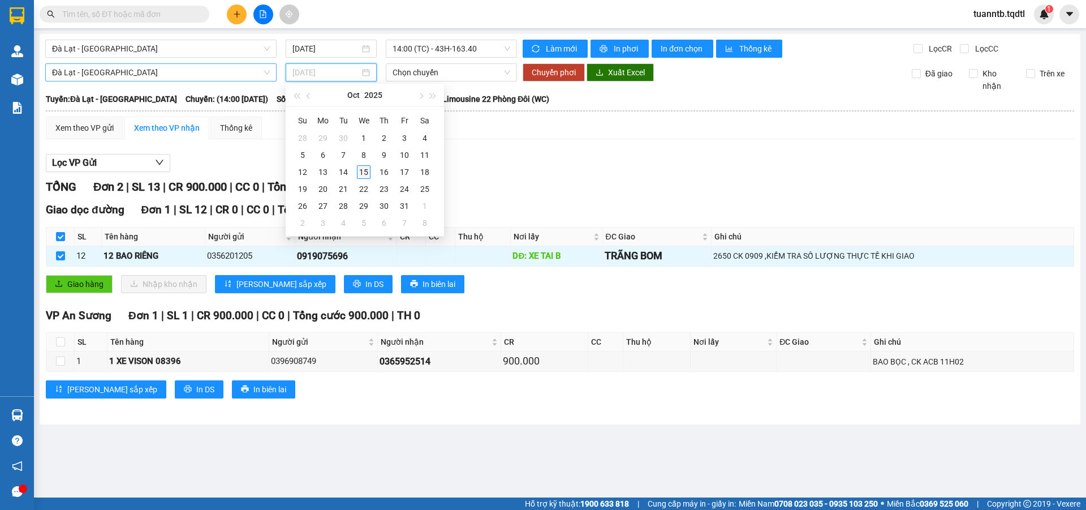
type input "[DATE]"
click at [369, 169] on div "15" at bounding box center [364, 172] width 14 height 14
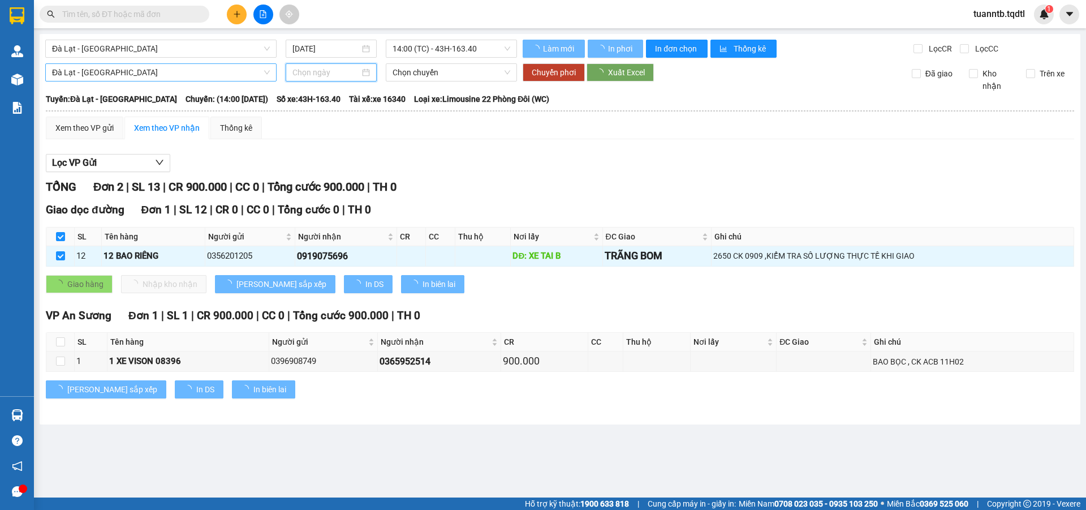
type input "[DATE]"
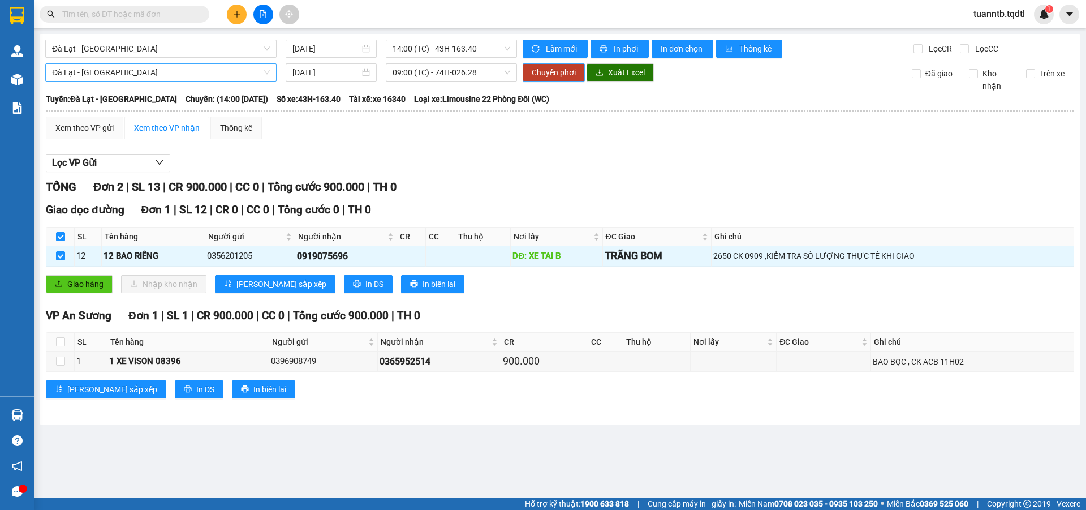
click at [559, 70] on span "Chuyển phơi" at bounding box center [554, 72] width 44 height 12
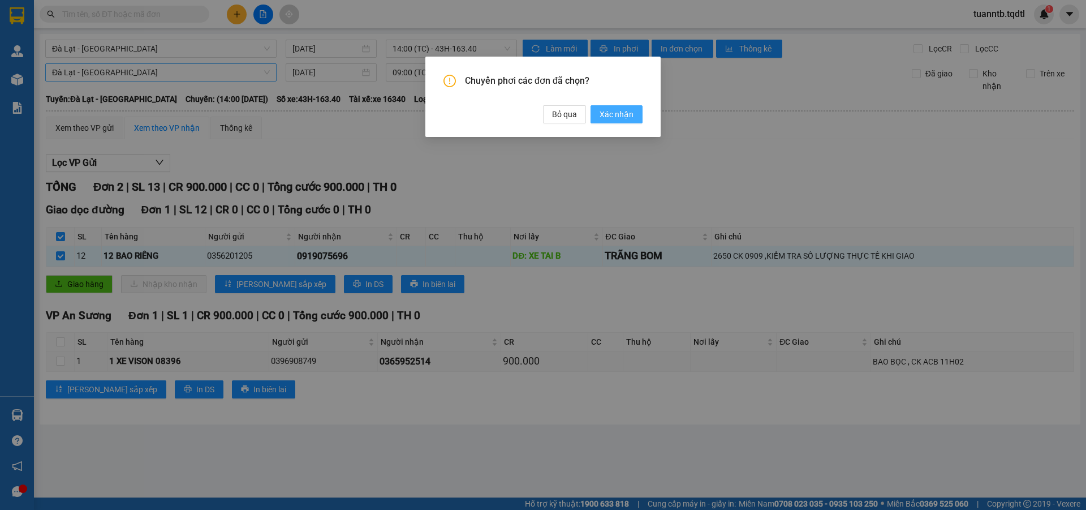
click at [611, 113] on span "Xác nhận" at bounding box center [617, 114] width 34 height 12
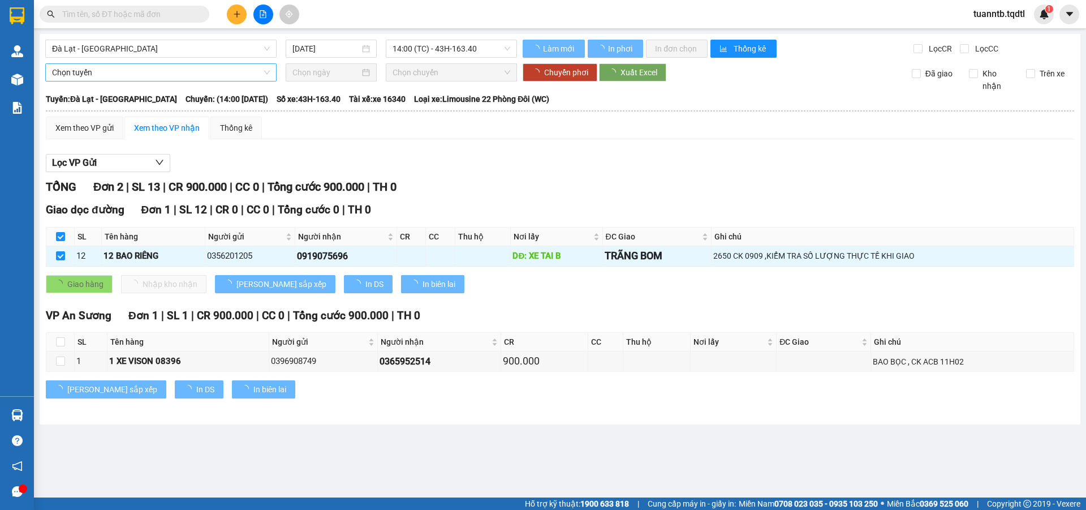
checkbox input "false"
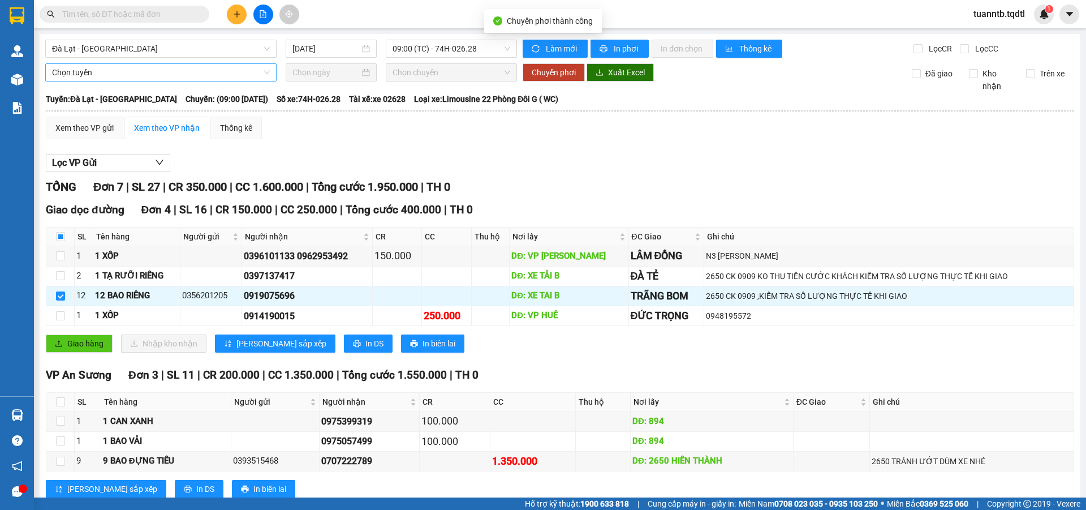
checkbox input "false"
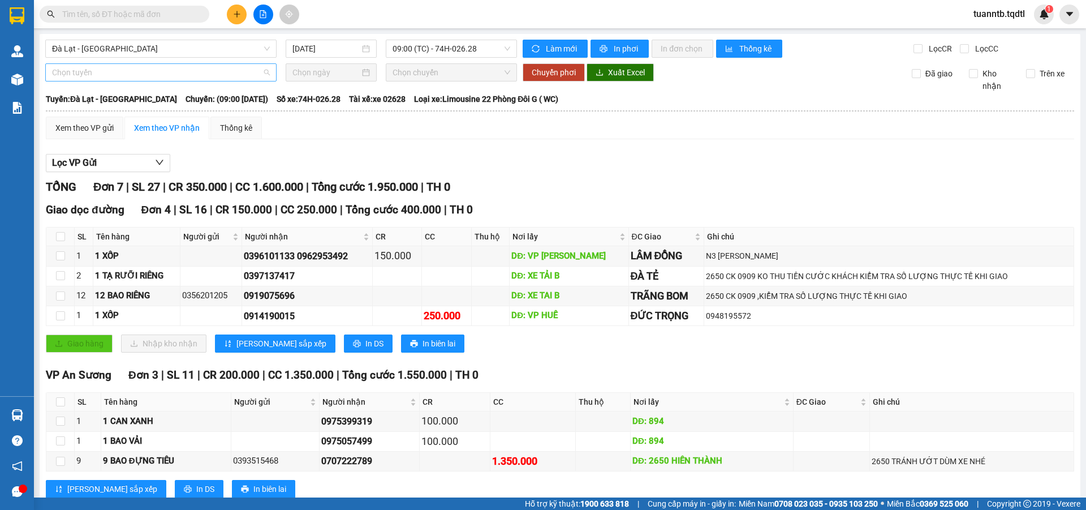
click at [181, 64] on span "Chọn tuyến" at bounding box center [161, 72] width 218 height 17
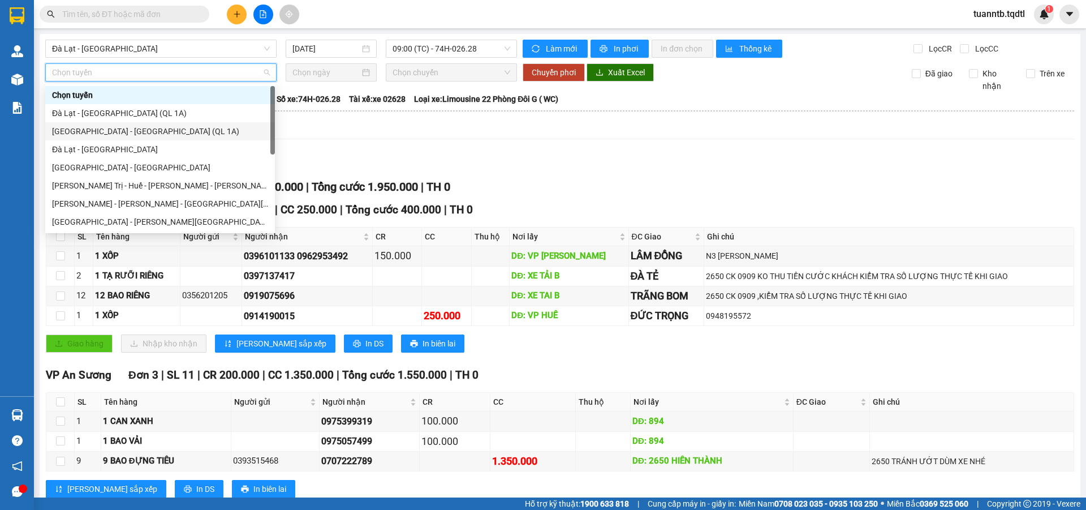
scroll to position [235, 0]
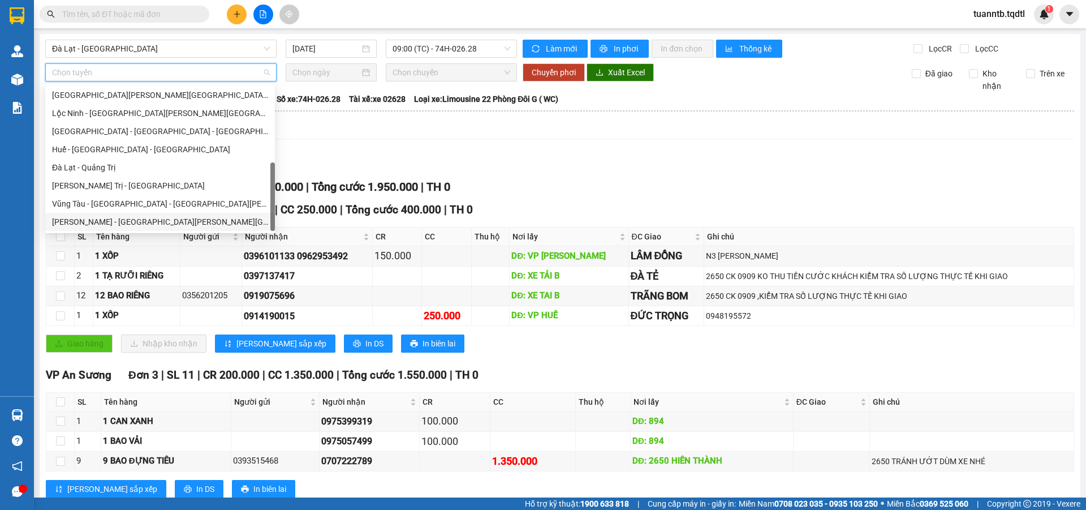
click at [574, 158] on div "Lọc VP Gửi" at bounding box center [560, 163] width 1028 height 19
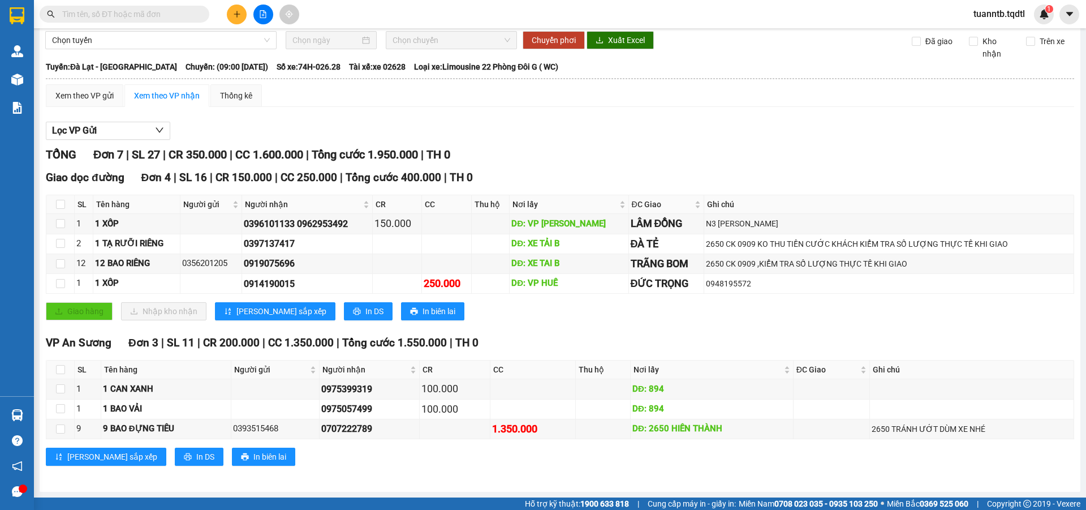
scroll to position [0, 0]
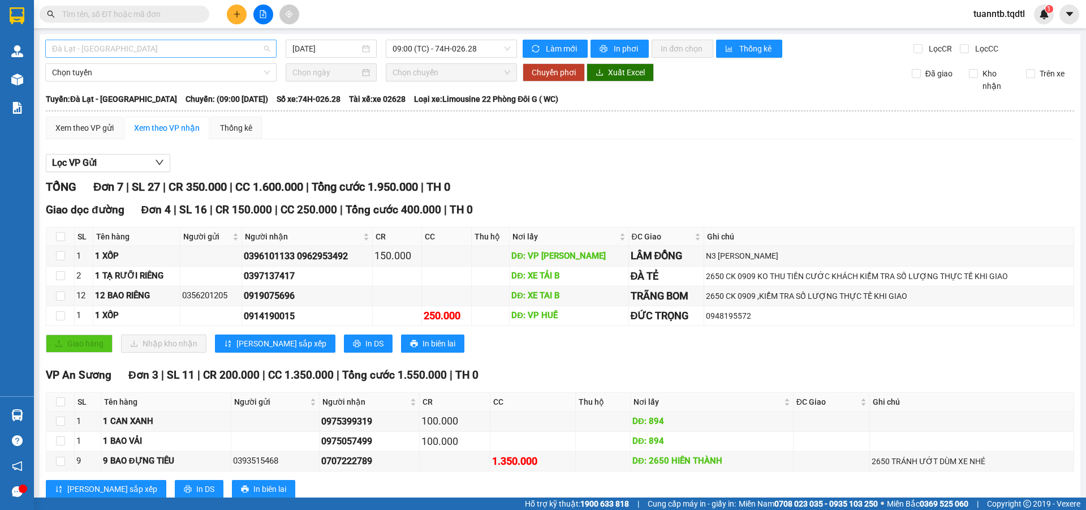
click at [236, 45] on span "Đà Lạt - [GEOGRAPHIC_DATA]" at bounding box center [161, 48] width 218 height 17
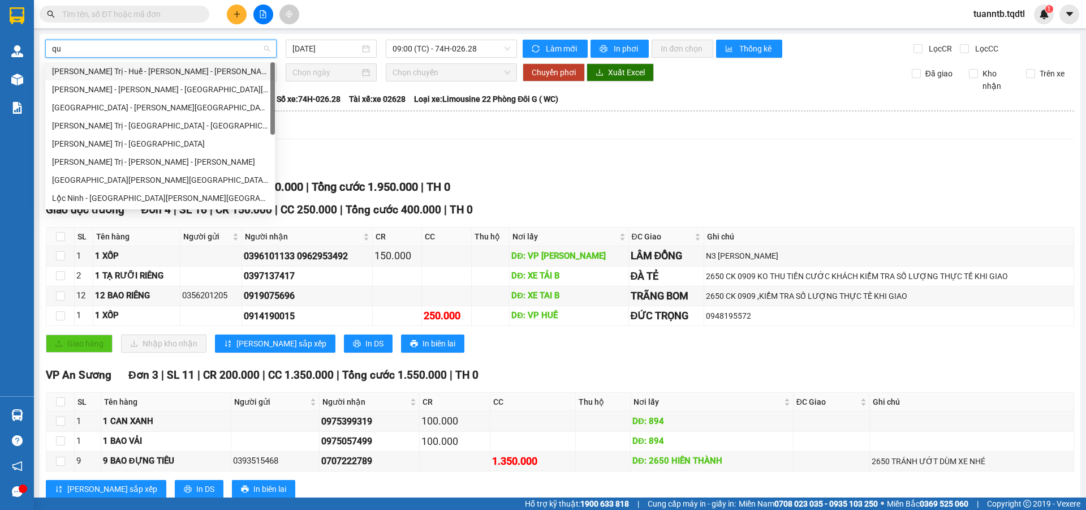
type input "qua"
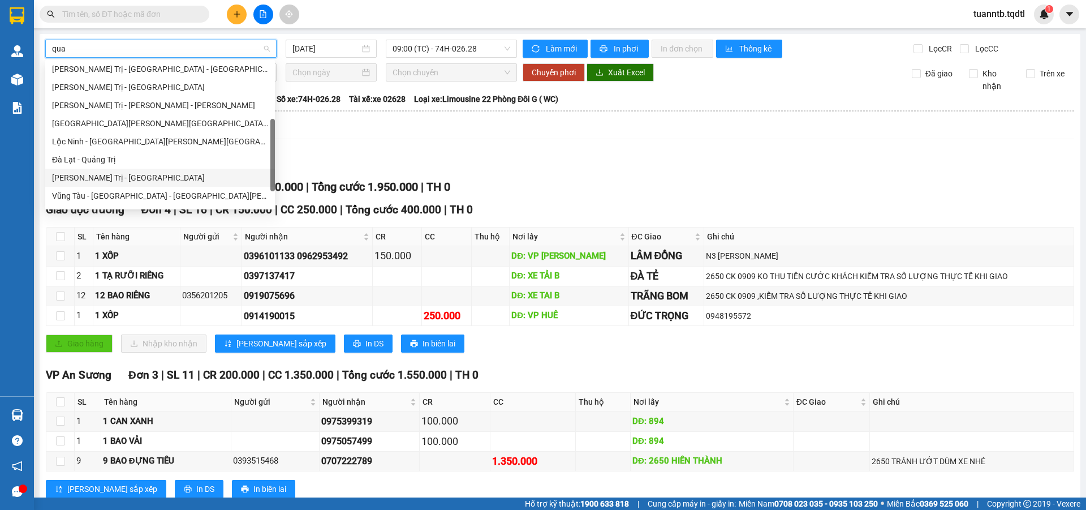
drag, startPoint x: 117, startPoint y: 175, endPoint x: 129, endPoint y: 178, distance: 12.2
click at [117, 175] on div "[PERSON_NAME] Trị - [GEOGRAPHIC_DATA]" at bounding box center [160, 177] width 216 height 12
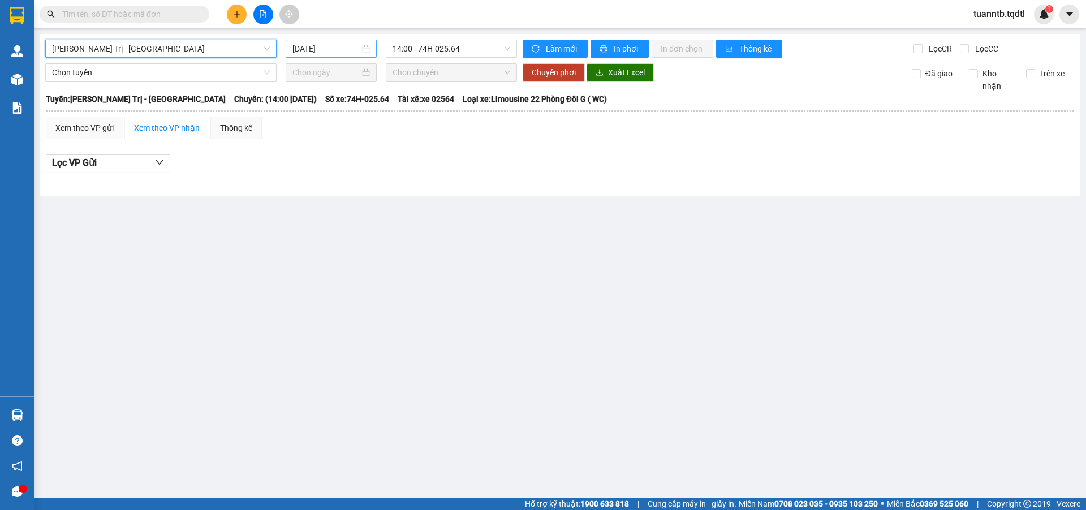
click at [308, 48] on input "[DATE]" at bounding box center [325, 48] width 67 height 12
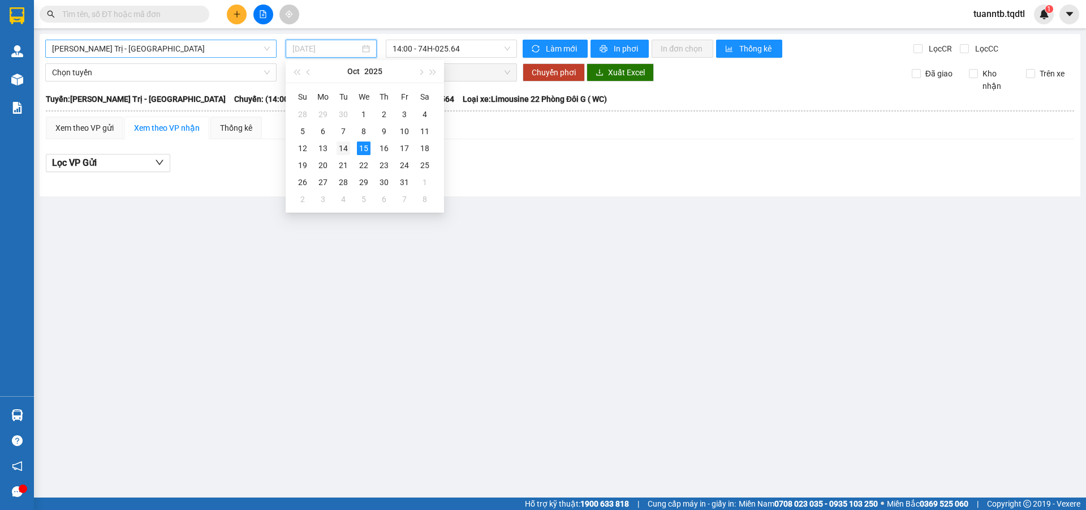
click at [344, 151] on div "14" at bounding box center [344, 148] width 14 height 14
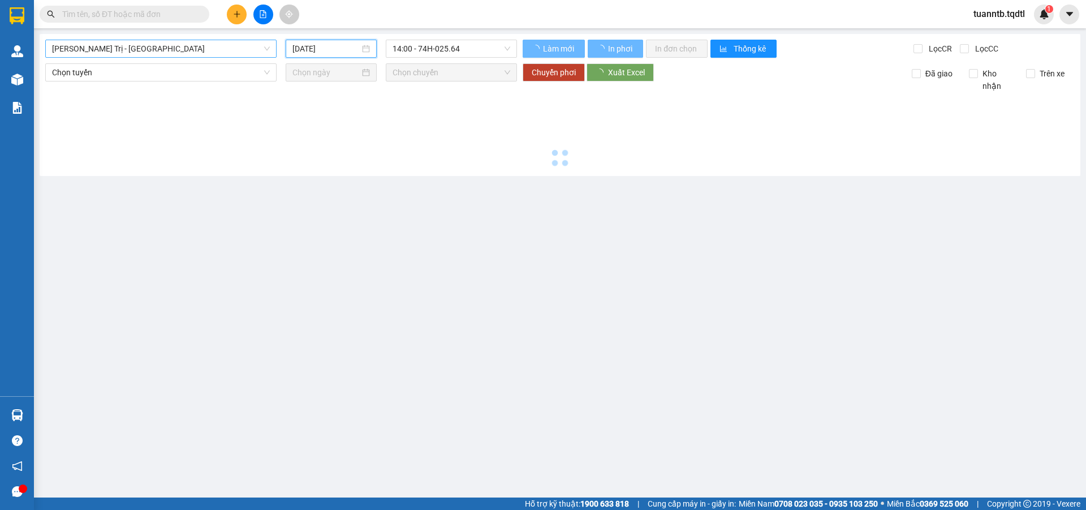
type input "[DATE]"
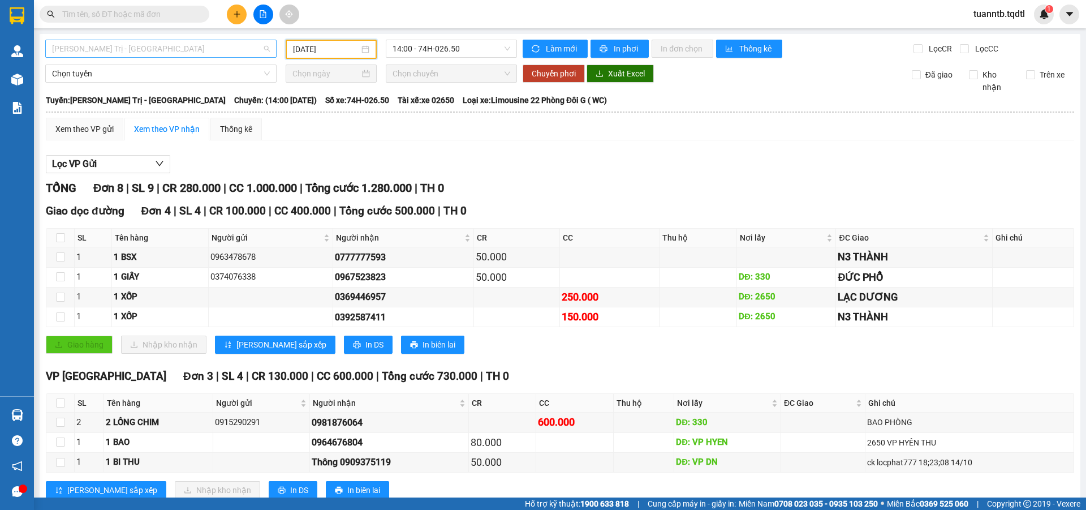
click at [120, 53] on span "[PERSON_NAME] Trị - [GEOGRAPHIC_DATA]" at bounding box center [161, 48] width 218 height 17
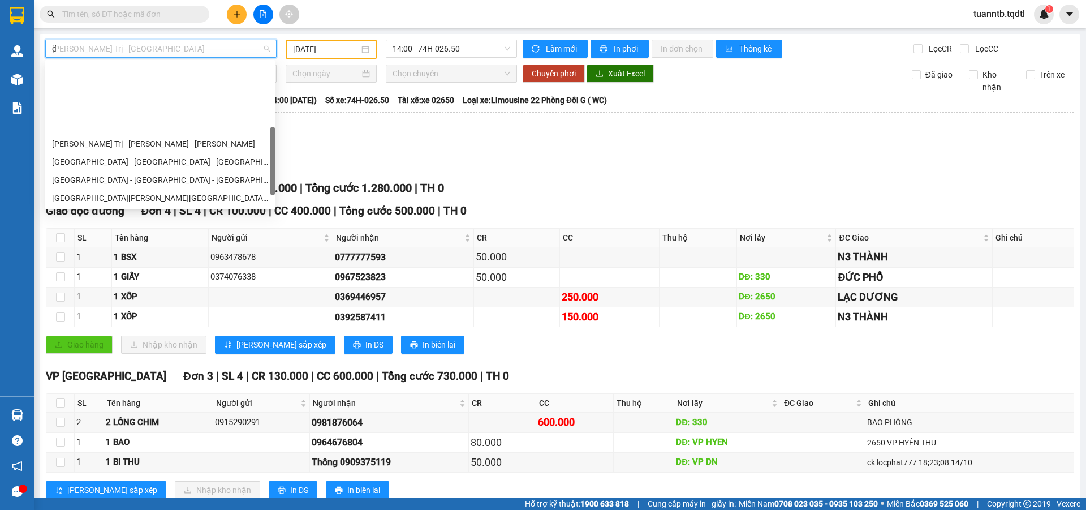
type input "da"
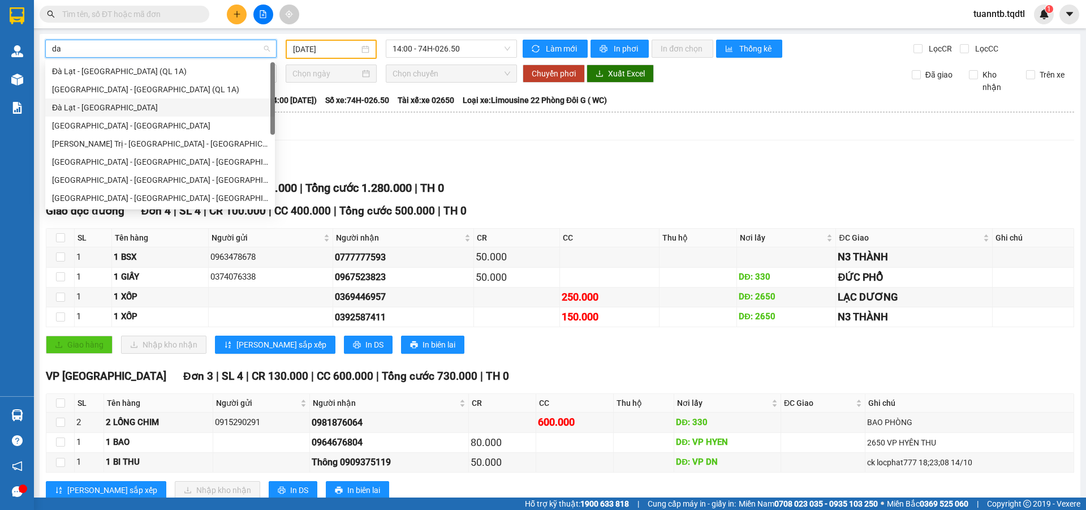
click at [98, 106] on div "Đà Lạt - [GEOGRAPHIC_DATA]" at bounding box center [160, 107] width 216 height 12
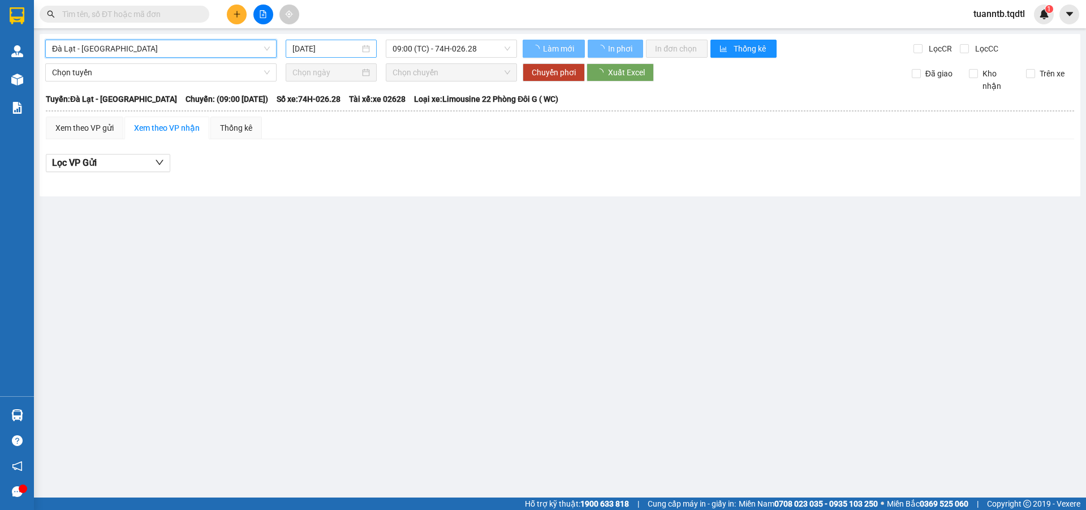
click at [312, 49] on input "[DATE]" at bounding box center [325, 48] width 67 height 12
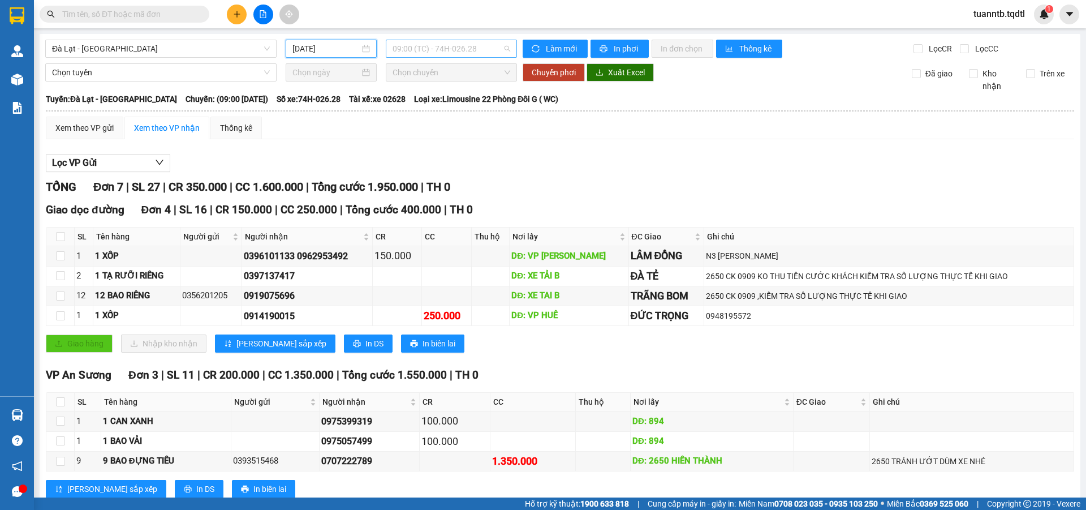
click at [474, 55] on span "09:00 (TC) - 74H-026.28" at bounding box center [452, 48] width 118 height 17
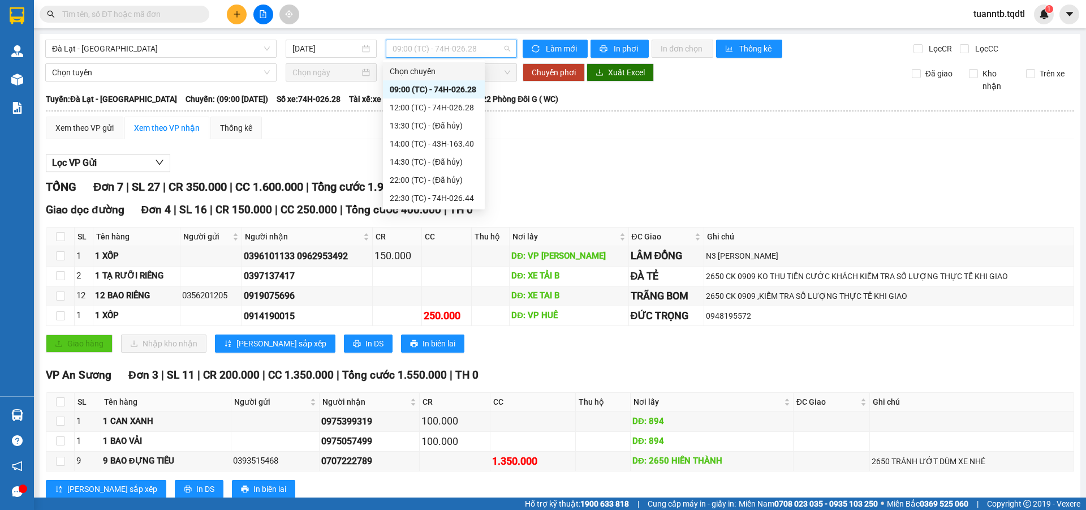
click at [671, 155] on div "Lọc VP Gửi" at bounding box center [560, 163] width 1028 height 19
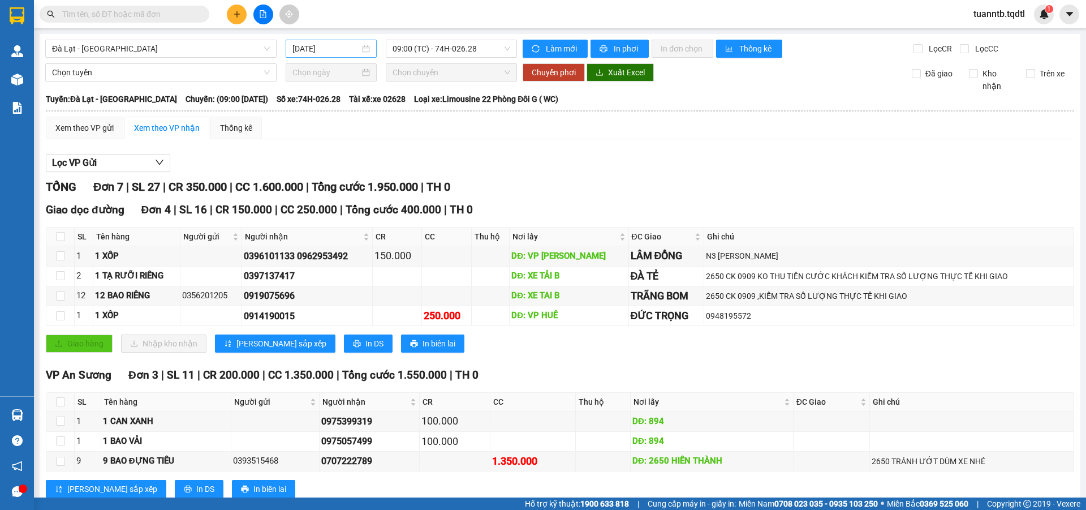
click at [301, 47] on input "[DATE]" at bounding box center [325, 48] width 67 height 12
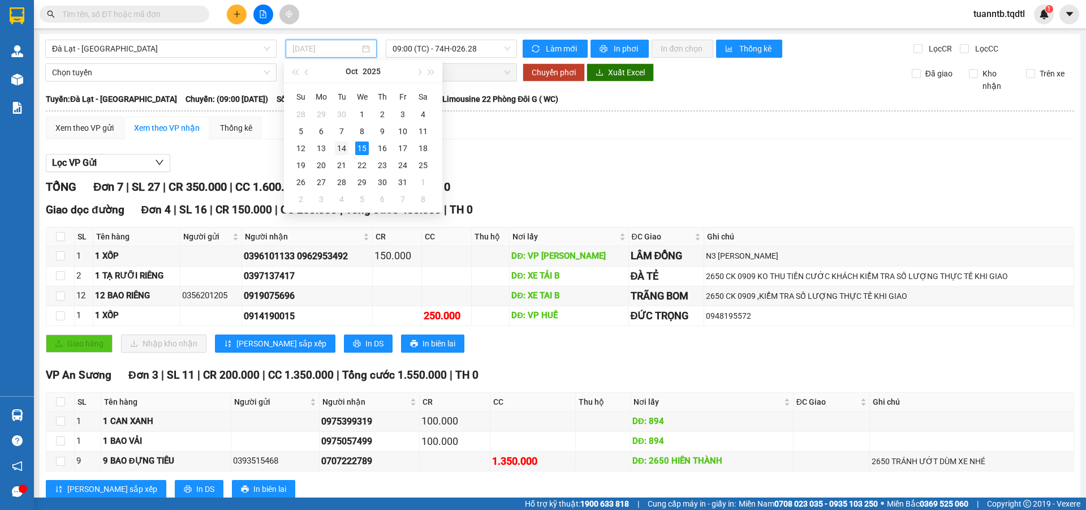
click at [345, 147] on div "14" at bounding box center [342, 148] width 14 height 14
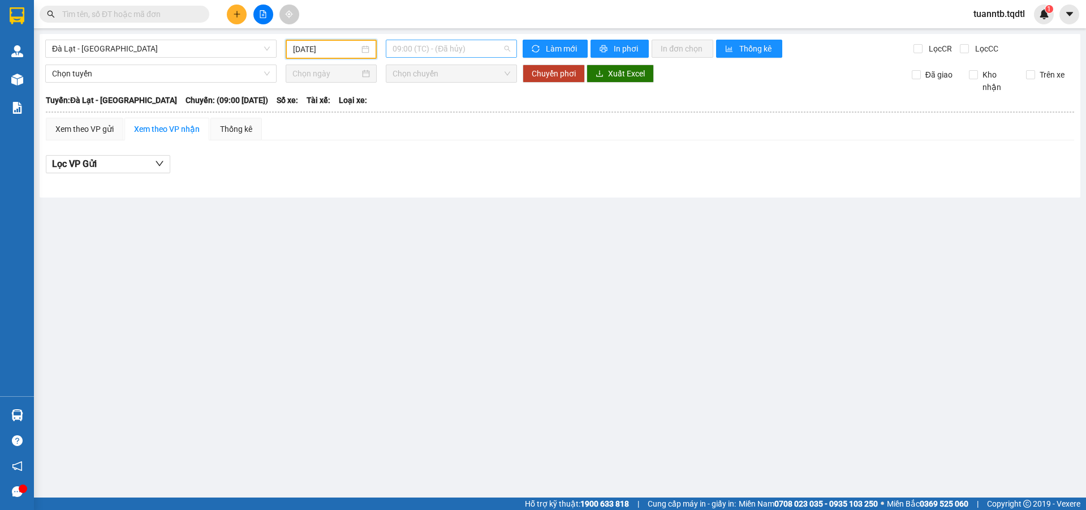
click at [432, 48] on span "09:00 (TC) - (Đã hủy)" at bounding box center [452, 48] width 118 height 17
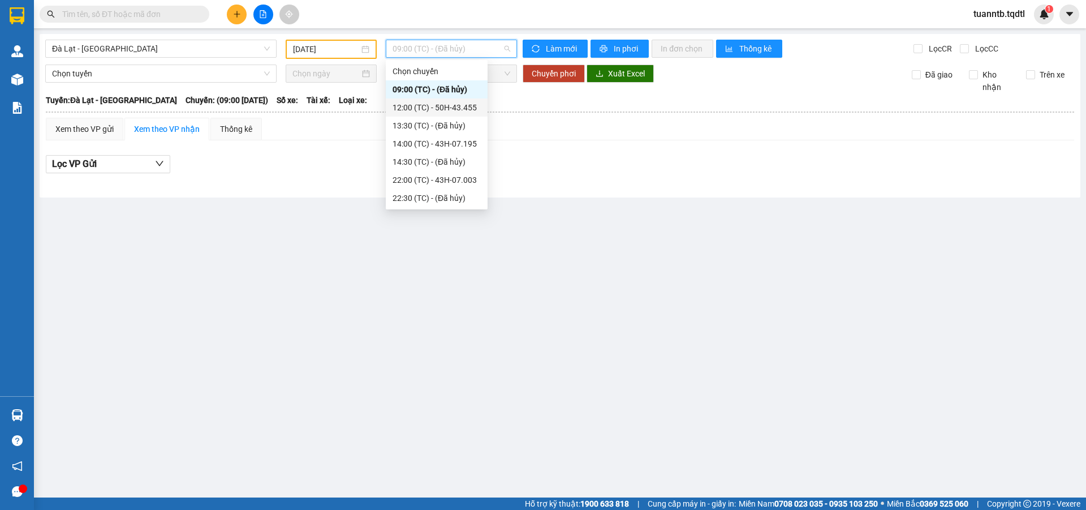
click at [459, 105] on div "12:00 (TC) - 50H-43.455" at bounding box center [437, 107] width 88 height 12
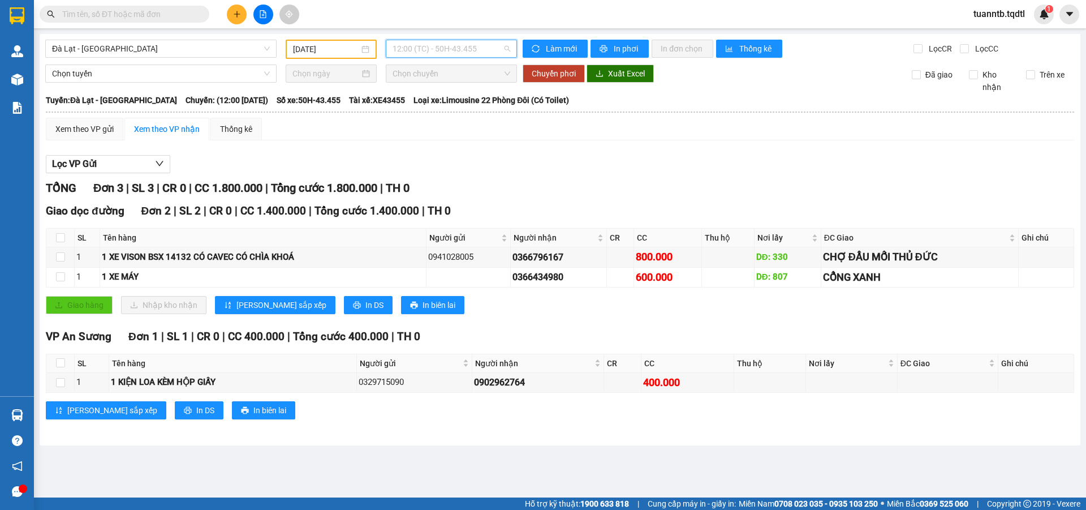
click at [465, 46] on span "12:00 (TC) - 50H-43.455" at bounding box center [452, 48] width 118 height 17
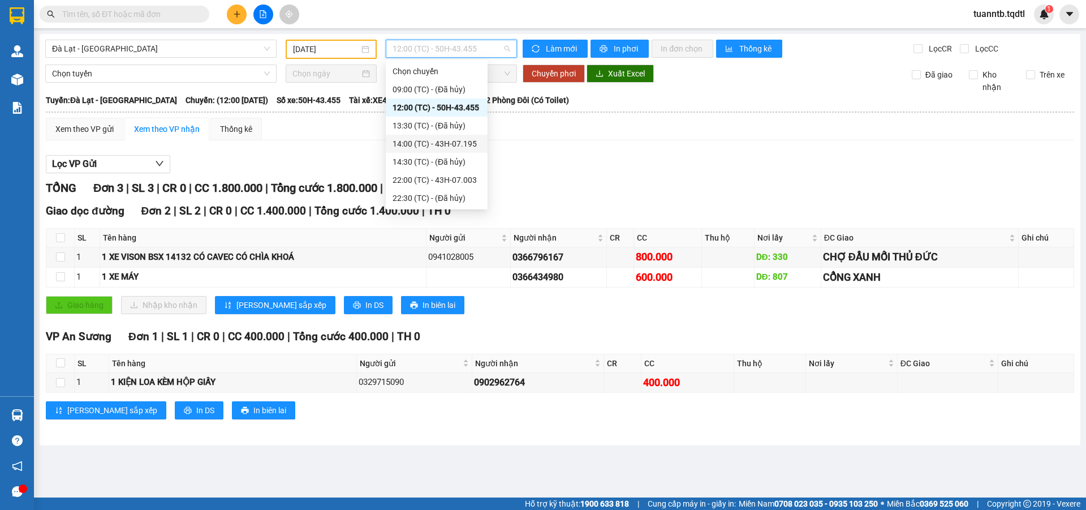
click at [452, 148] on div "14:00 (TC) - 43H-07.195" at bounding box center [437, 143] width 88 height 12
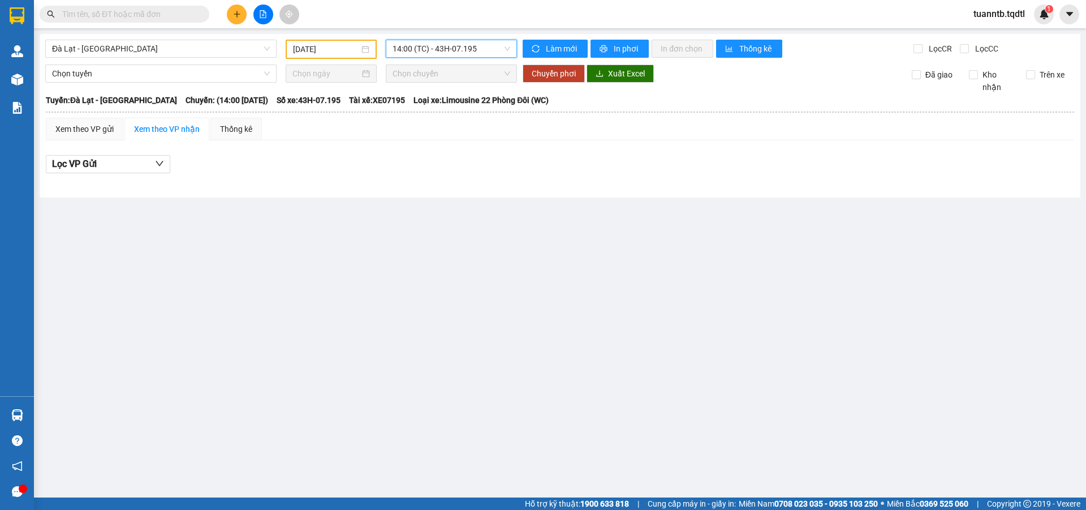
click at [410, 53] on span "14:00 (TC) - 43H-07.195" at bounding box center [452, 48] width 118 height 17
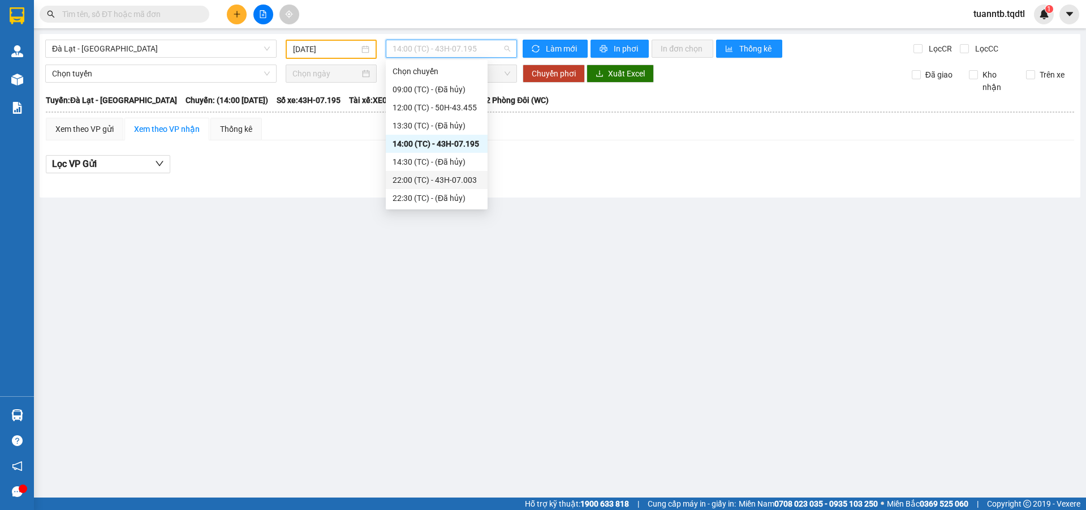
click at [460, 183] on div "22:00 (TC) - 43H-07.003" at bounding box center [437, 180] width 88 height 12
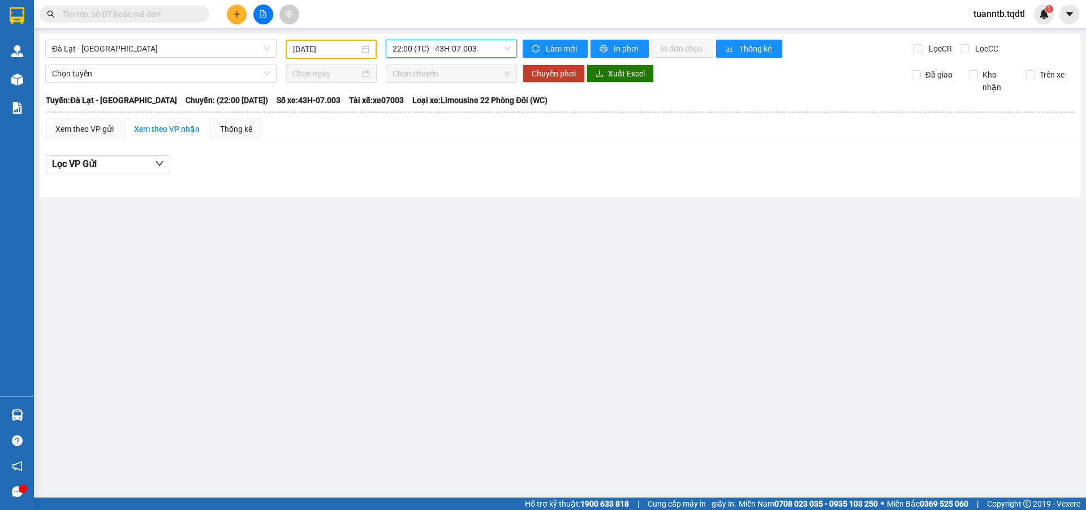
click at [446, 46] on span "22:00 (TC) - 43H-07.003" at bounding box center [452, 48] width 118 height 17
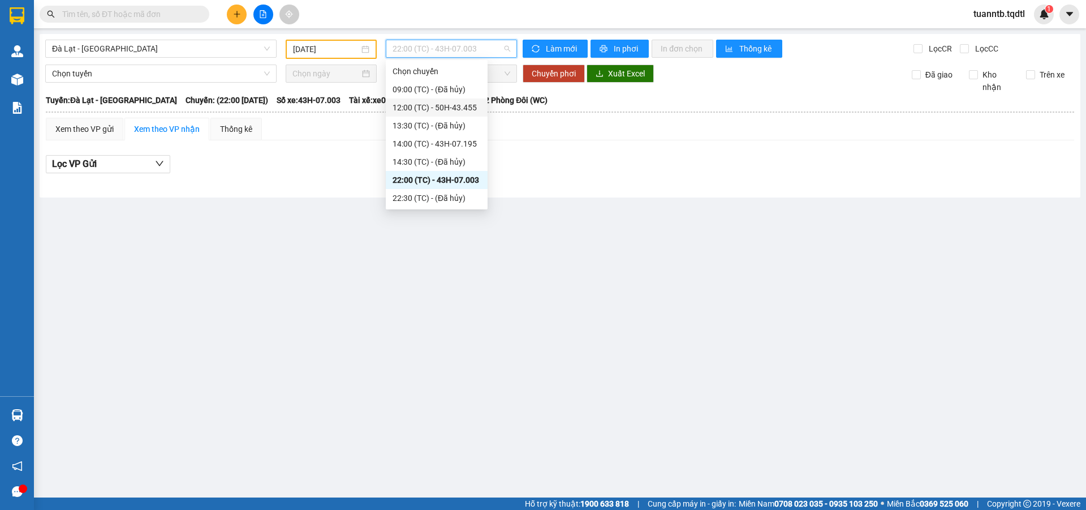
click at [443, 109] on div "12:00 (TC) - 50H-43.455" at bounding box center [437, 107] width 88 height 12
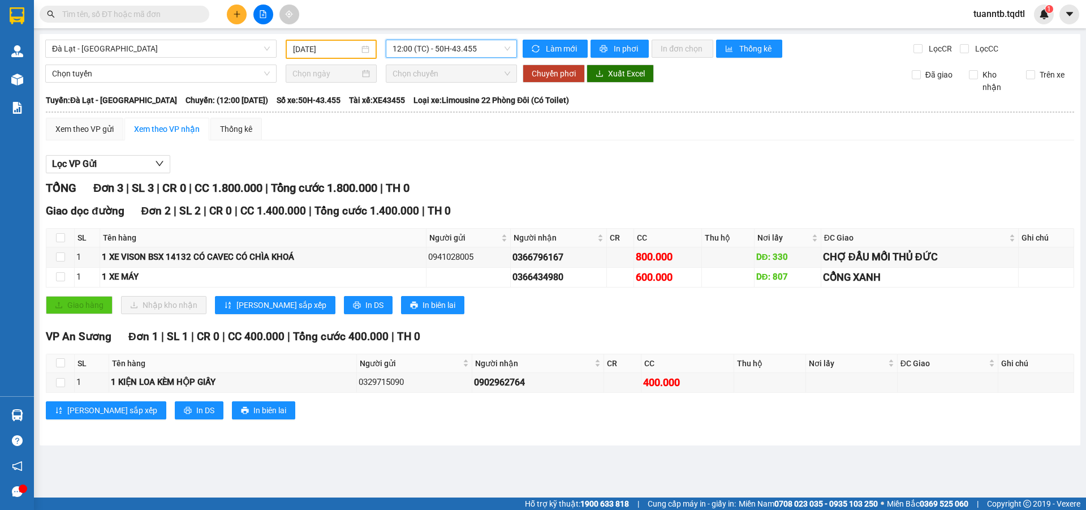
click at [354, 55] on input "[DATE]" at bounding box center [326, 49] width 66 height 12
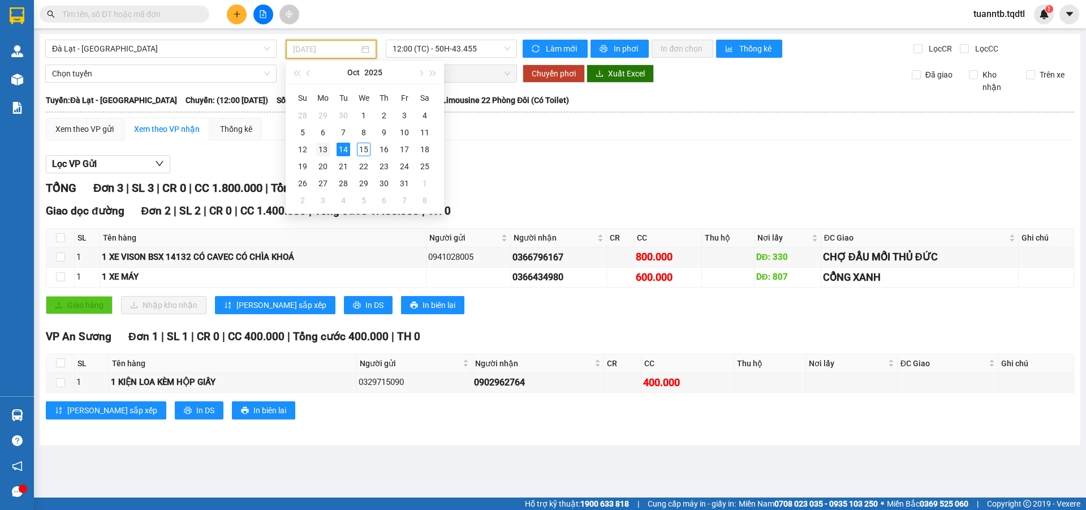
click at [324, 148] on div "13" at bounding box center [323, 150] width 14 height 14
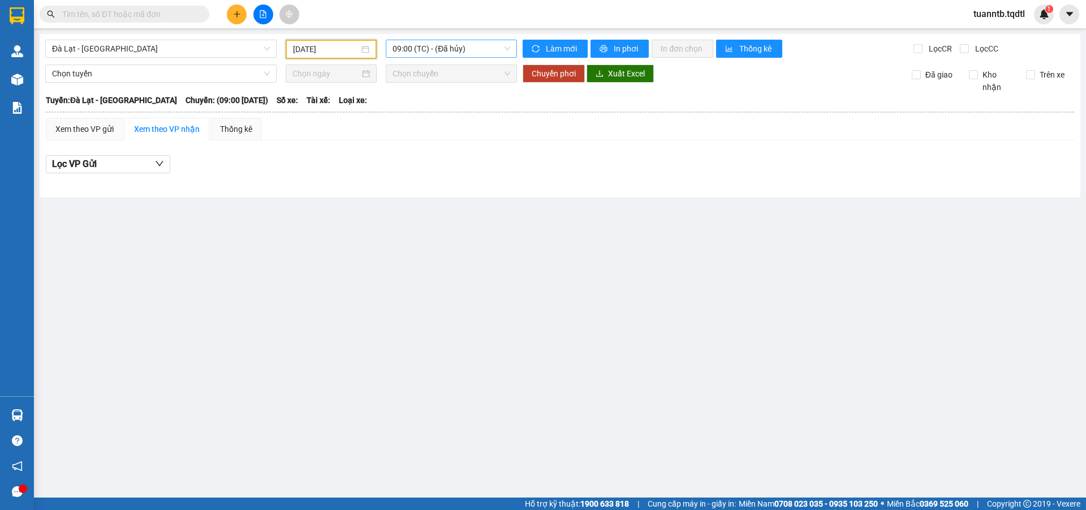
click at [424, 55] on span "09:00 (TC) - (Đã hủy)" at bounding box center [452, 48] width 118 height 17
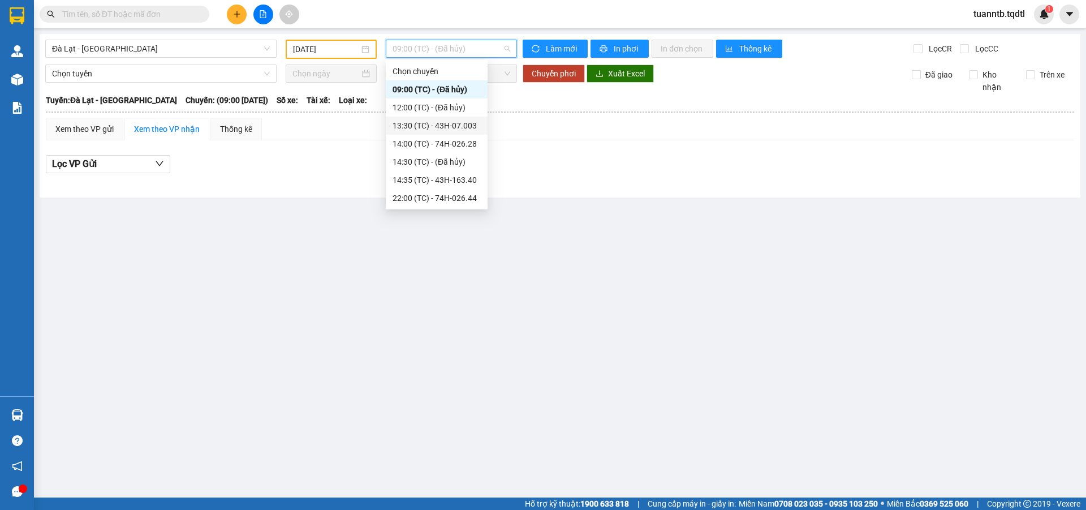
click at [455, 126] on div "13:30 (TC) - 43H-07.003" at bounding box center [437, 125] width 88 height 12
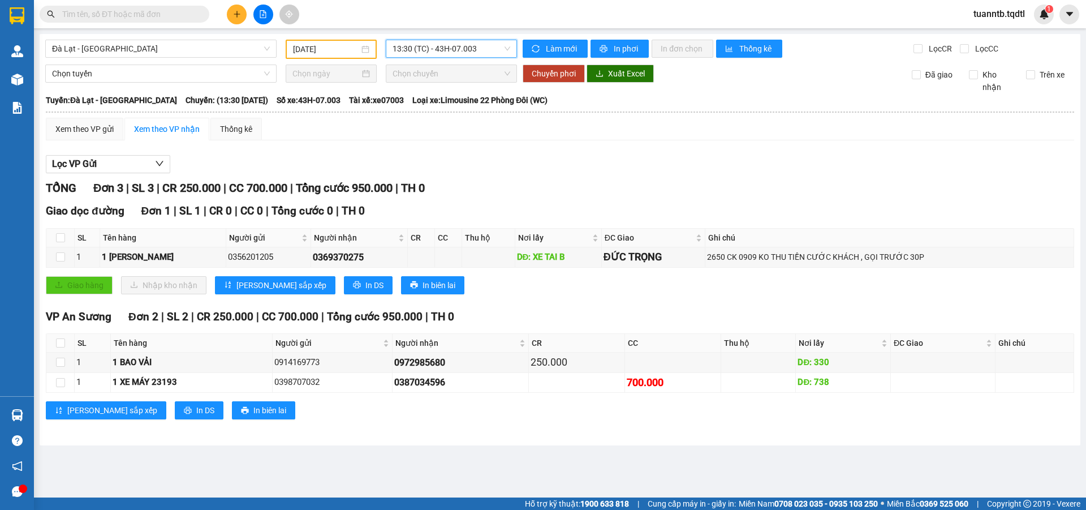
click at [442, 46] on span "13:30 (TC) - 43H-07.003" at bounding box center [452, 48] width 118 height 17
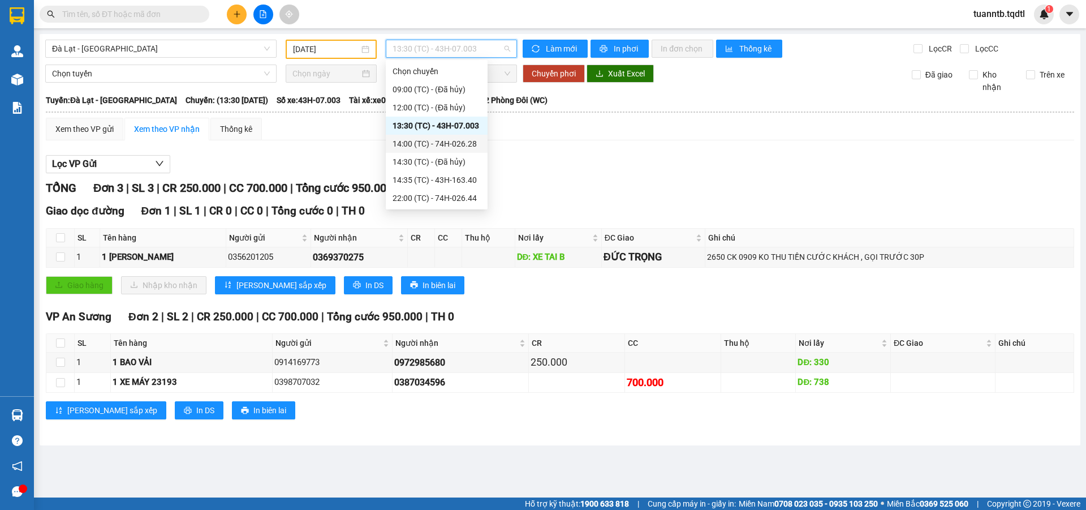
click at [464, 145] on div "14:00 (TC) - 74H-026.28" at bounding box center [437, 143] width 88 height 12
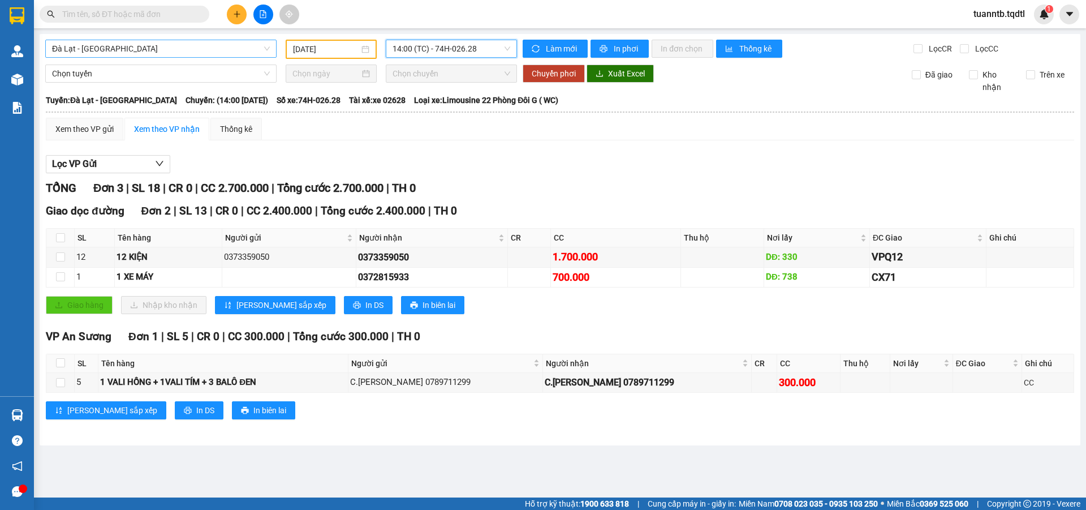
click at [201, 41] on span "Đà Lạt - [GEOGRAPHIC_DATA]" at bounding box center [161, 48] width 218 height 17
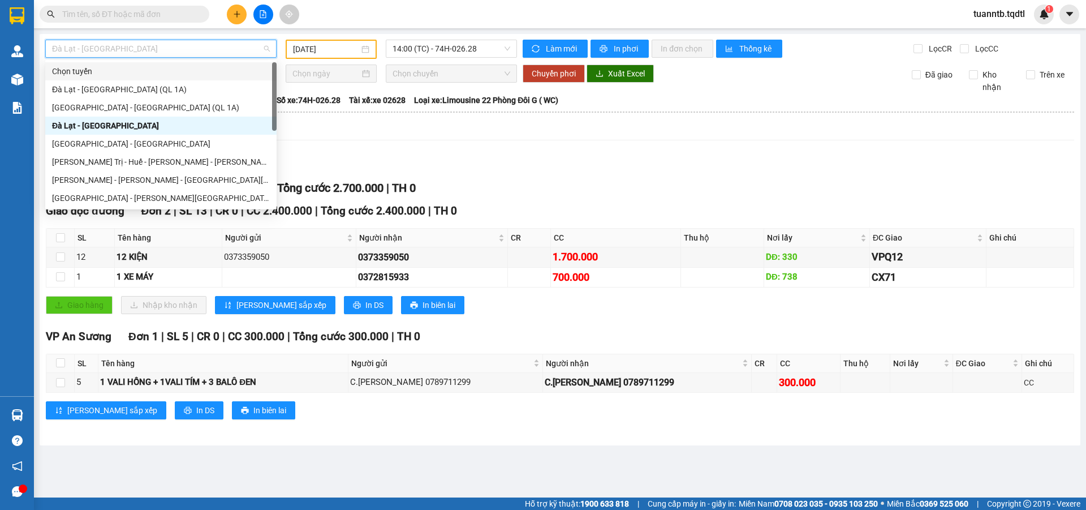
click at [355, 49] on input "[DATE]" at bounding box center [326, 49] width 66 height 12
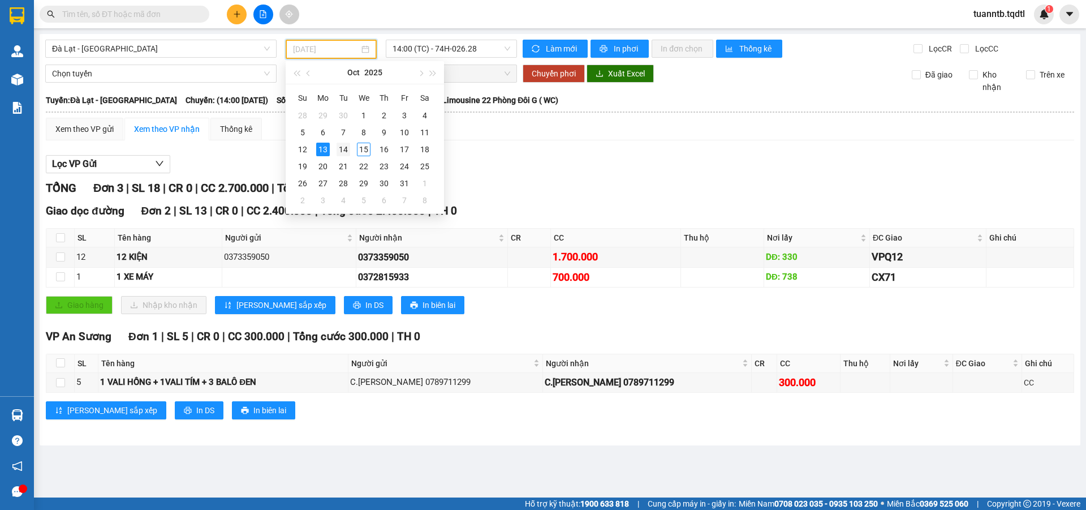
click at [343, 149] on div "14" at bounding box center [344, 150] width 14 height 14
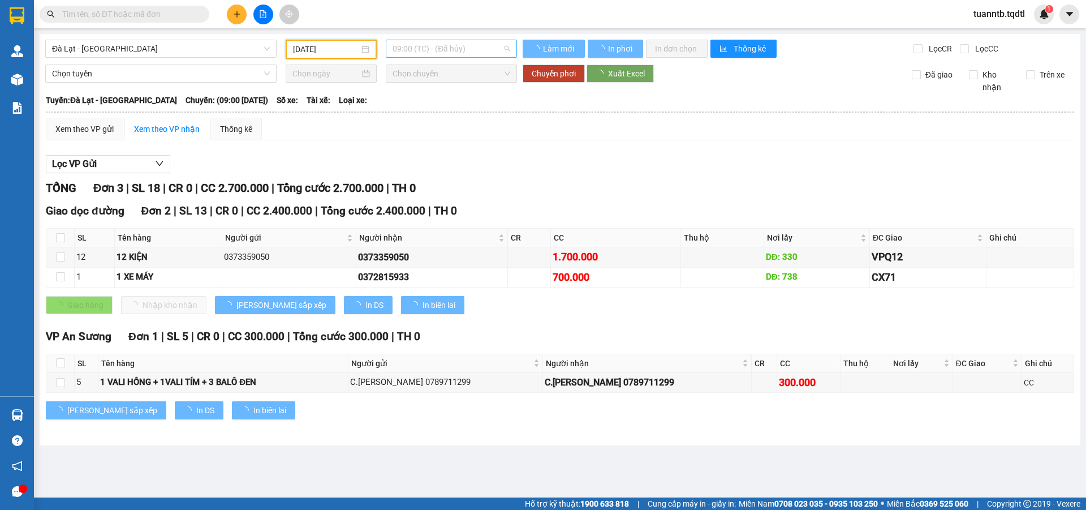
click at [471, 47] on span "09:00 (TC) - (Đã hủy)" at bounding box center [452, 48] width 118 height 17
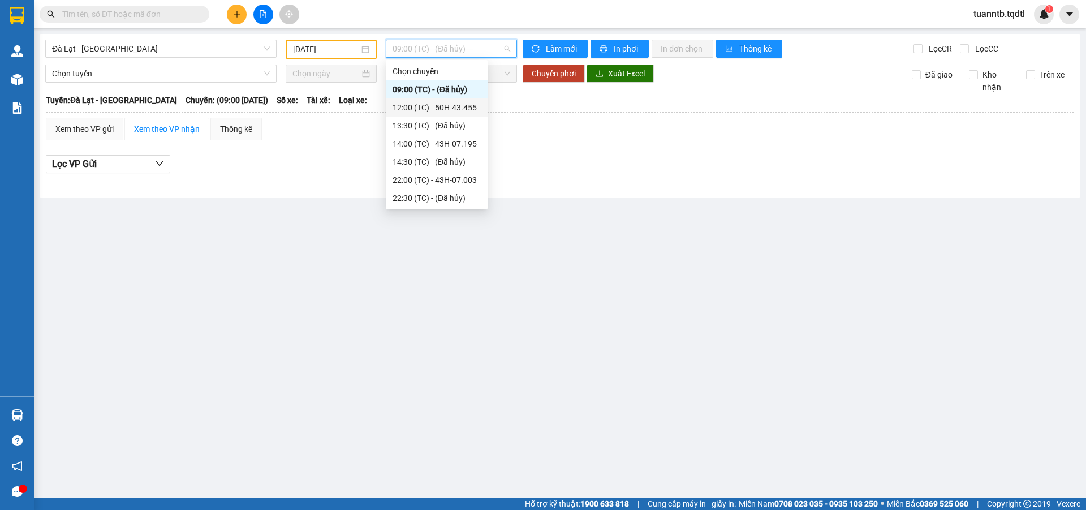
click at [464, 106] on div "12:00 (TC) - 50H-43.455" at bounding box center [437, 107] width 88 height 12
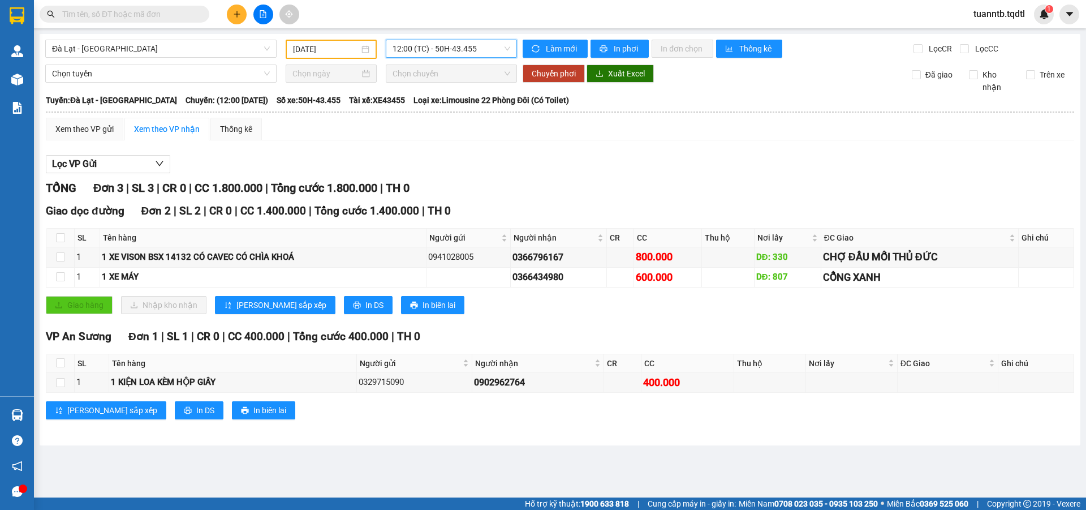
click at [344, 45] on input "[DATE]" at bounding box center [326, 49] width 66 height 12
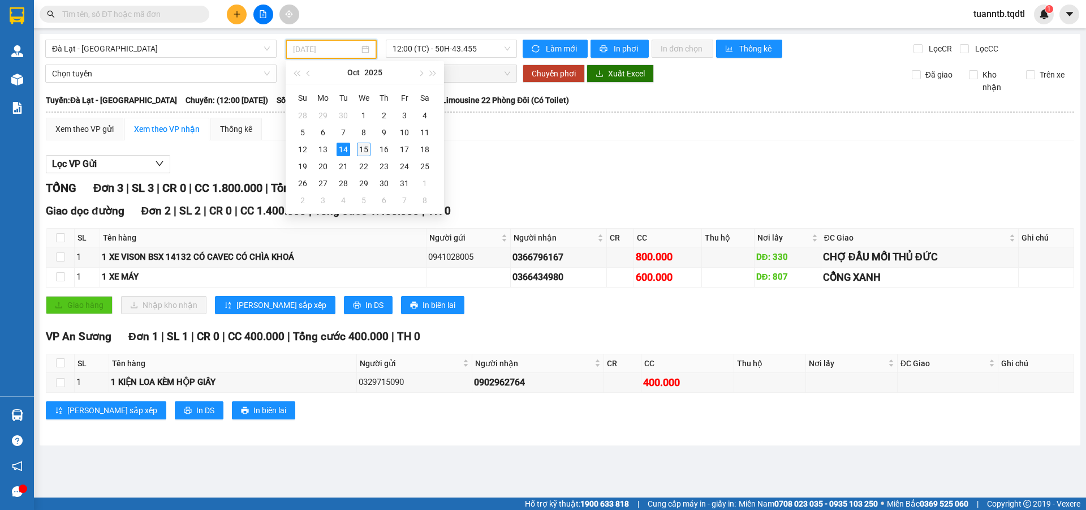
click at [364, 148] on div "15" at bounding box center [364, 150] width 14 height 14
type input "[DATE]"
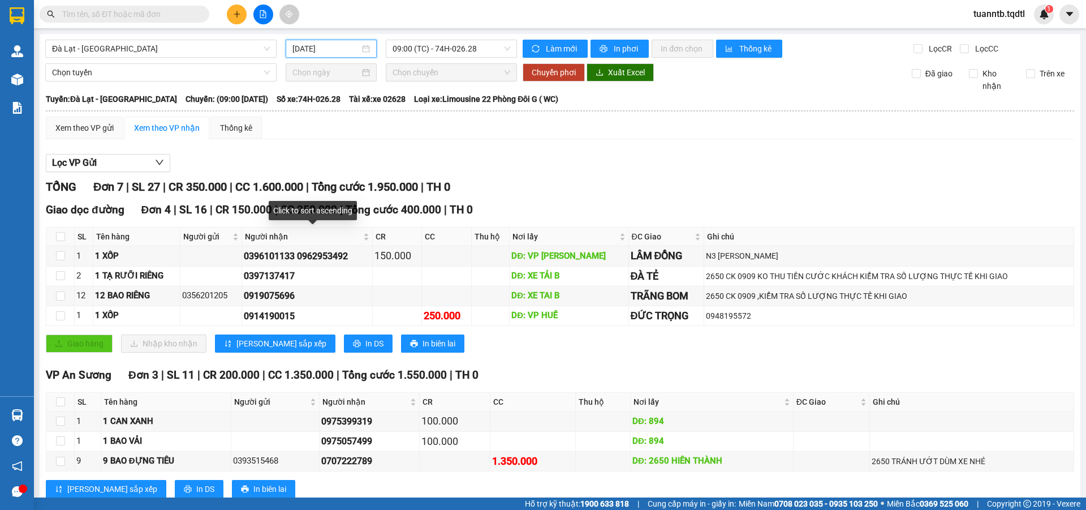
scroll to position [32, 0]
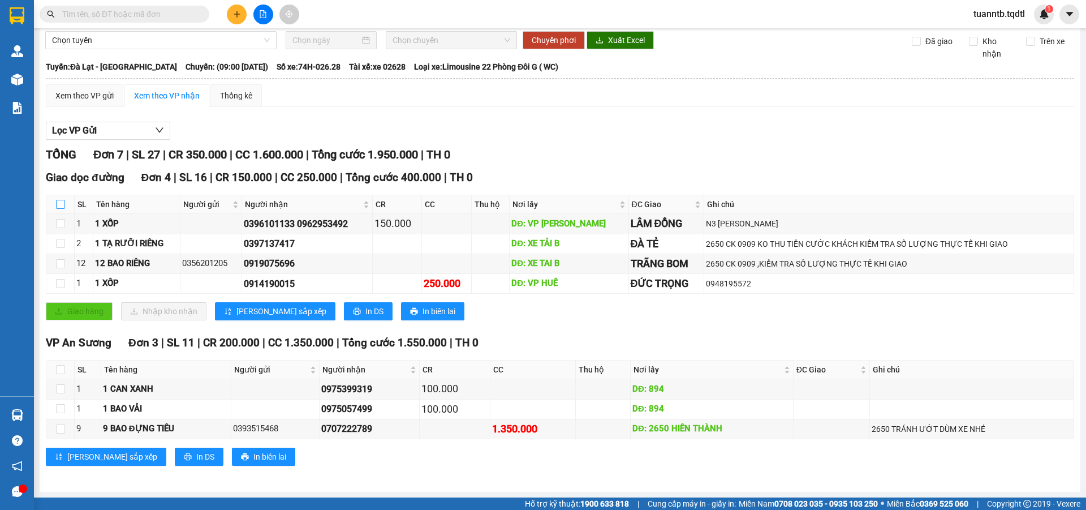
click at [61, 204] on input "checkbox" at bounding box center [60, 204] width 9 height 9
checkbox input "true"
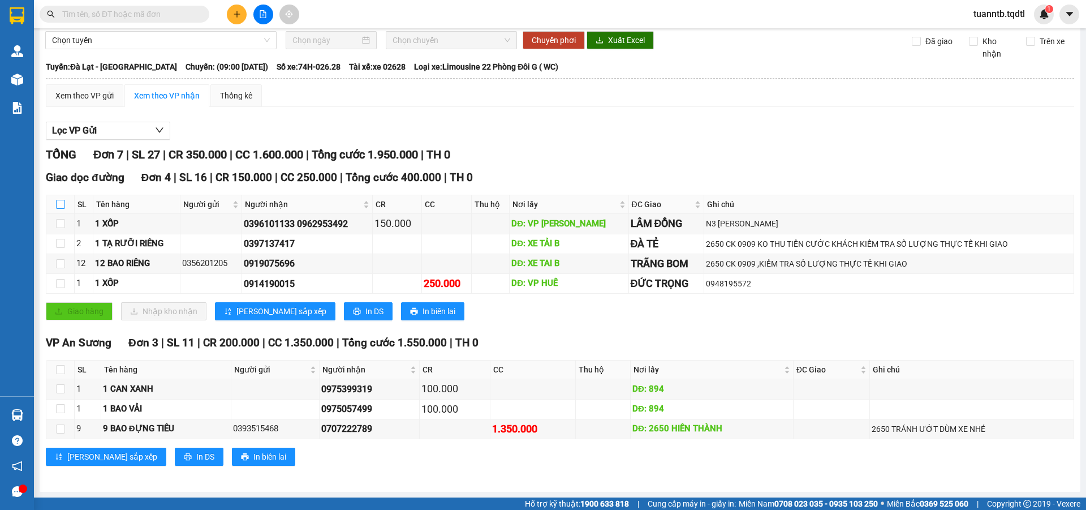
checkbox input "true"
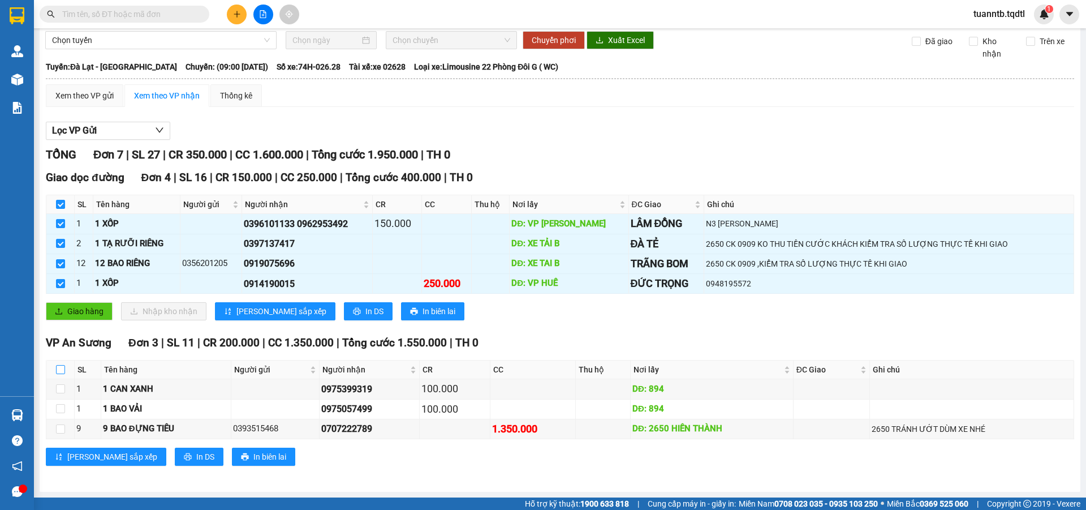
click at [61, 367] on input "checkbox" at bounding box center [60, 369] width 9 height 9
checkbox input "true"
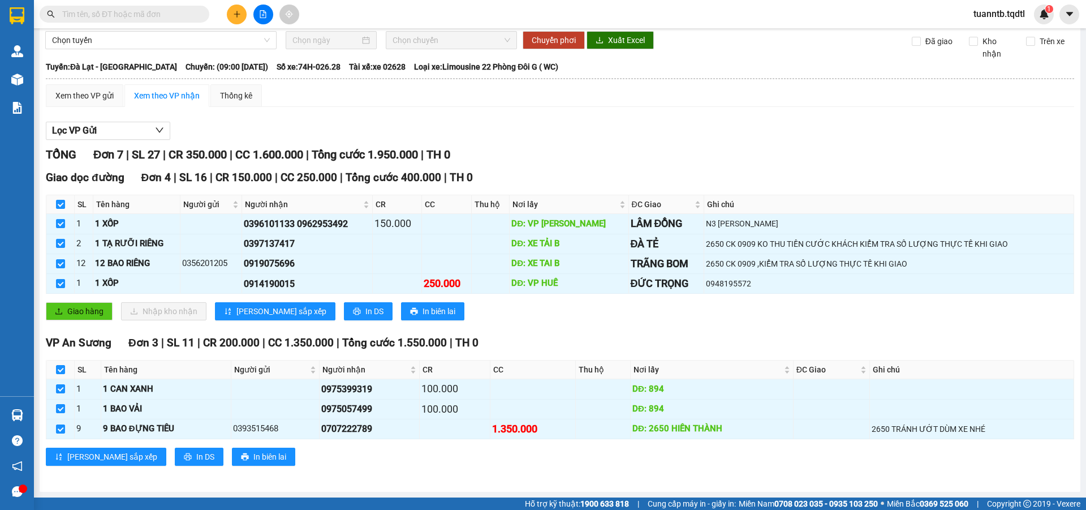
scroll to position [0, 0]
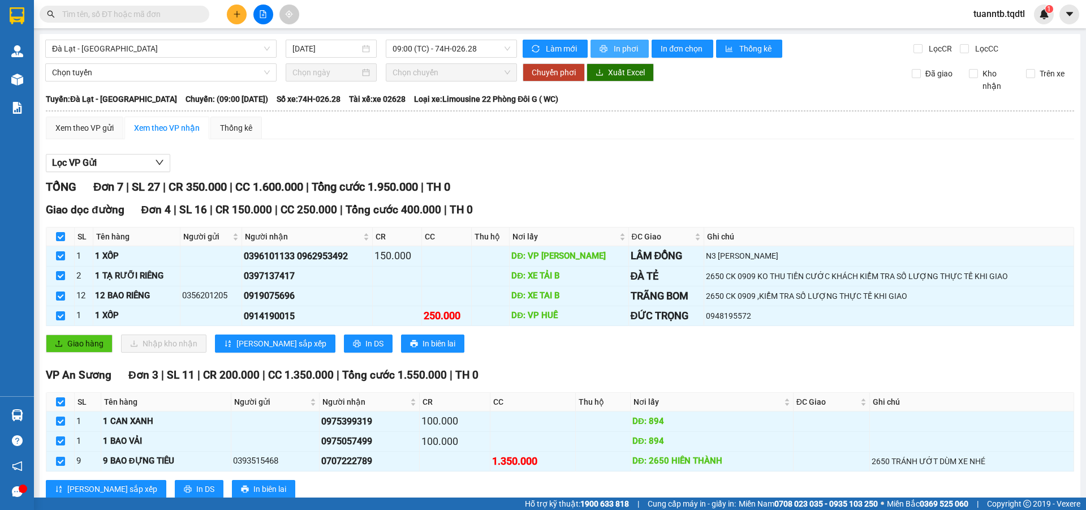
click at [611, 56] on button "In phơi" at bounding box center [620, 49] width 58 height 18
click at [614, 53] on span "In phơi" at bounding box center [627, 48] width 26 height 12
click at [179, 44] on span "Đà Lạt - [GEOGRAPHIC_DATA]" at bounding box center [161, 48] width 218 height 17
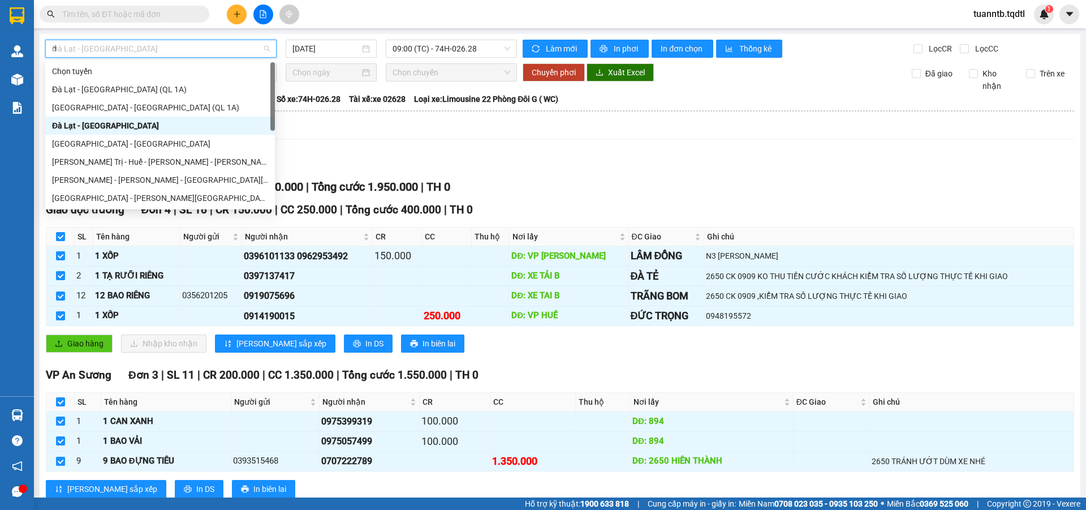
type input "da"
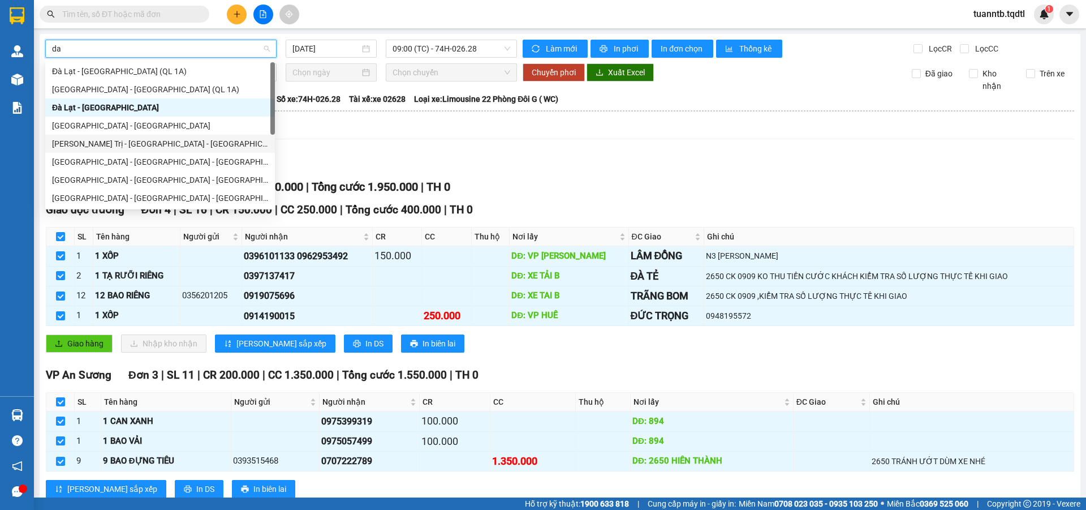
scroll to position [72, 0]
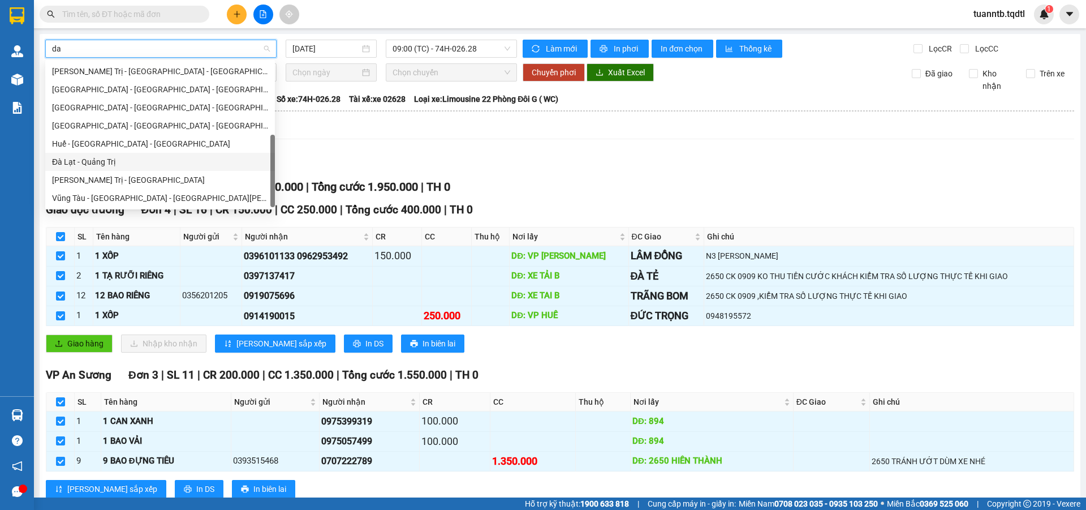
click at [104, 162] on div "Đà Lạt - Quảng Trị" at bounding box center [160, 162] width 216 height 12
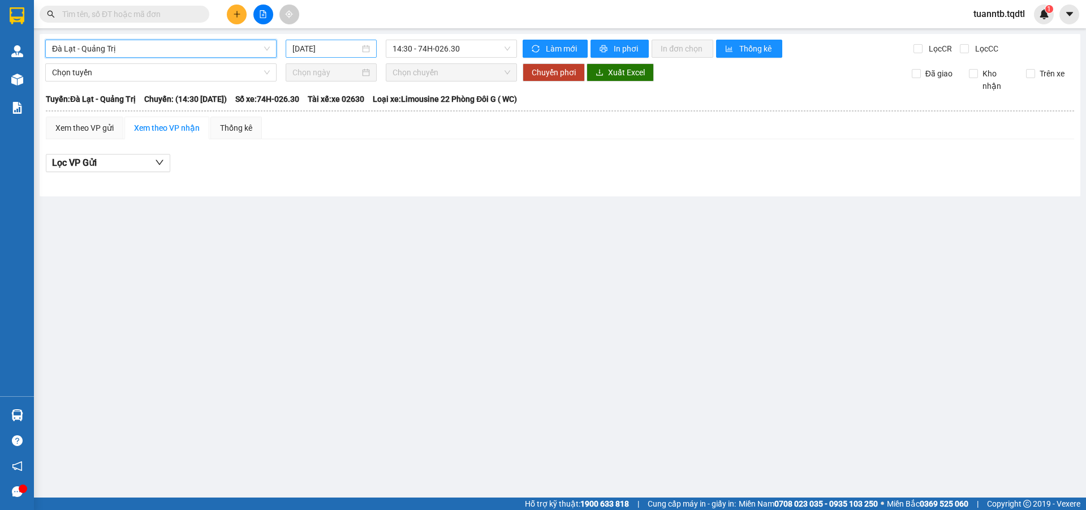
click at [337, 48] on input "[DATE]" at bounding box center [325, 48] width 67 height 12
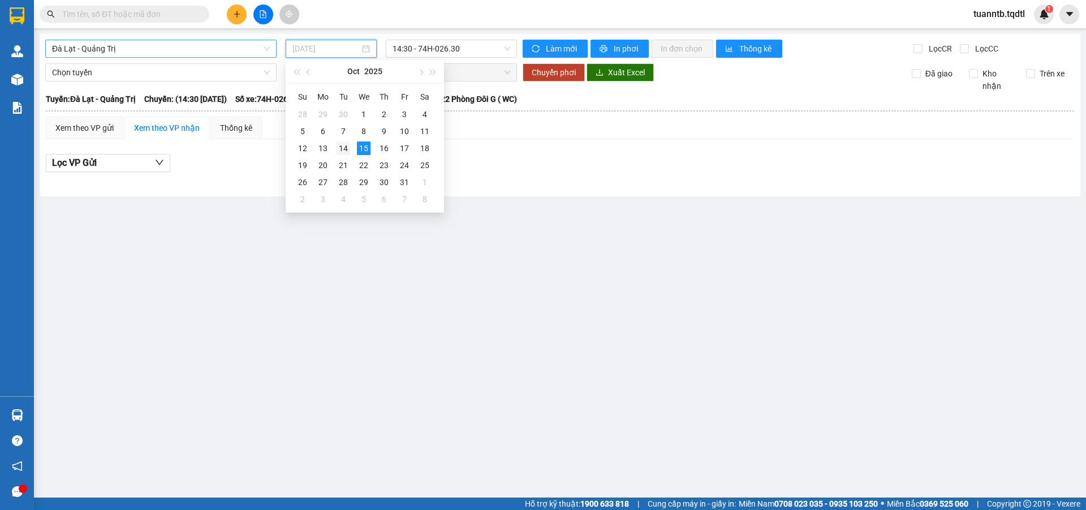
click at [347, 145] on div "14" at bounding box center [344, 148] width 14 height 14
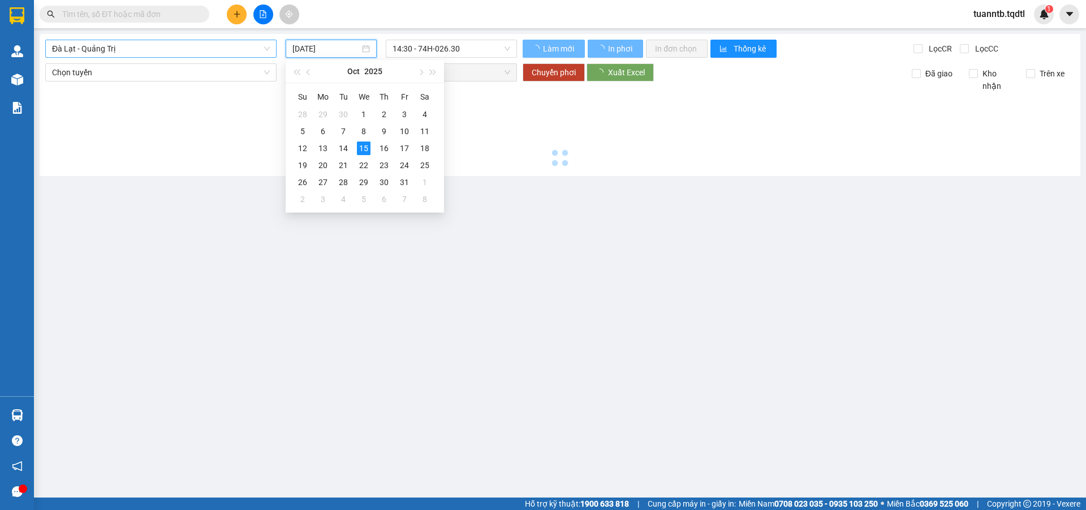
type input "[DATE]"
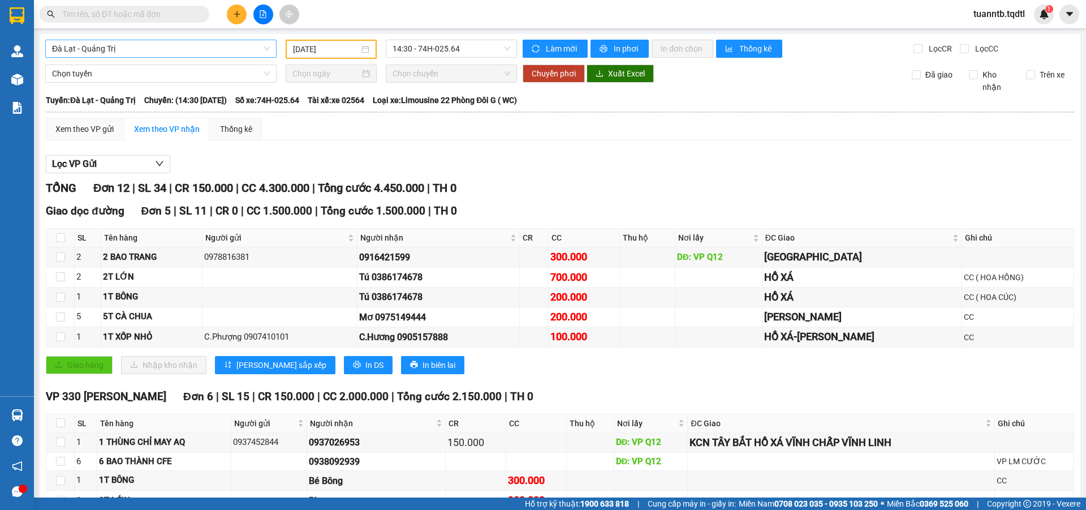
click at [744, 145] on div "Xem theo VP gửi Xem theo [PERSON_NAME] Thống kê Lọc VP Gửi [PERSON_NAME] 12 | …" at bounding box center [560, 407] width 1028 height 579
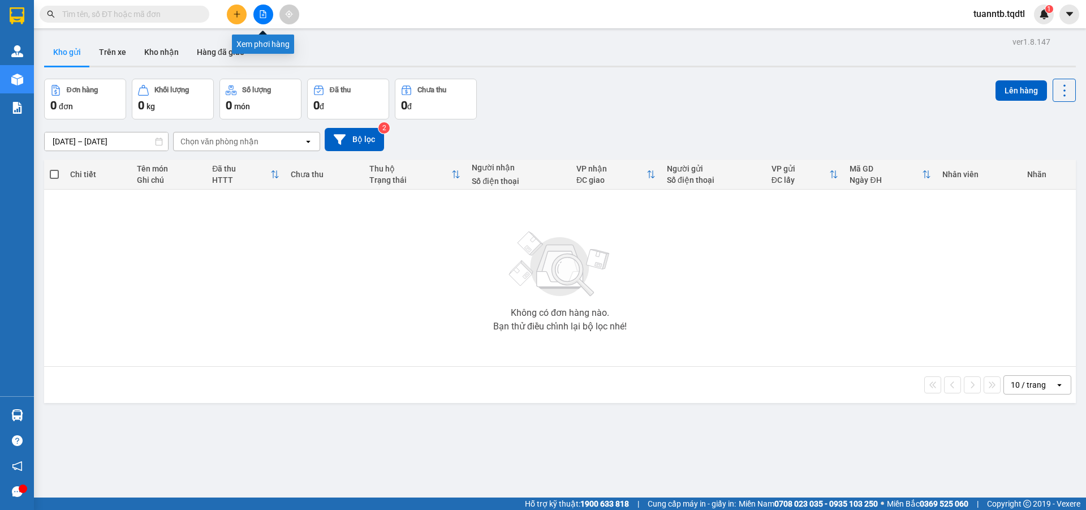
click at [272, 19] on button at bounding box center [263, 15] width 20 height 20
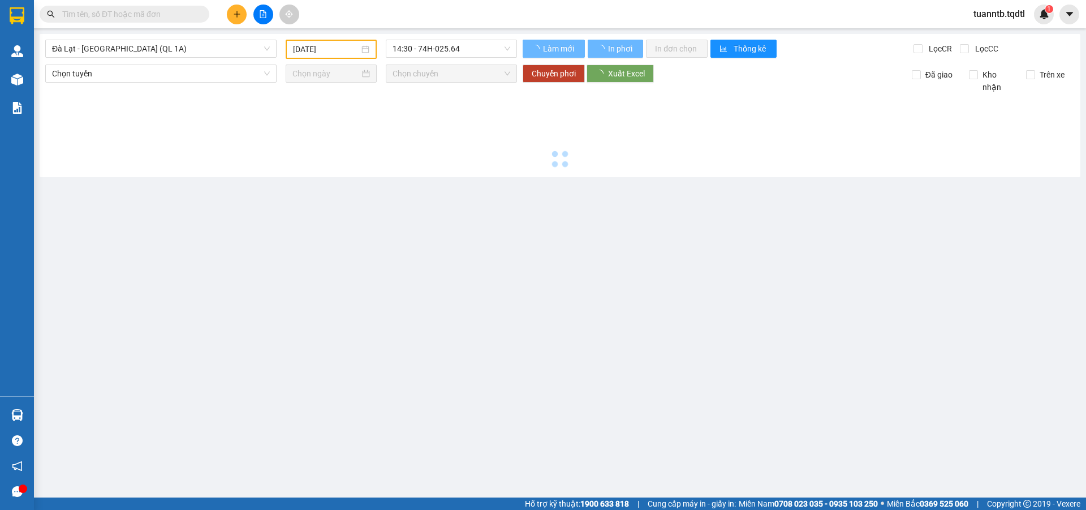
type input "[DATE]"
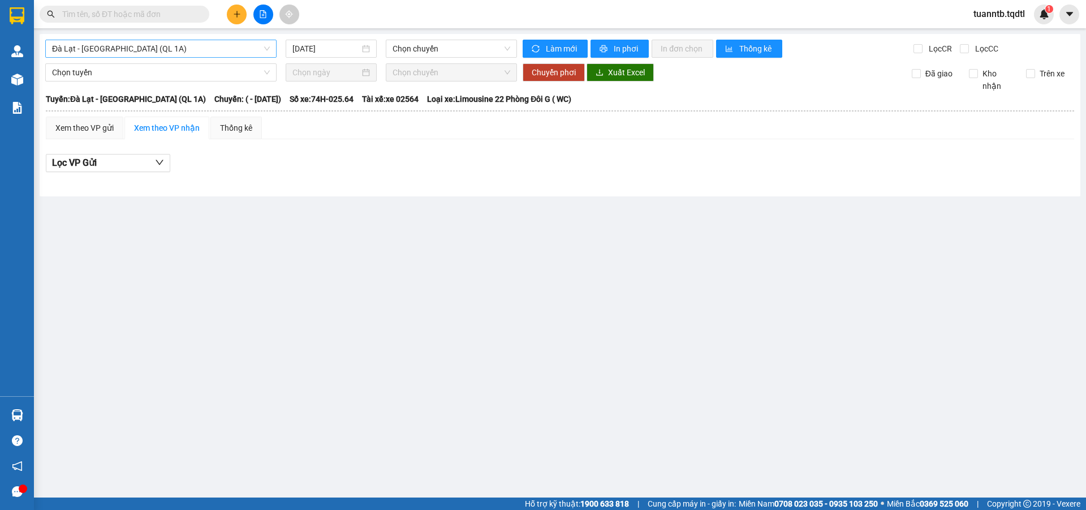
click at [218, 51] on span "Đà Lạt - [GEOGRAPHIC_DATA] (QL 1A)" at bounding box center [161, 48] width 218 height 17
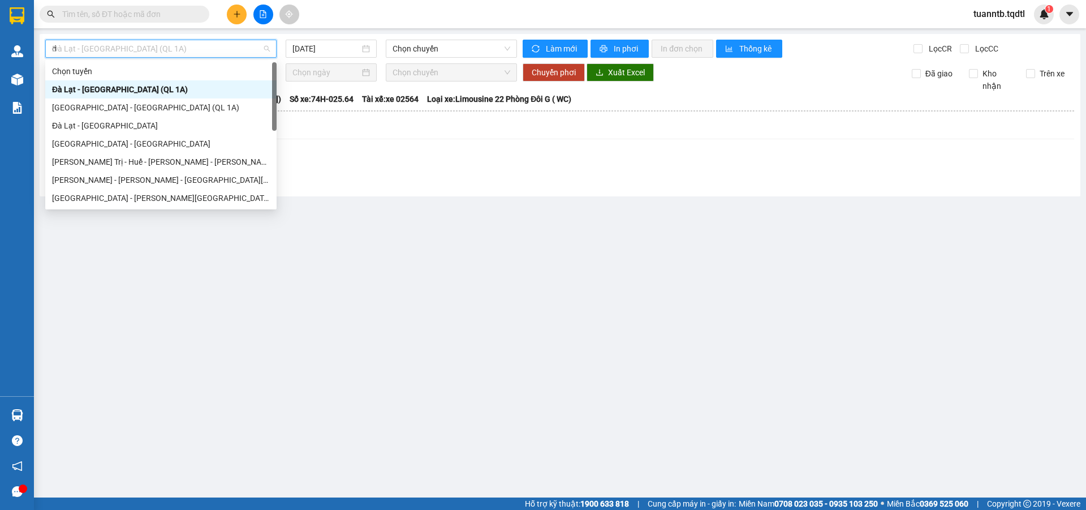
type input "da"
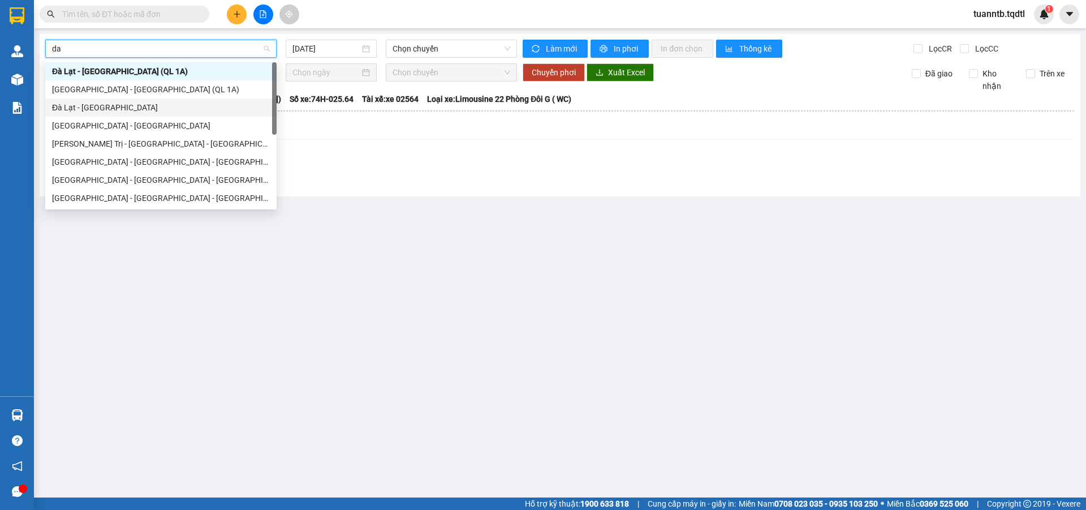
click at [112, 105] on div "Đà Lạt - [GEOGRAPHIC_DATA]" at bounding box center [161, 107] width 218 height 12
type input "[DATE]"
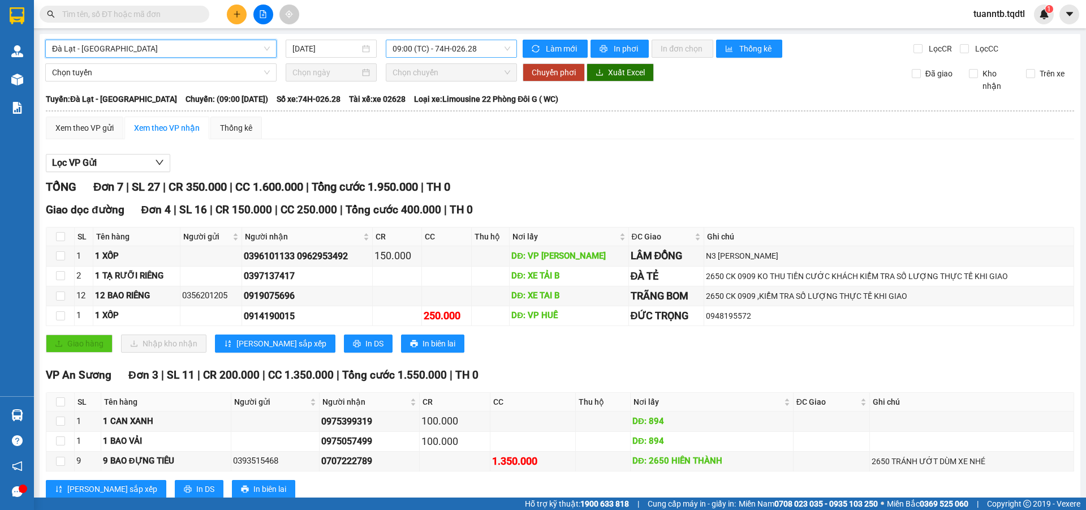
click at [446, 49] on span "09:00 (TC) - 74H-026.28" at bounding box center [452, 48] width 118 height 17
click at [586, 133] on div "Xem theo VP gửi Xem theo VP nhận Thống kê" at bounding box center [560, 128] width 1028 height 23
